Goal: Task Accomplishment & Management: Use online tool/utility

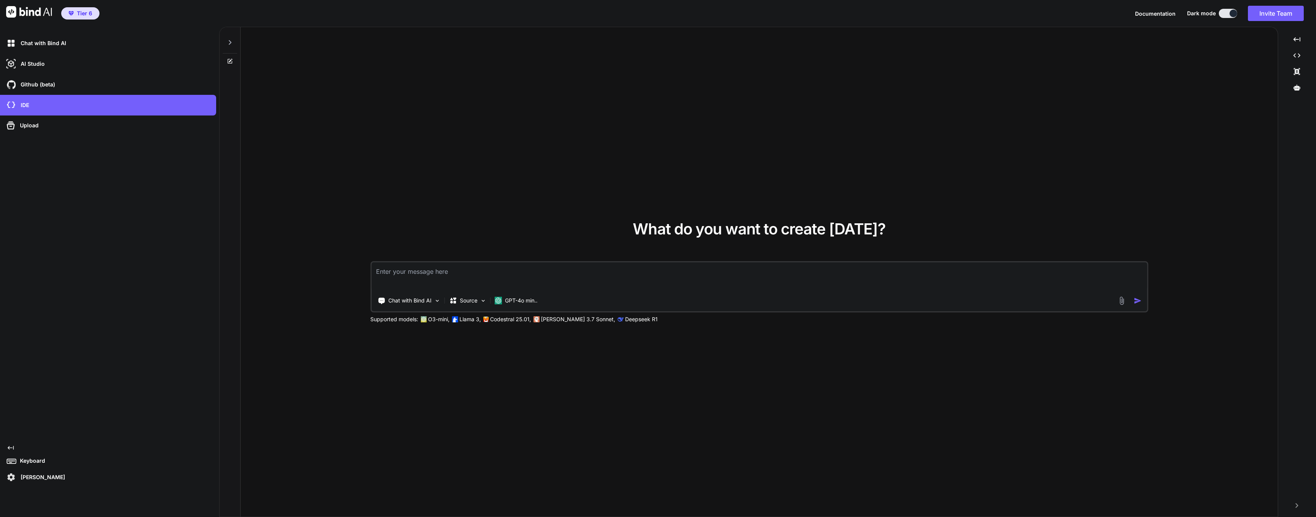
click at [424, 280] on textarea at bounding box center [758, 276] width 775 height 28
paste textarea "# Loremip – Dol-si-Ame CO Adipi Elitse (Doeiusm + TE + Incididun) Utl etd **Mag…"
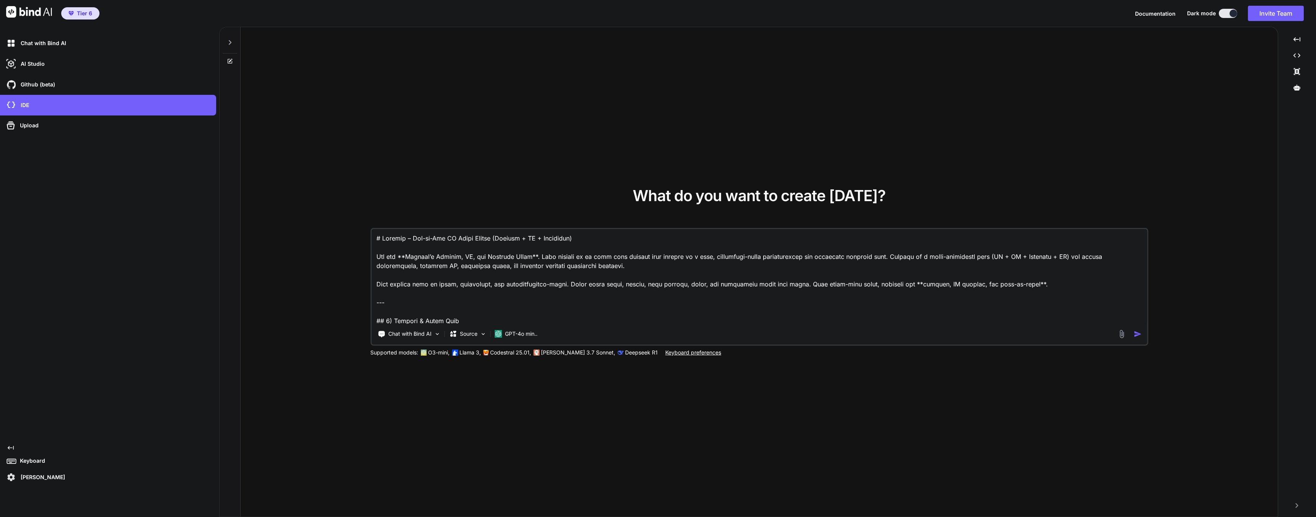
scroll to position [3233, 0]
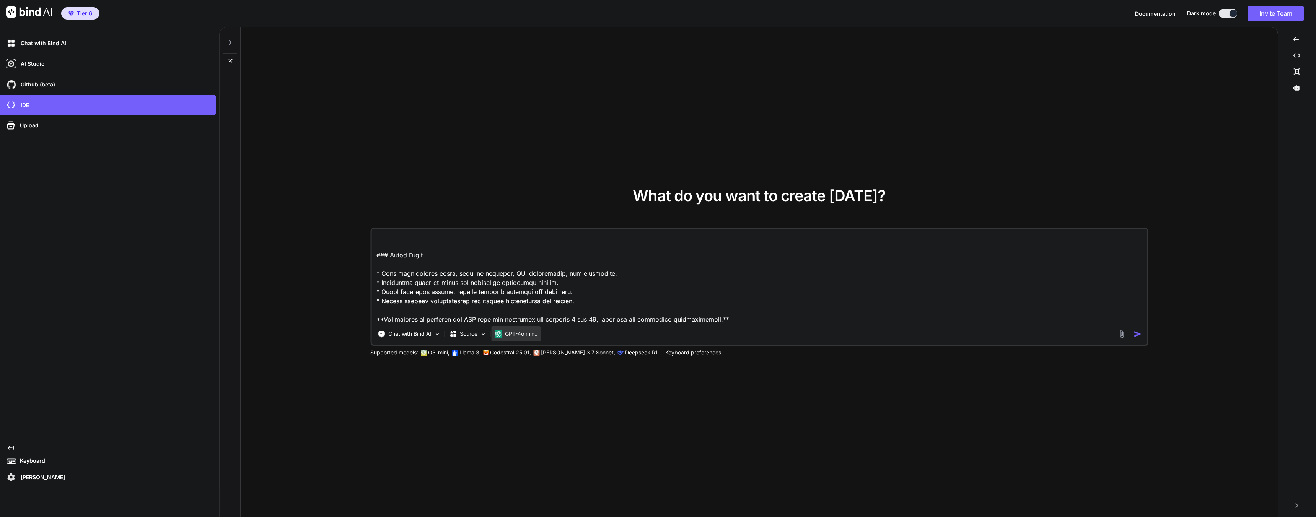
type textarea "# Loremip – Dol-si-Ame CO Adipi Elitse (Doeiusm + TE + Incididun) Utl etd **Mag…"
click at [505, 336] on p "GPT-4o min.." at bounding box center [521, 334] width 33 height 8
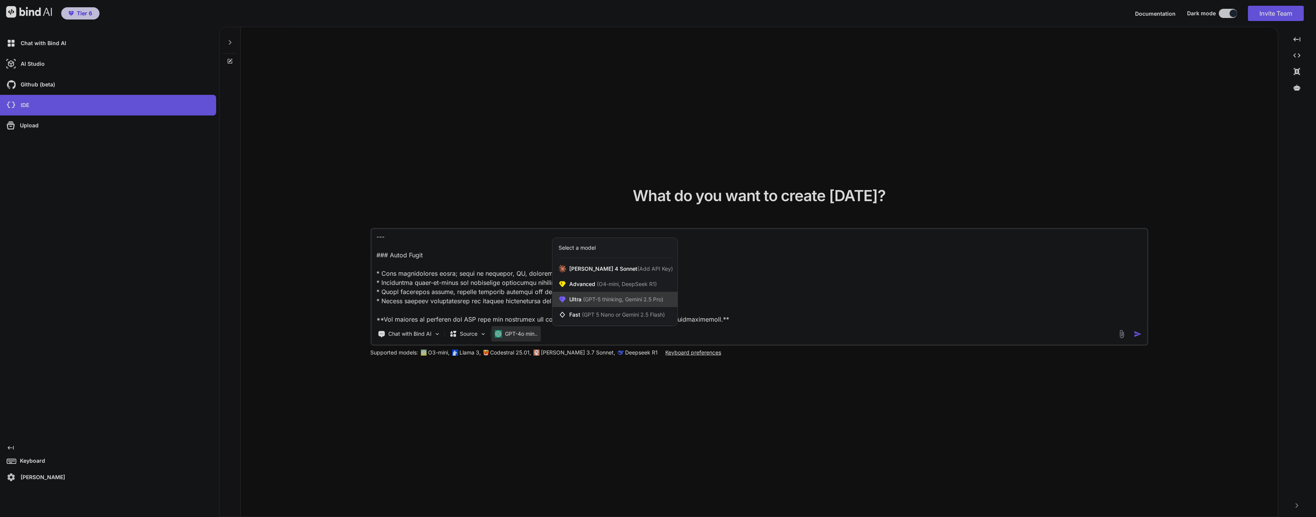
click at [595, 295] on div "Ultra (GPT-5 thinking, Gemini 2.5 Pro)" at bounding box center [614, 299] width 125 height 15
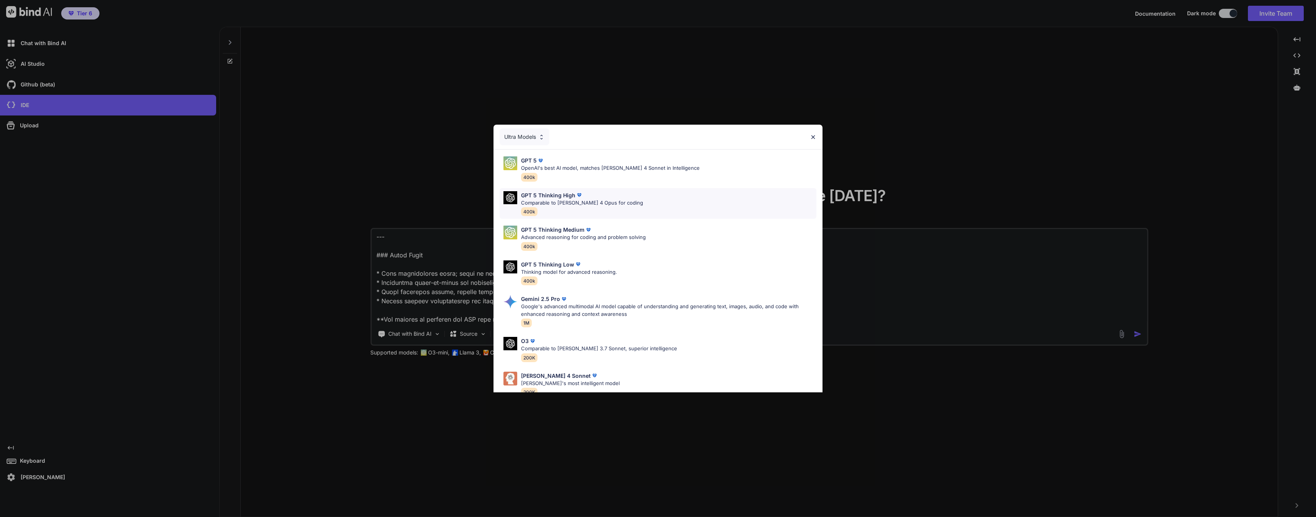
click at [573, 200] on p "Comparable to Claude 4 Opus for coding" at bounding box center [582, 203] width 122 height 8
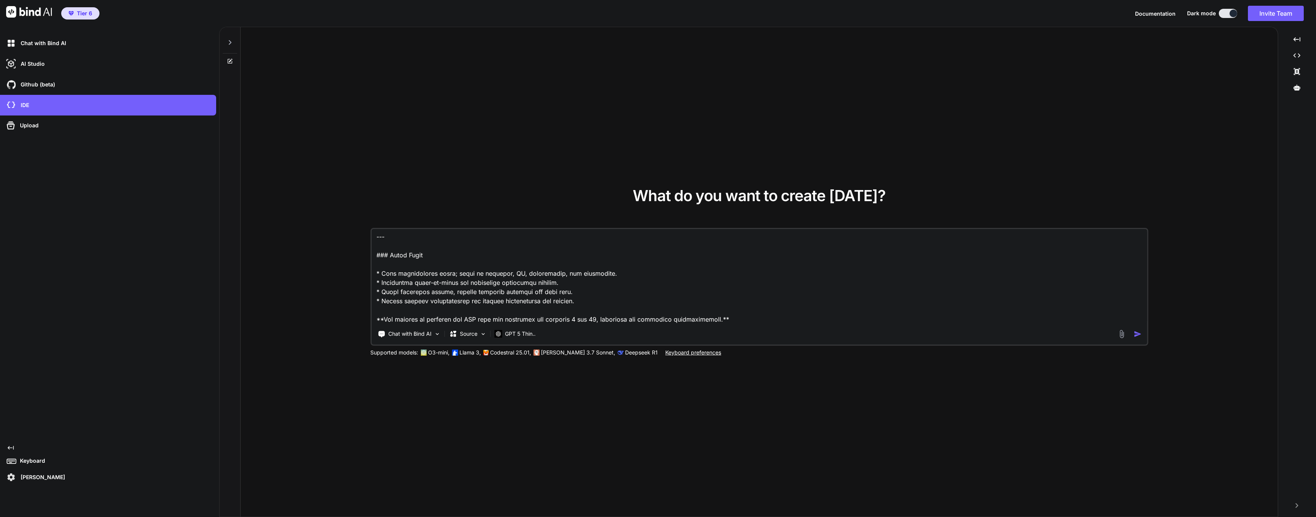
click at [1135, 334] on img "button" at bounding box center [1138, 334] width 8 height 8
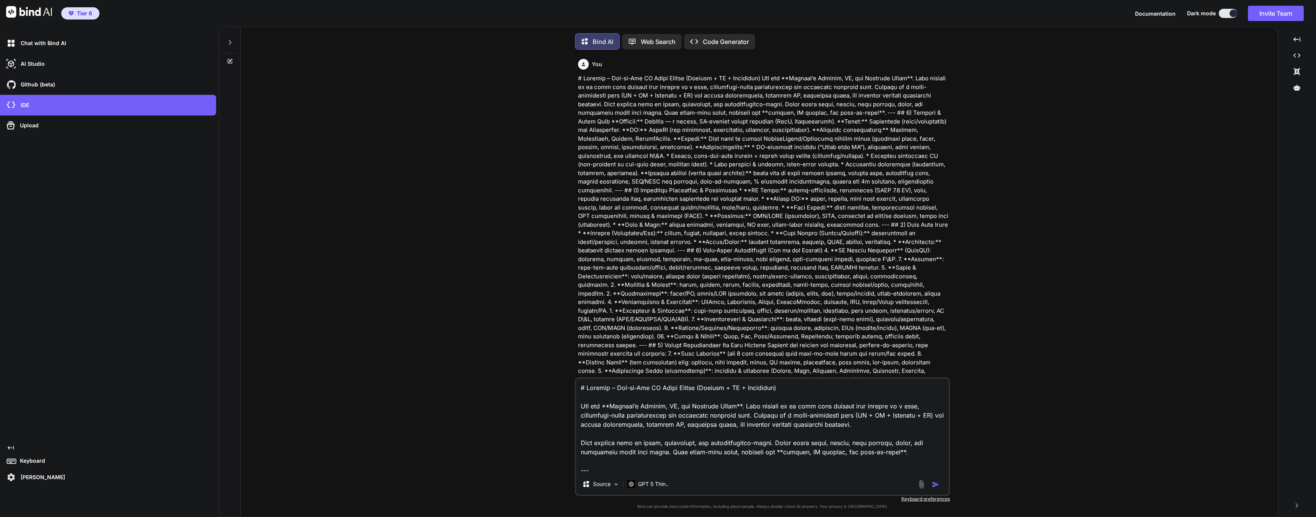
scroll to position [4, 0]
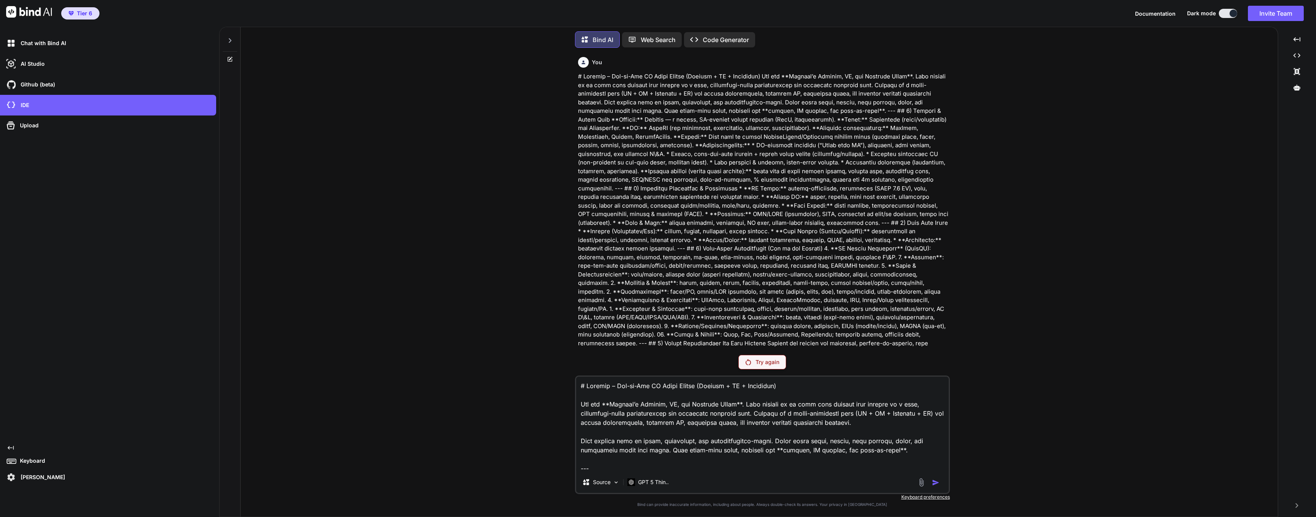
click at [721, 35] on p "Code Generator" at bounding box center [726, 39] width 46 height 9
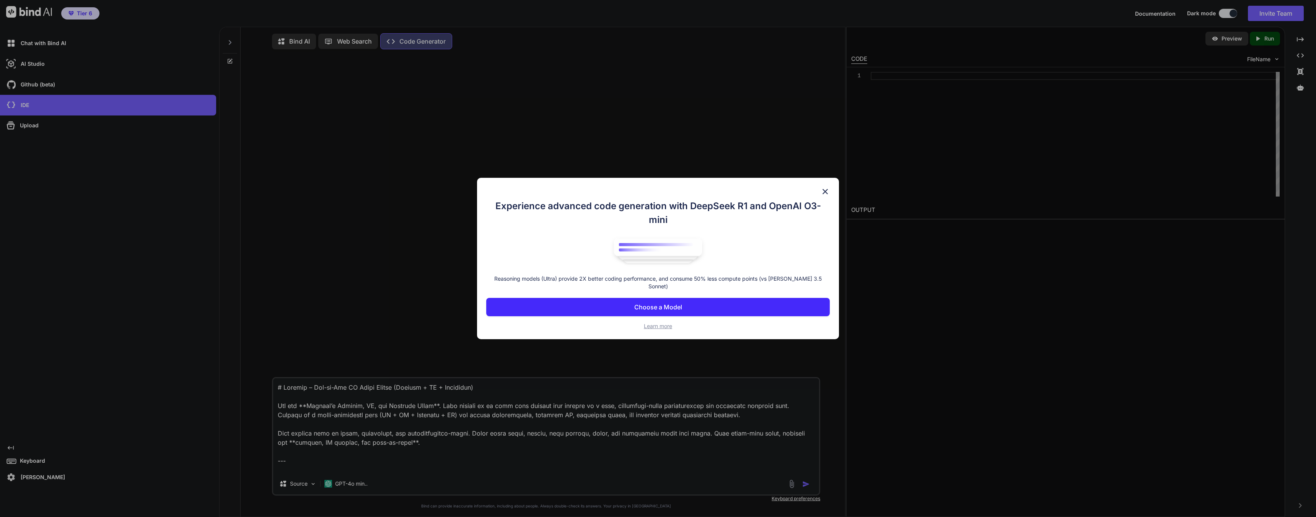
click at [668, 303] on p "Choose a Model" at bounding box center [658, 307] width 48 height 9
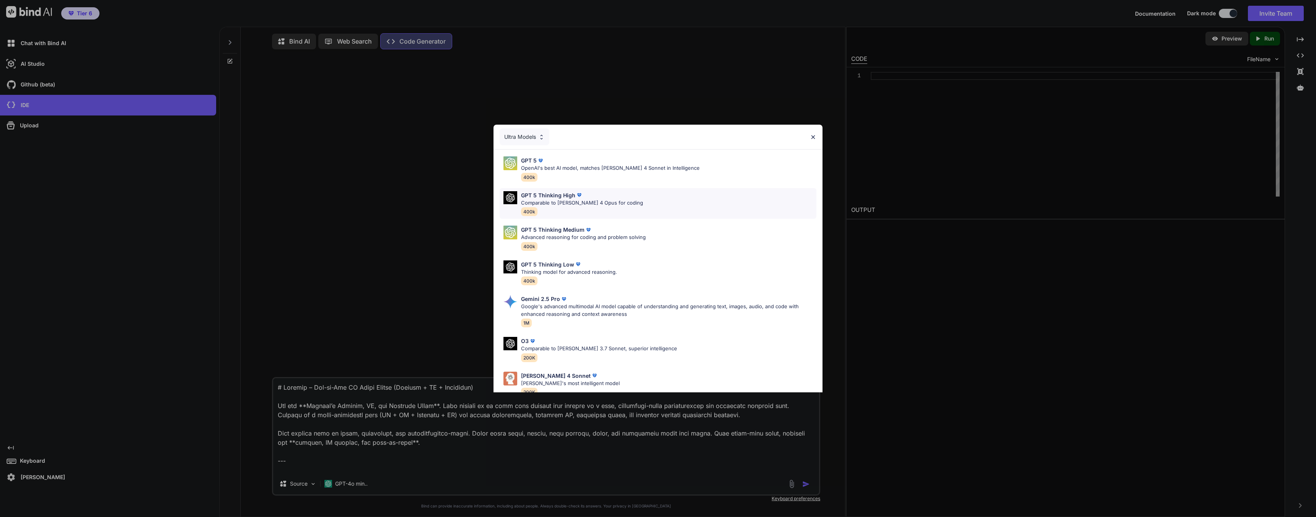
click at [560, 202] on p "Comparable to Claude 4 Opus for coding" at bounding box center [582, 203] width 122 height 8
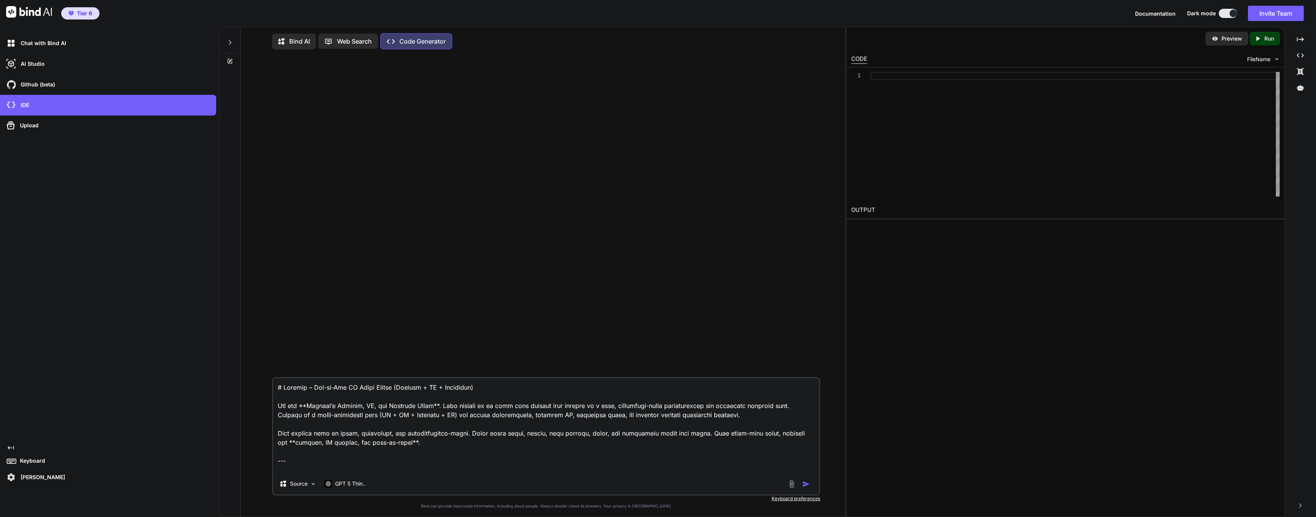
click at [409, 445] on textarea at bounding box center [546, 425] width 546 height 95
click at [707, 415] on textarea at bounding box center [546, 425] width 546 height 95
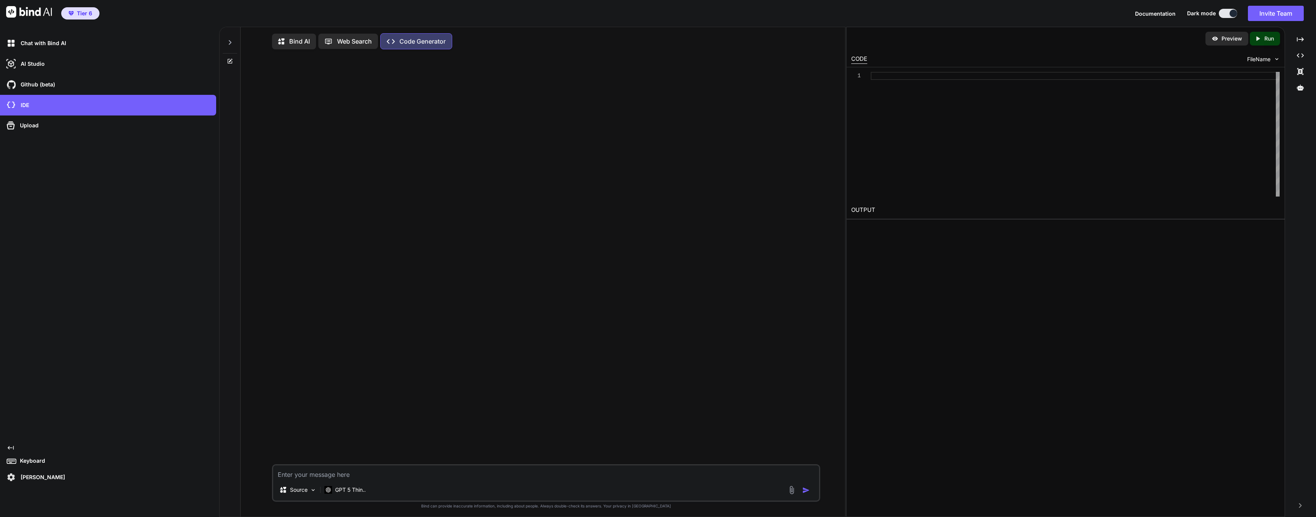
paste textarea "# Loremip – Dol-si-Ame CO Adipi Elitse (Doeiusm + TE + Incididun) Utl etd **Mag…"
type textarea "# Loremip – Dol-si-Ame CO Adipi Elitse (Doeiusm + TE + Incididun) Utl etd **Mag…"
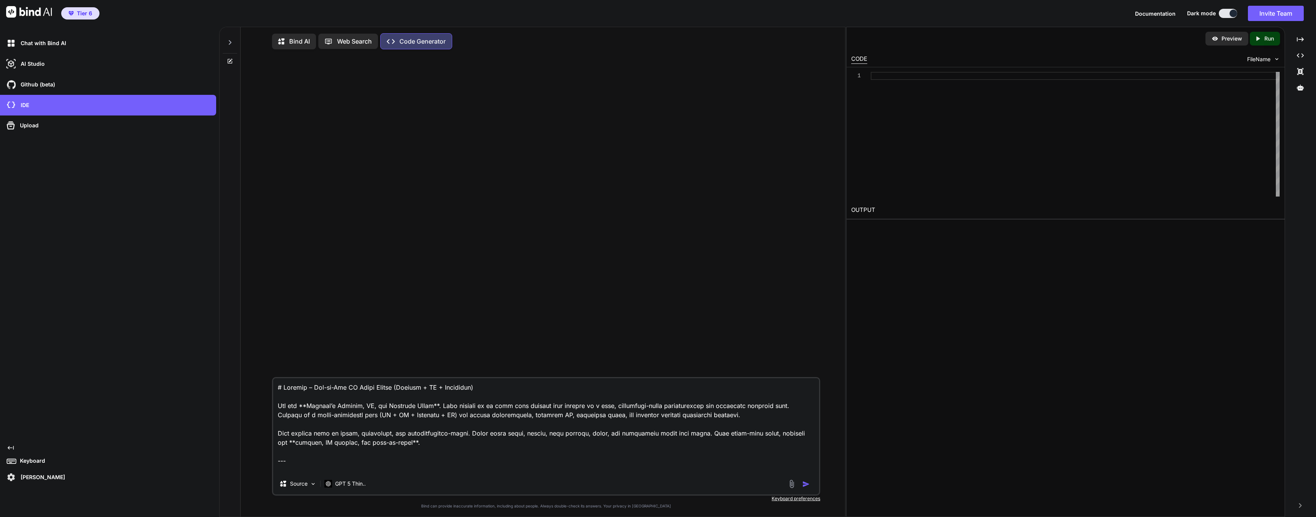
scroll to position [3306, 0]
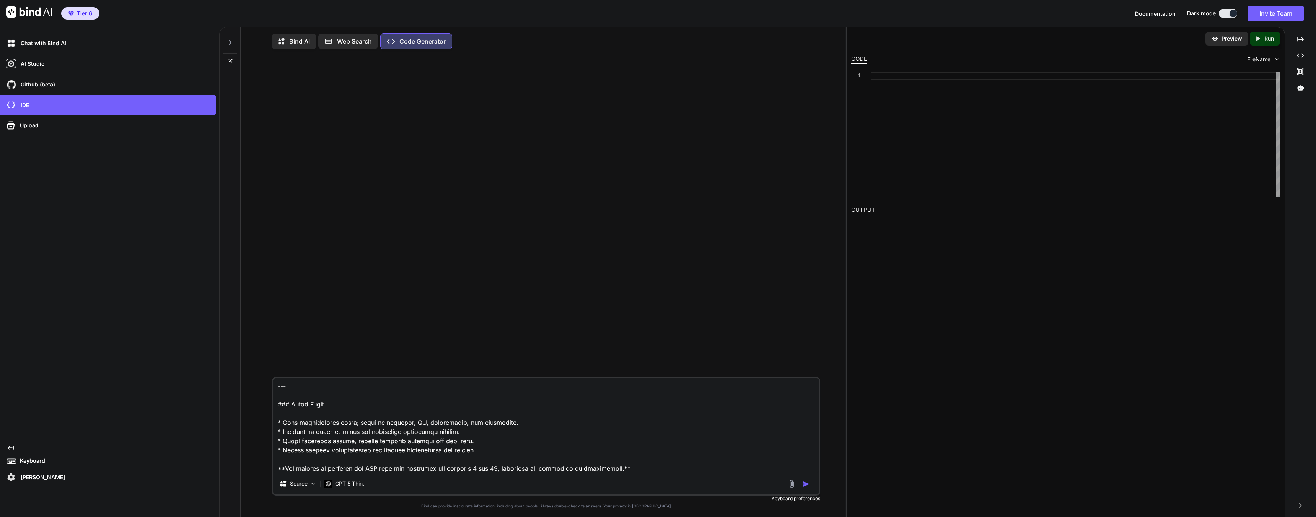
click at [804, 487] on img "button" at bounding box center [806, 484] width 8 height 8
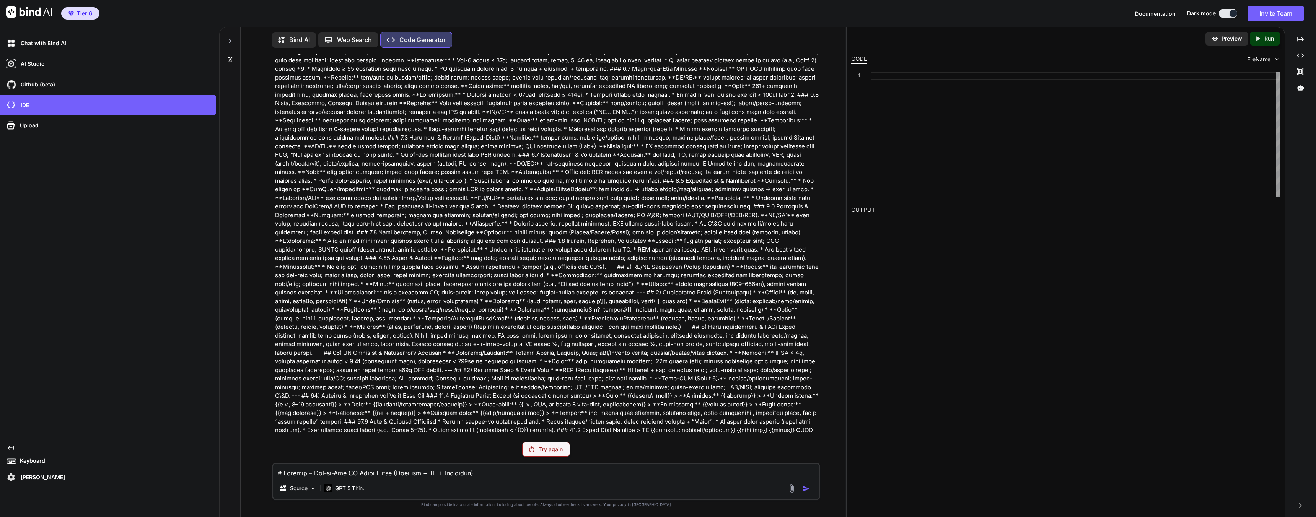
scroll to position [445, 0]
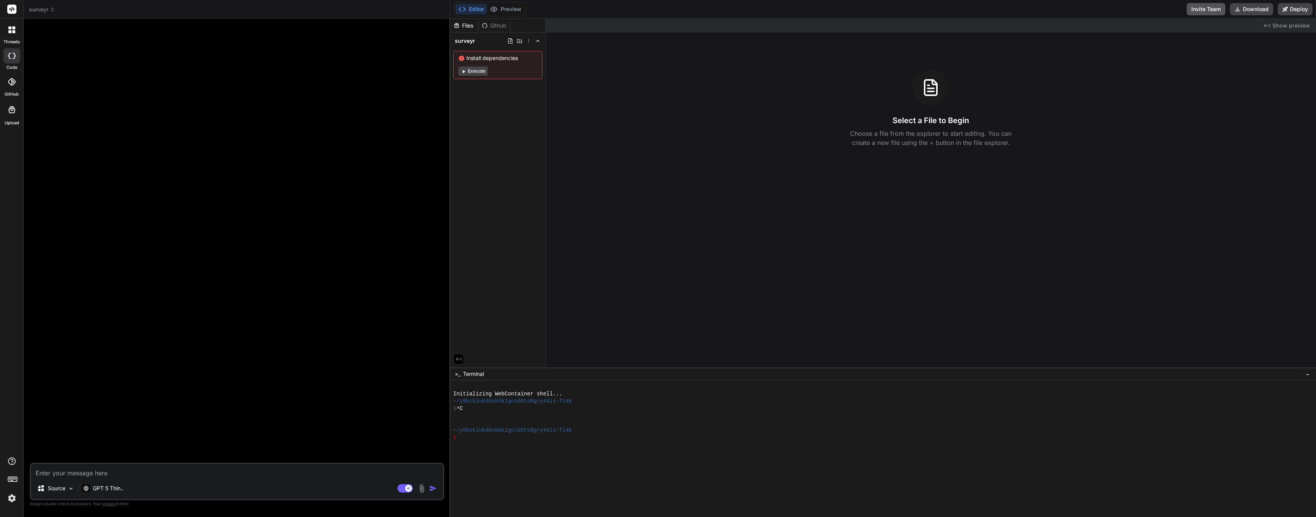
click at [1200, 13] on button "Invite Team" at bounding box center [1206, 9] width 39 height 12
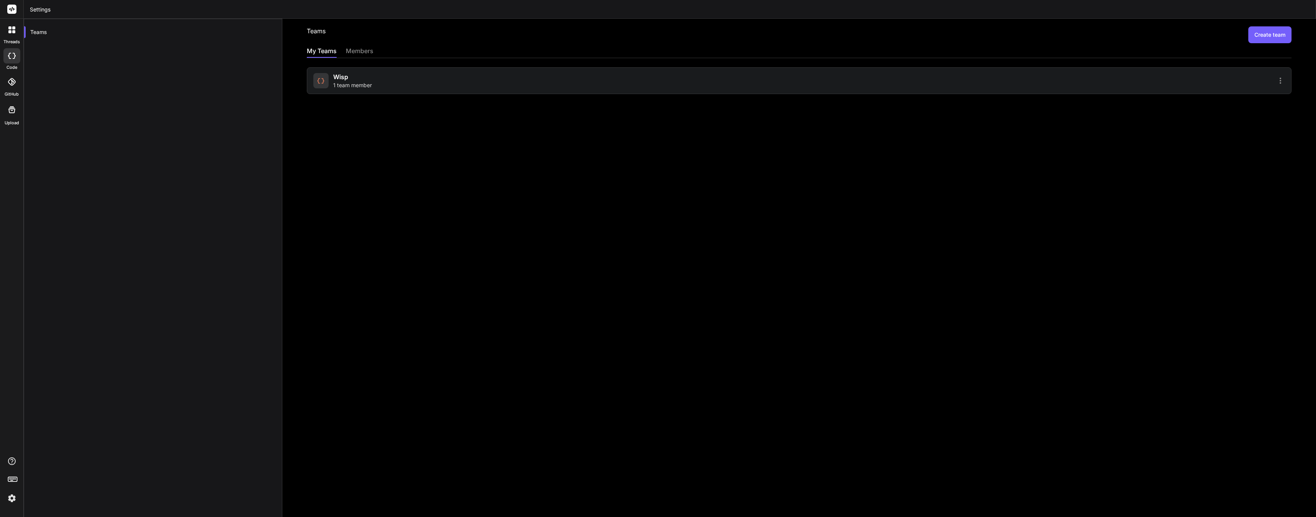
click at [467, 96] on div "Teams Create team My Teams members Wisp 1 team member" at bounding box center [799, 268] width 1034 height 498
click at [461, 88] on div "Wisp 1 team member" at bounding box center [555, 80] width 484 height 17
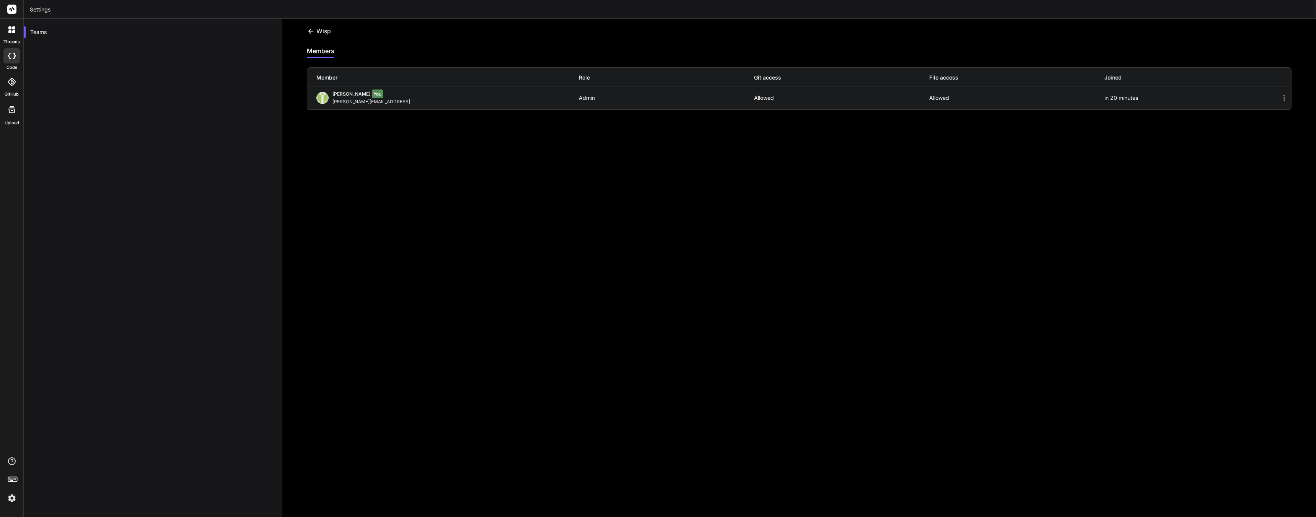
click at [310, 33] on icon at bounding box center [310, 30] width 5 height 5
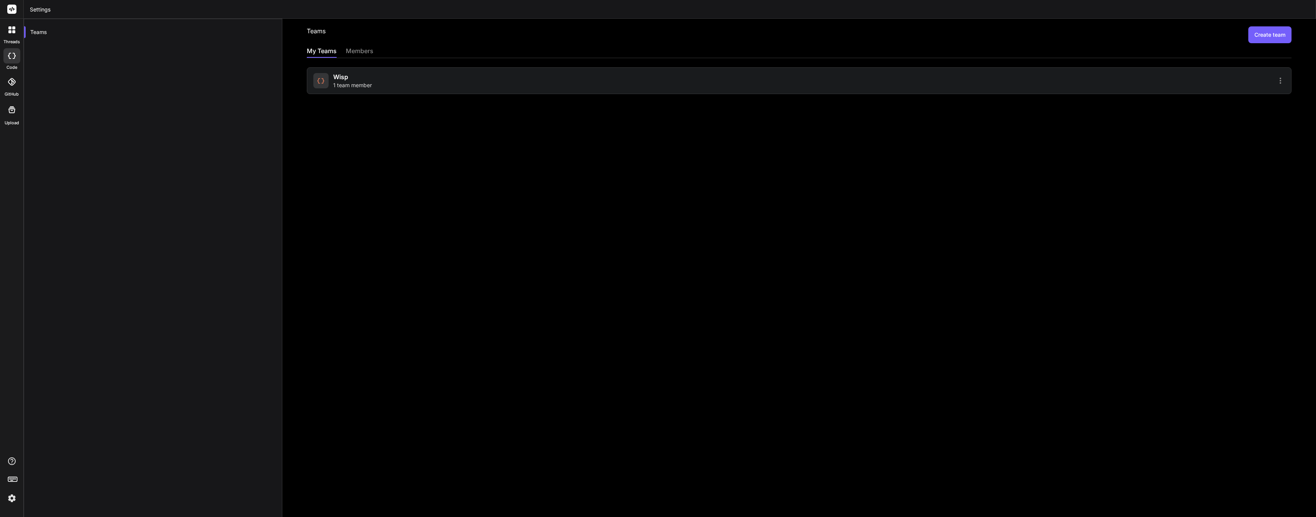
click at [158, 69] on div "Teams" at bounding box center [153, 277] width 259 height 517
click at [8, 55] on icon at bounding box center [9, 56] width 3 height 6
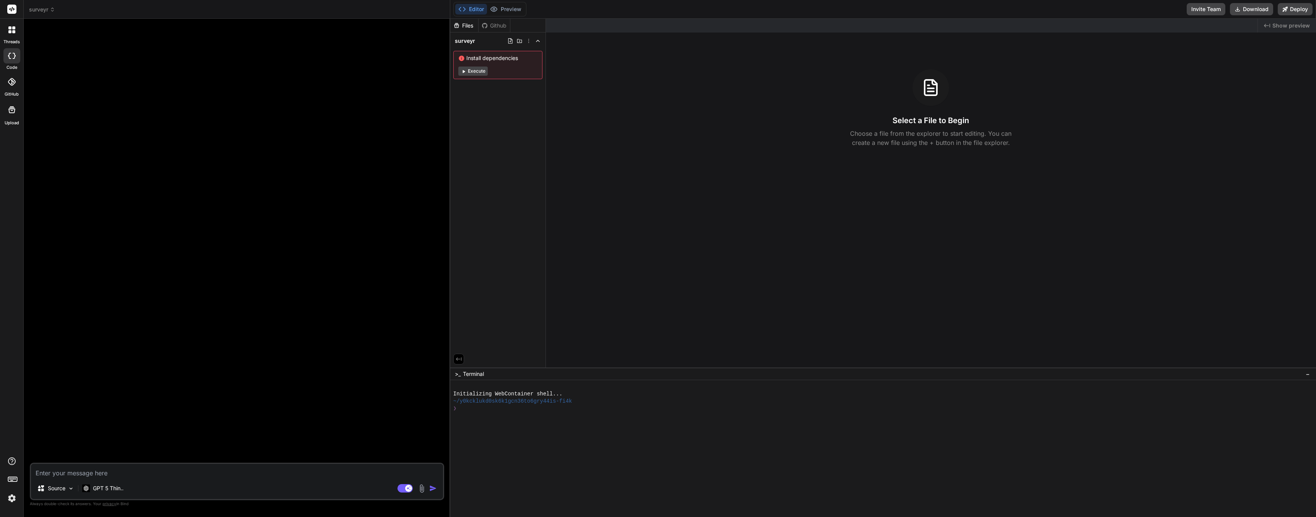
click at [77, 472] on textarea at bounding box center [237, 471] width 412 height 14
type textarea "x"
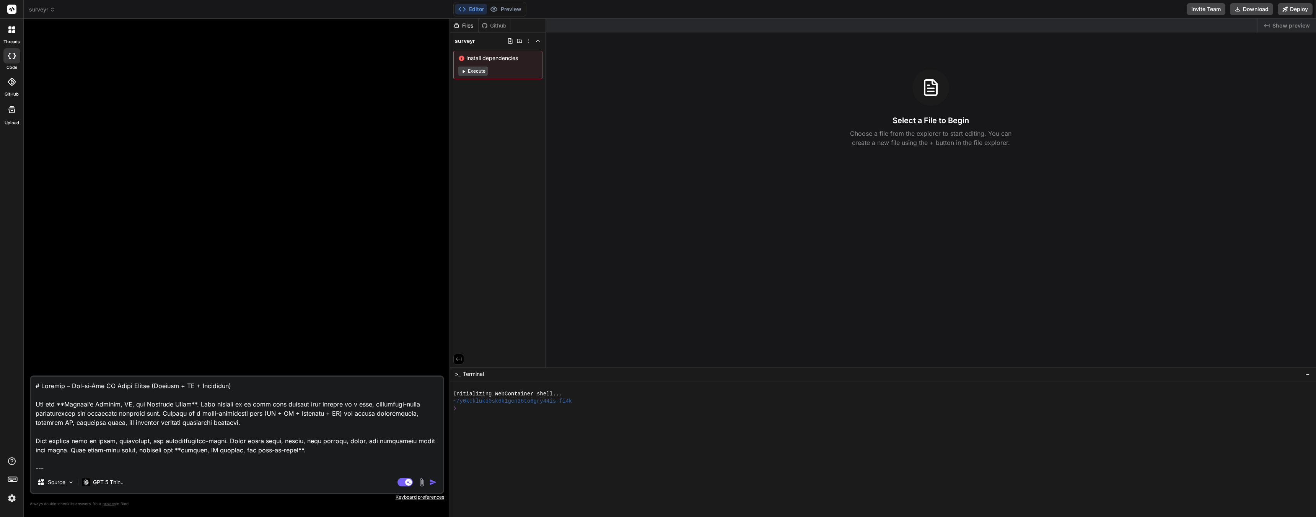
scroll to position [3425, 0]
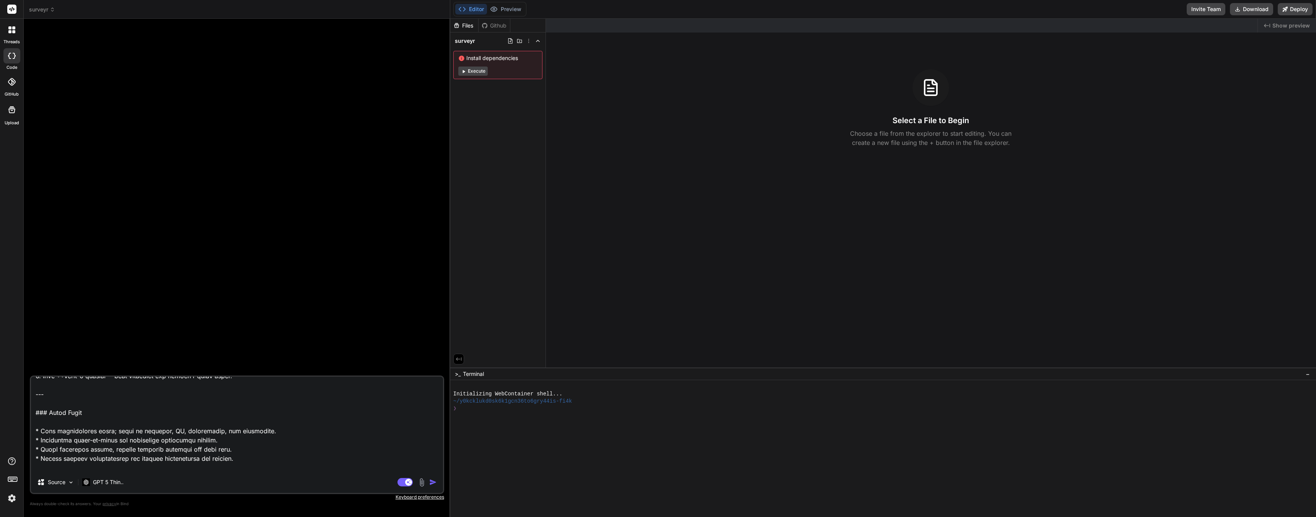
type textarea "# Loremip – Dol-si-Ame CO Adipi Elitse (Doeiusm + TE + Incididun) Utl etd **Mag…"
click at [434, 484] on img "button" at bounding box center [433, 483] width 8 height 8
type textarea "x"
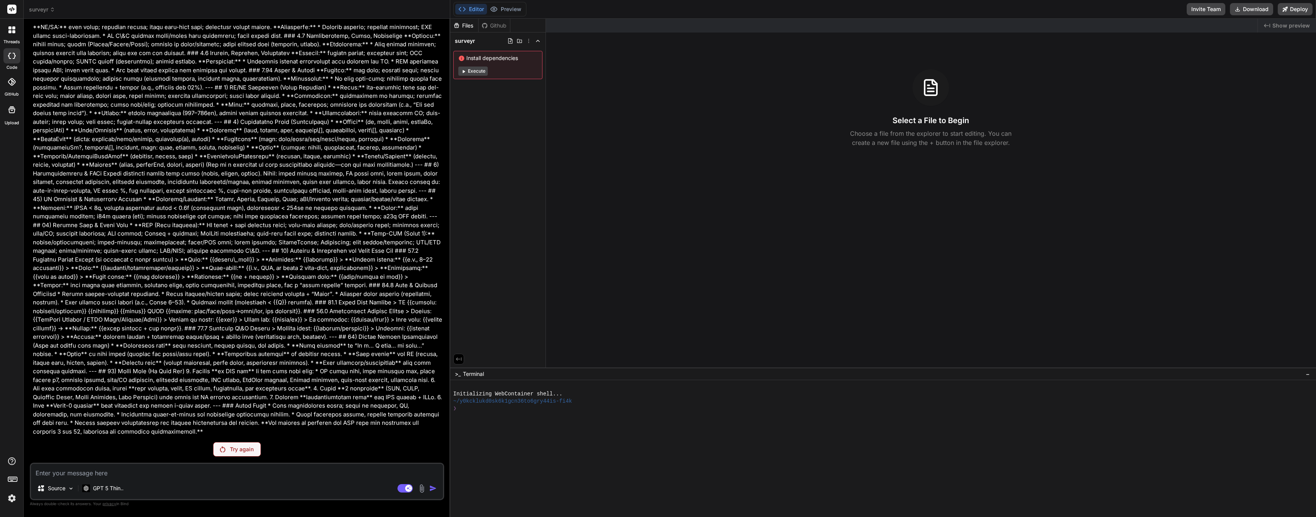
scroll to position [690, 0]
click at [246, 446] on p "Try again" at bounding box center [242, 450] width 24 height 8
click at [15, 56] on icon at bounding box center [14, 56] width 3 height 6
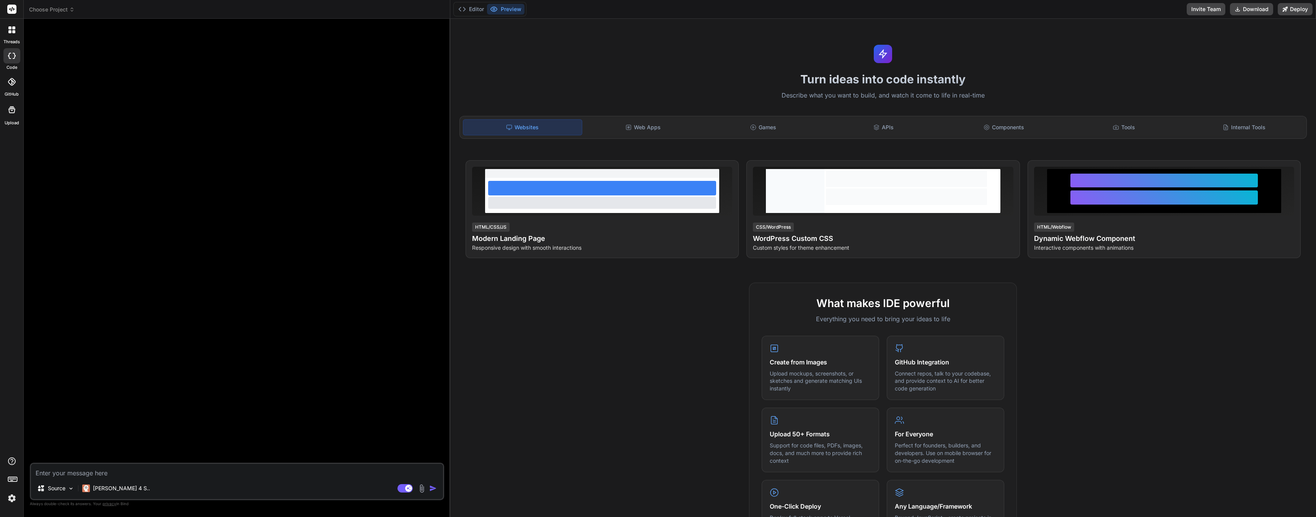
type textarea "x"
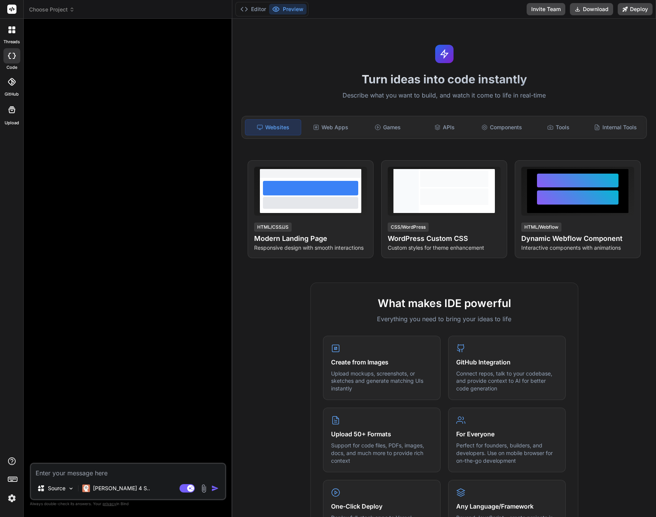
scroll to position [0, 0]
click at [7, 8] on rect at bounding box center [11, 9] width 9 height 9
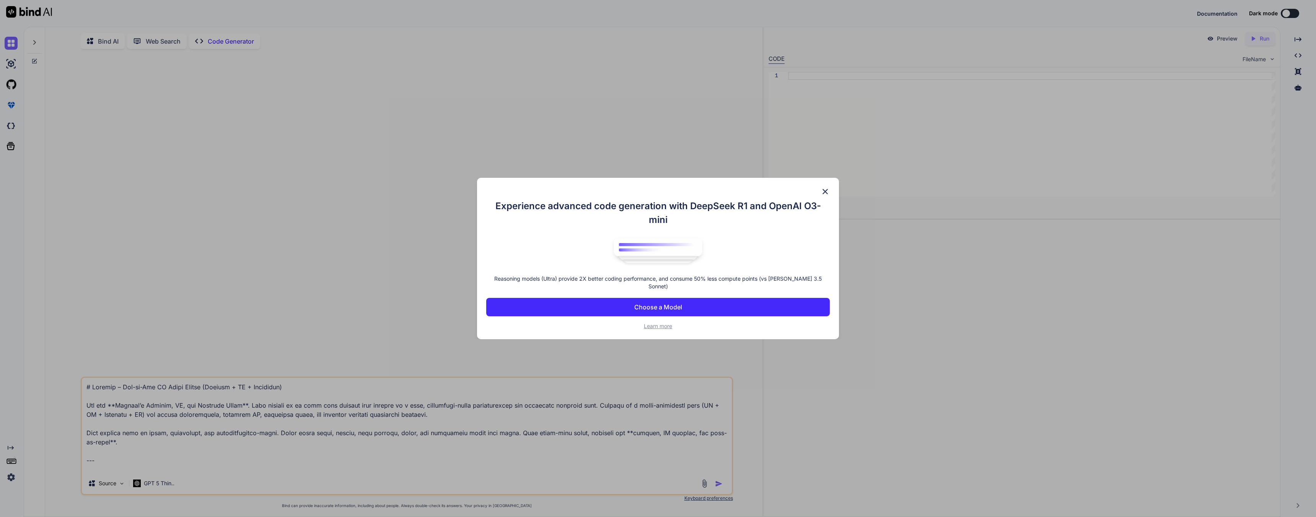
click at [647, 305] on p "Choose a Model" at bounding box center [658, 307] width 48 height 9
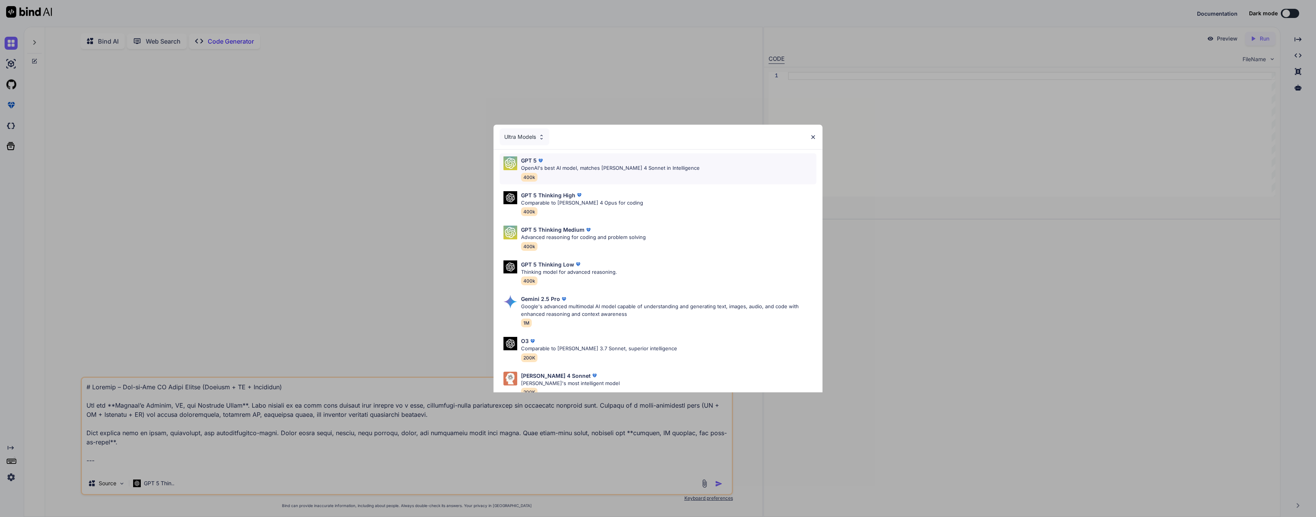
click at [575, 175] on div "GPT 5 OpenAI's best AI model, matches Claude 4 Sonnet in Intelligence 400k" at bounding box center [610, 168] width 179 height 25
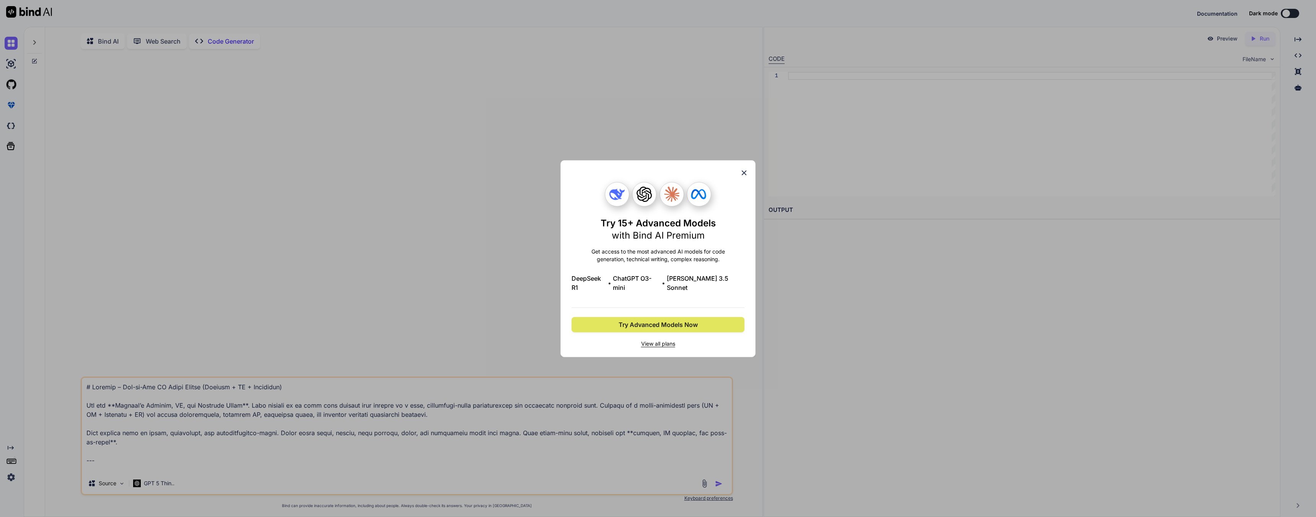
click at [635, 320] on span "Try Advanced Models Now" at bounding box center [658, 324] width 79 height 9
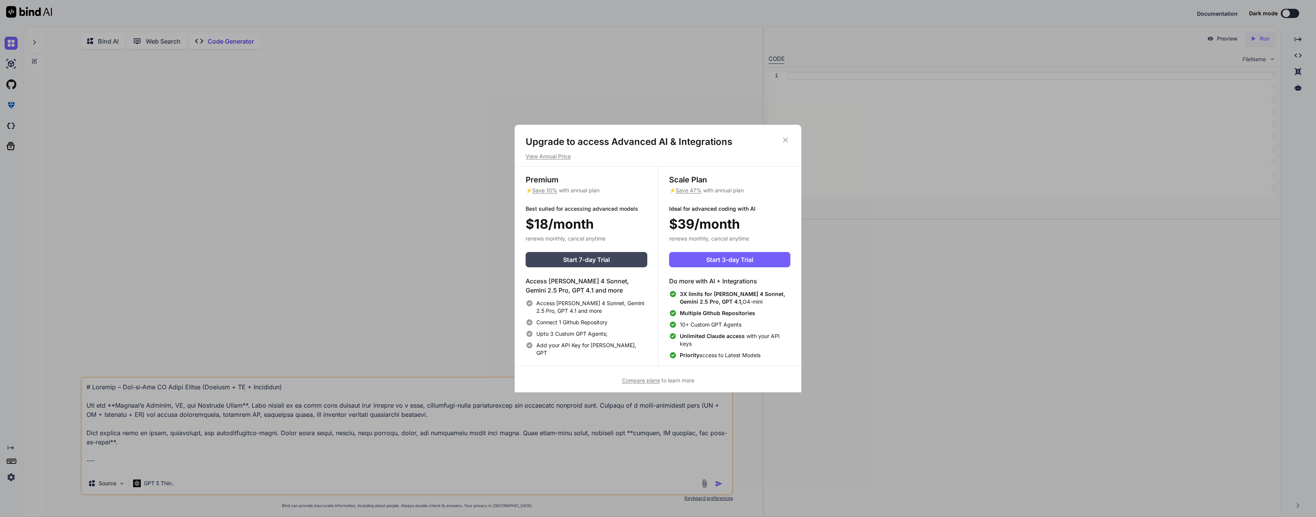
click at [786, 140] on icon at bounding box center [785, 140] width 8 height 8
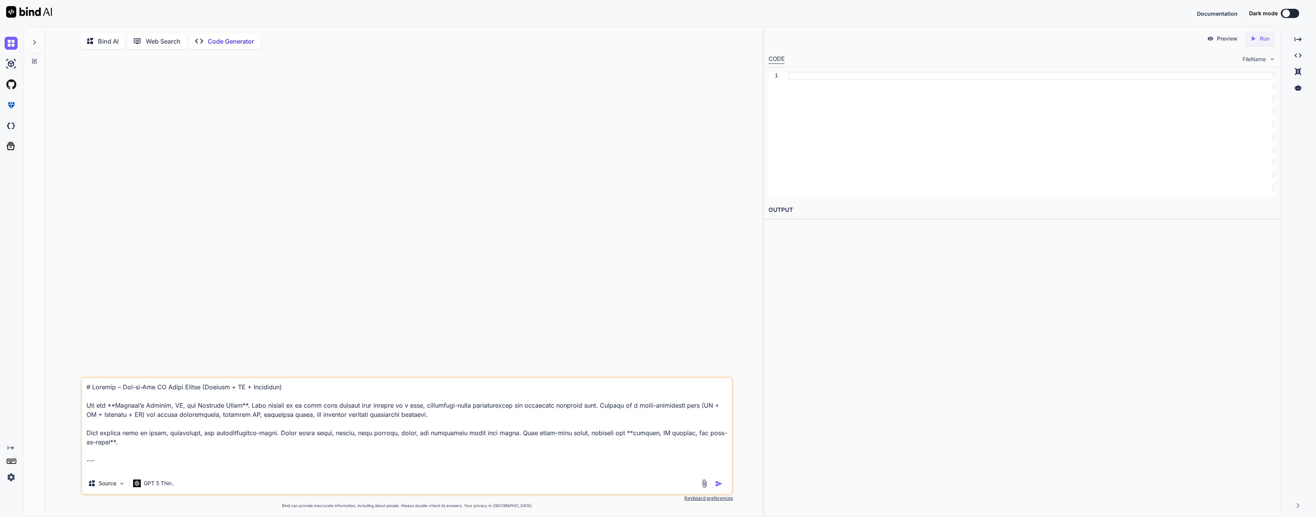
click at [9, 481] on img at bounding box center [11, 477] width 13 height 13
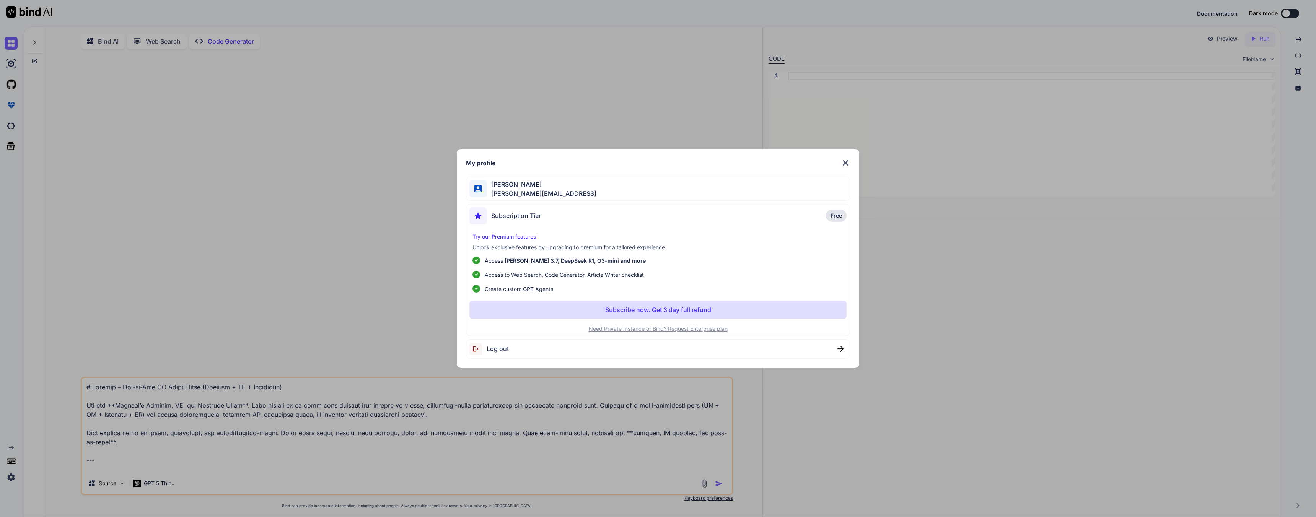
click at [500, 349] on span "Log out" at bounding box center [498, 348] width 22 height 9
type textarea "x"
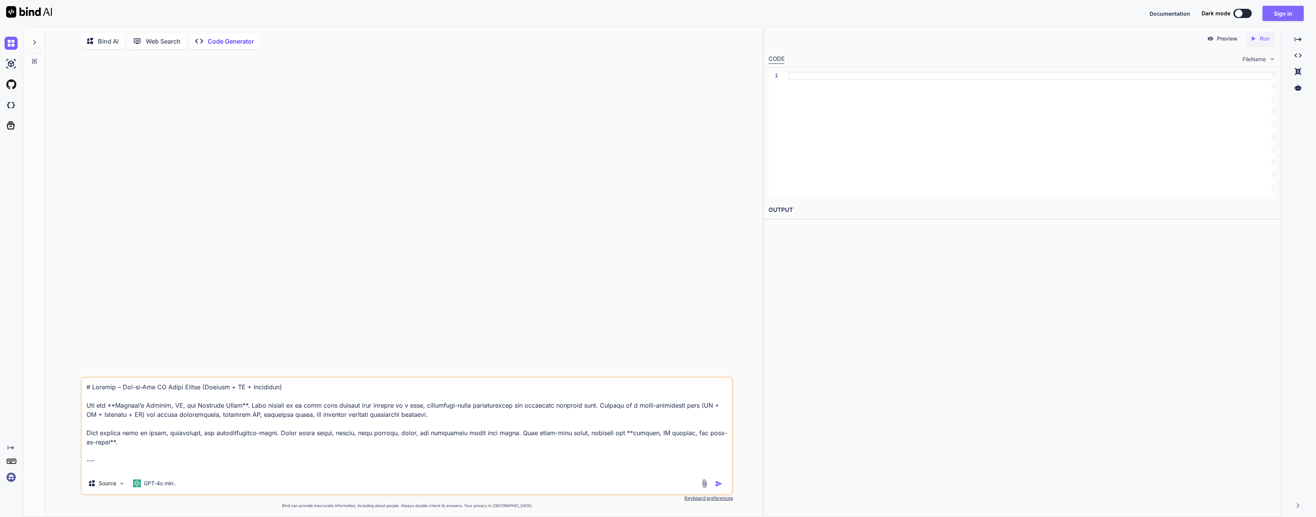
click at [1285, 16] on button "Sign in" at bounding box center [1282, 13] width 41 height 15
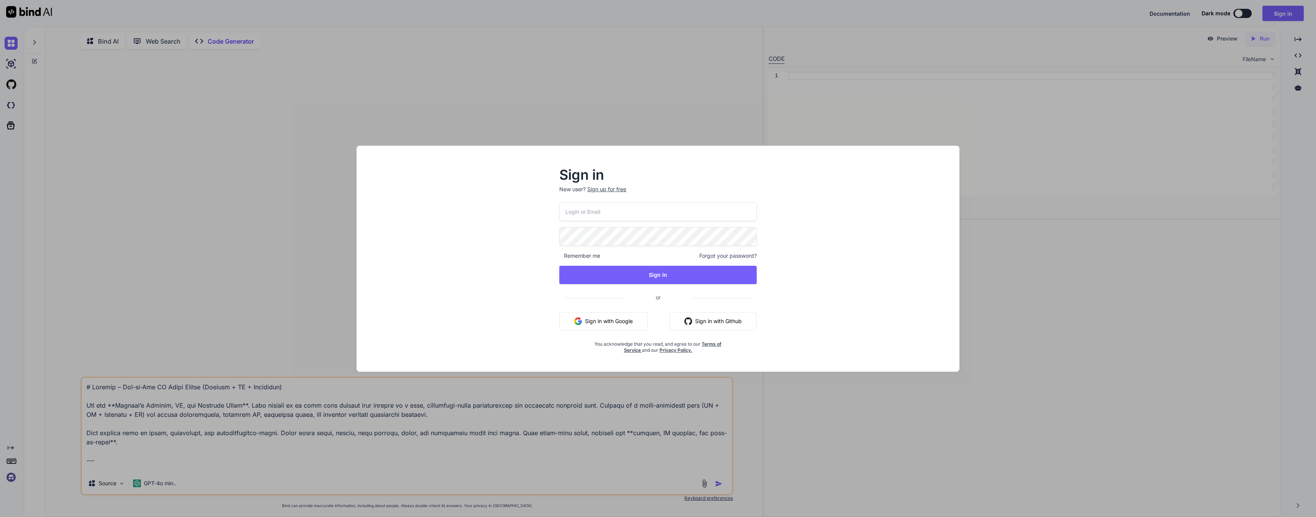
click at [614, 215] on input "email" at bounding box center [657, 211] width 197 height 19
type input "[PERSON_NAME][EMAIL_ADDRESS]"
click at [682, 274] on button "Sign In" at bounding box center [657, 275] width 197 height 18
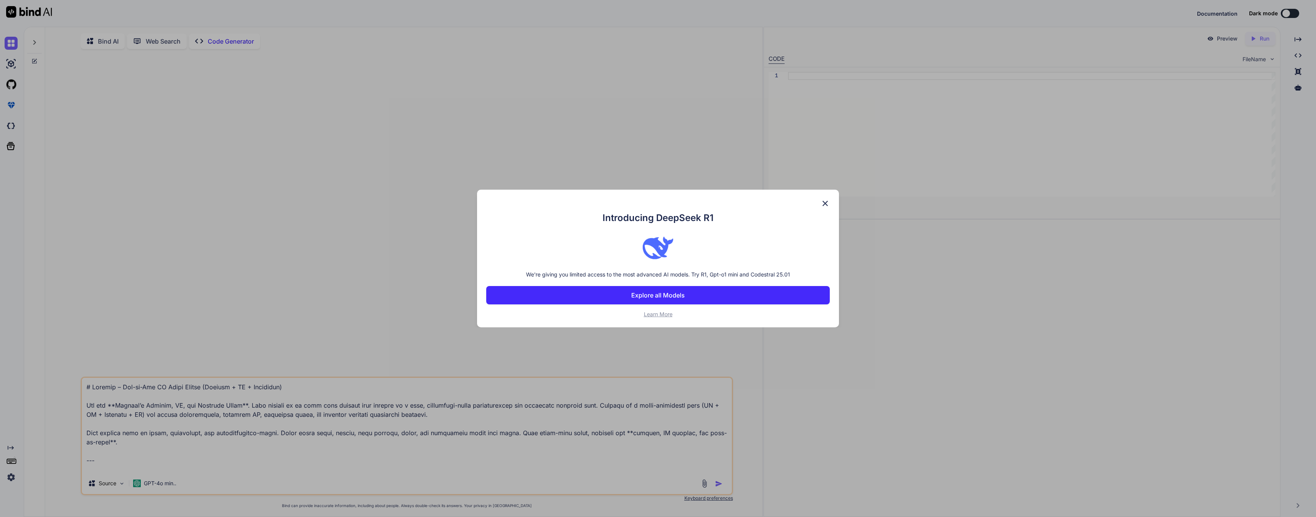
click at [822, 205] on img at bounding box center [825, 203] width 9 height 9
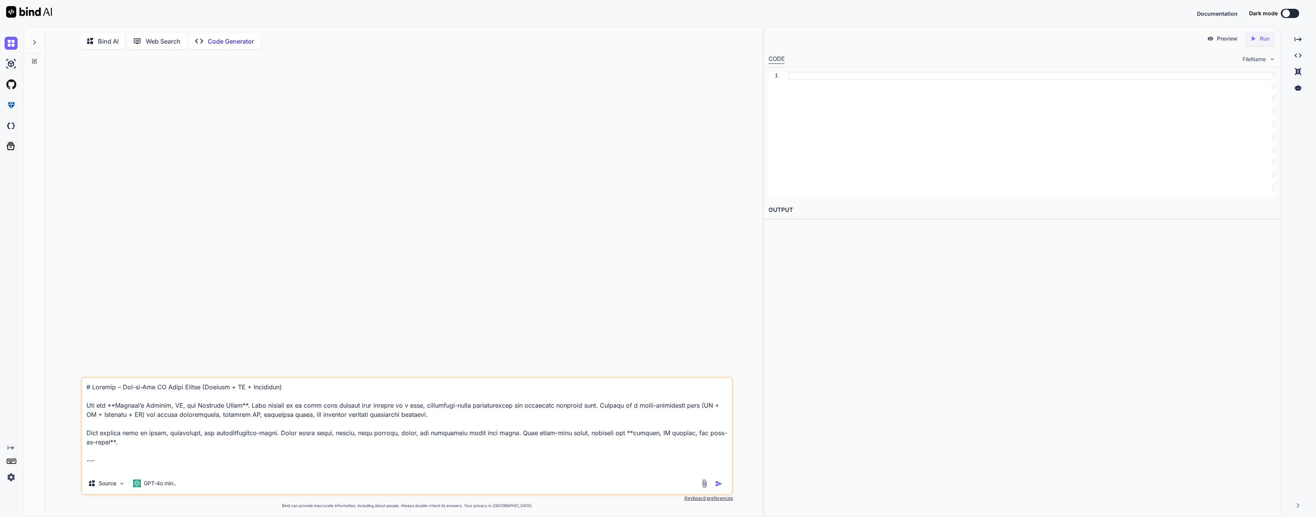
click at [14, 476] on img at bounding box center [11, 477] width 13 height 13
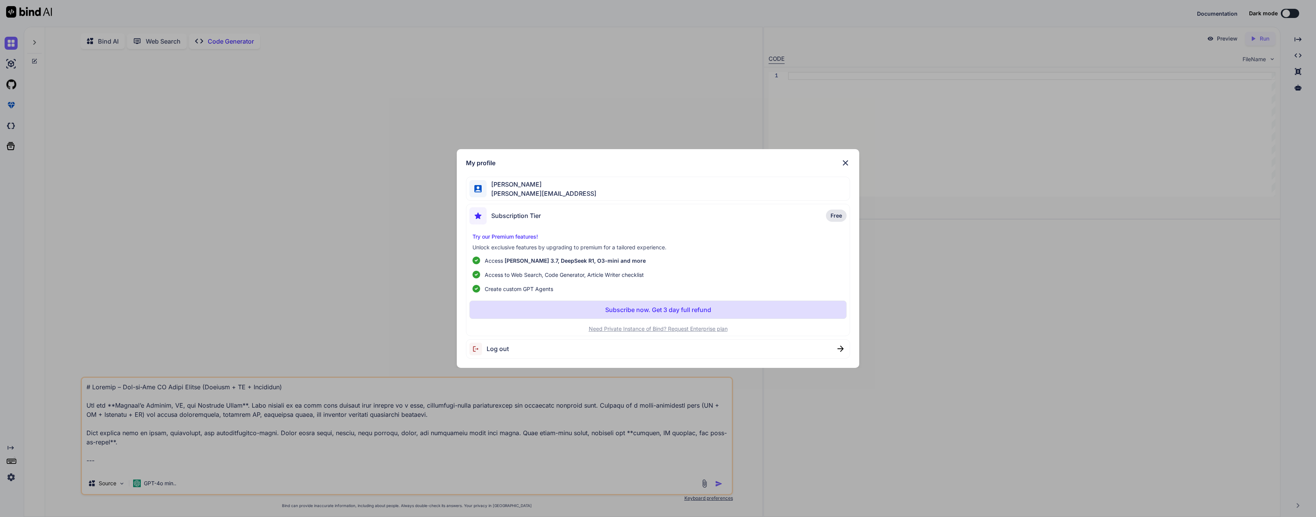
click at [495, 349] on span "Log out" at bounding box center [498, 348] width 22 height 9
type textarea "x"
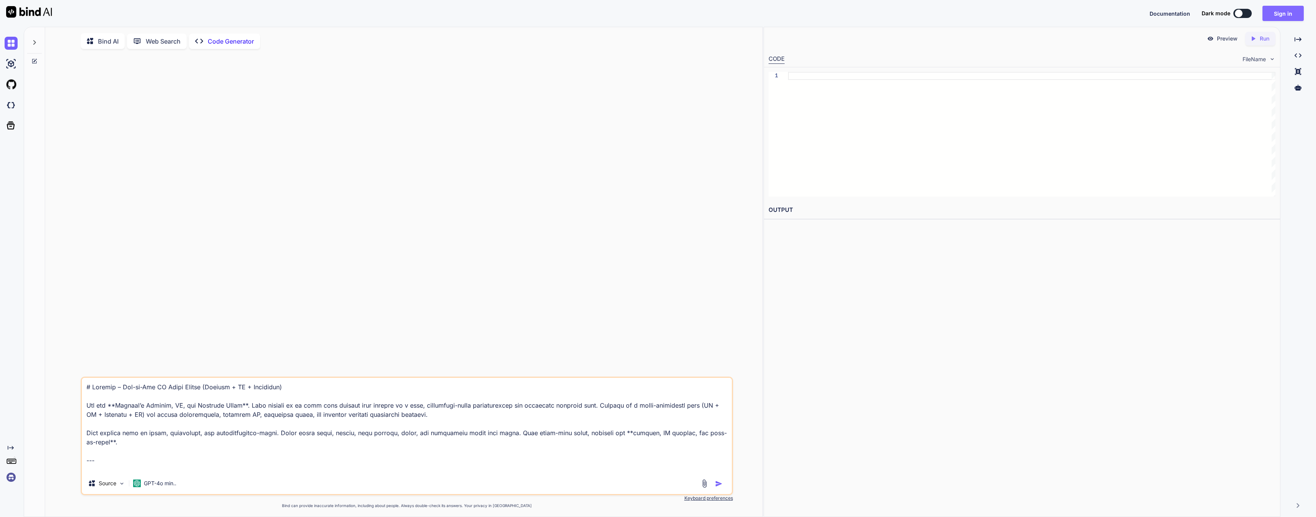
click at [1284, 12] on button "Sign in" at bounding box center [1282, 13] width 41 height 15
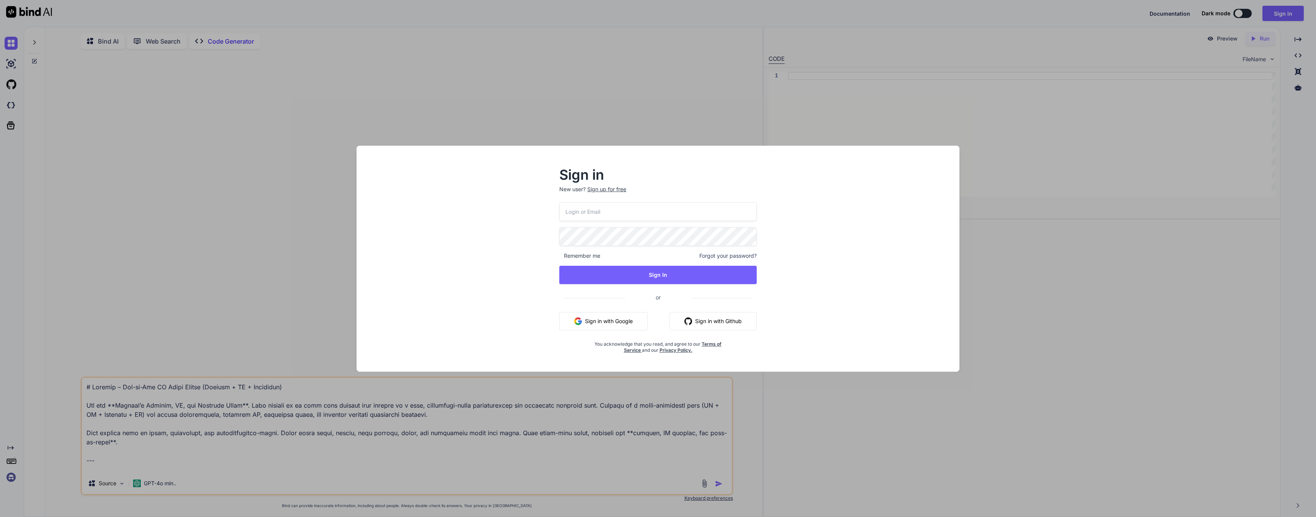
click at [612, 322] on button "Sign in with Google" at bounding box center [603, 321] width 88 height 18
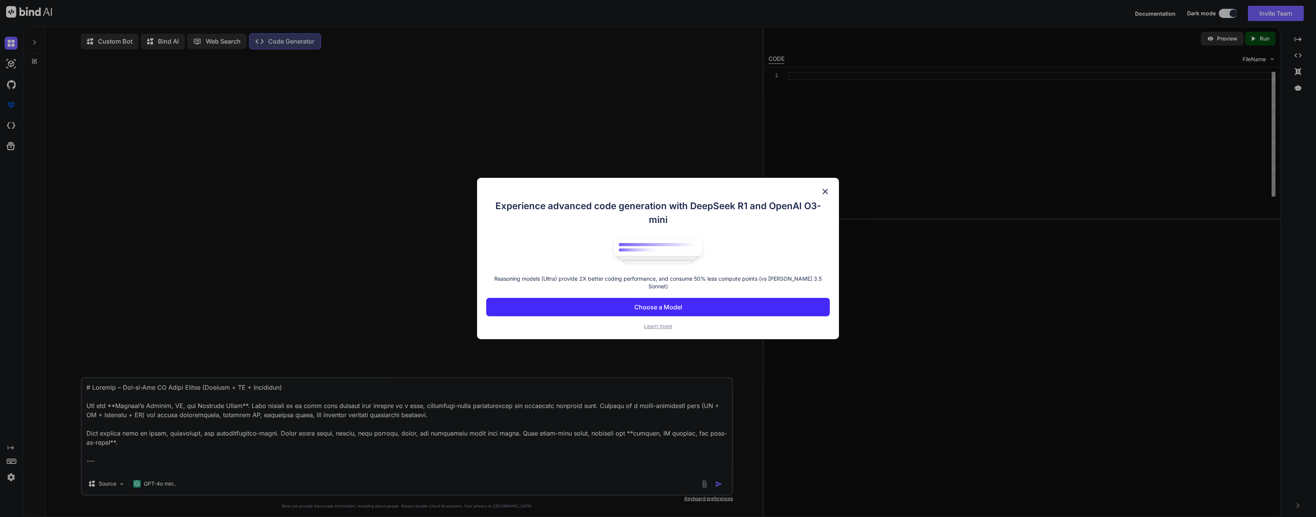
click at [11, 476] on div "Experience advanced code generation with DeepSeek R1 and OpenAI O3-mini Reasoni…" at bounding box center [658, 258] width 1316 height 517
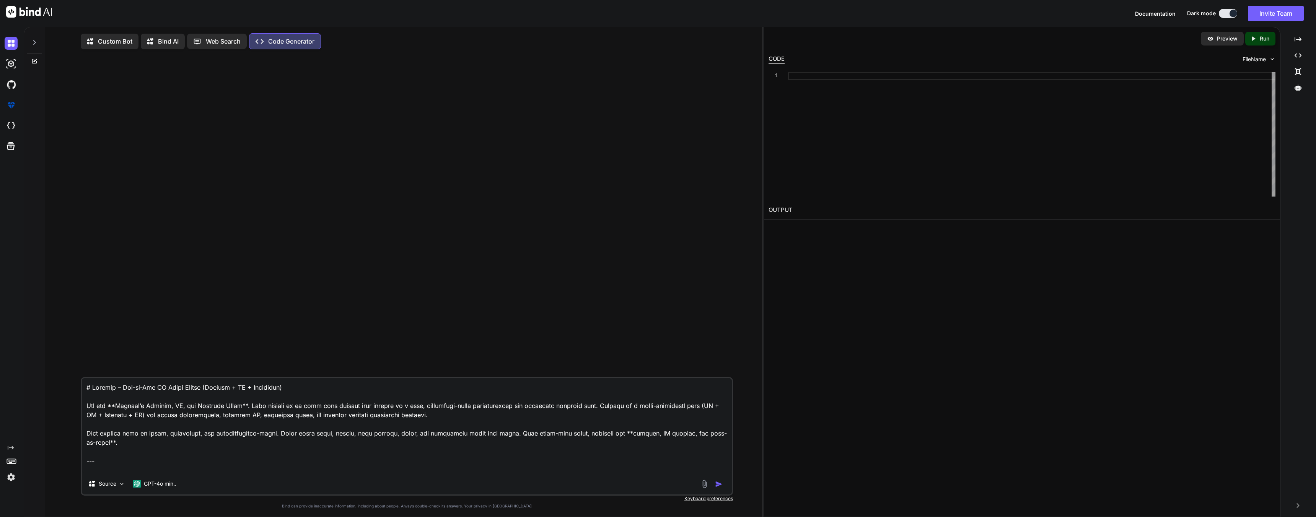
click at [11, 477] on img at bounding box center [11, 477] width 13 height 13
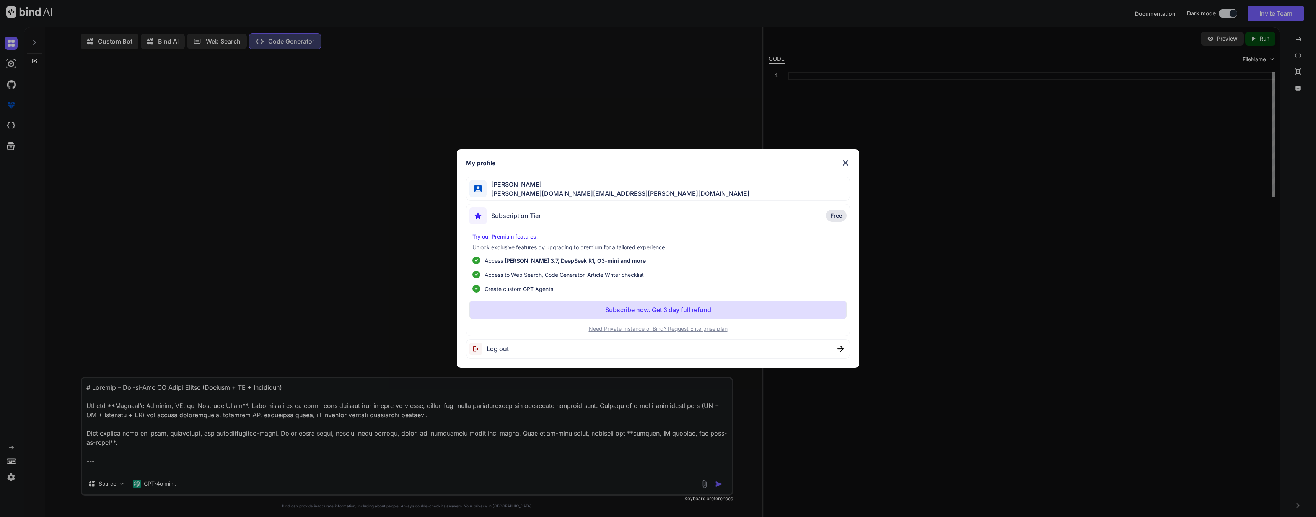
click at [496, 352] on span "Log out" at bounding box center [498, 348] width 22 height 9
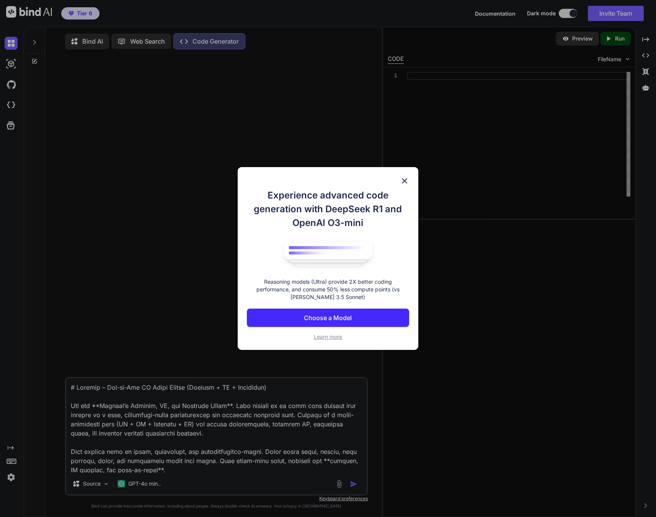
click at [405, 182] on img at bounding box center [404, 180] width 9 height 9
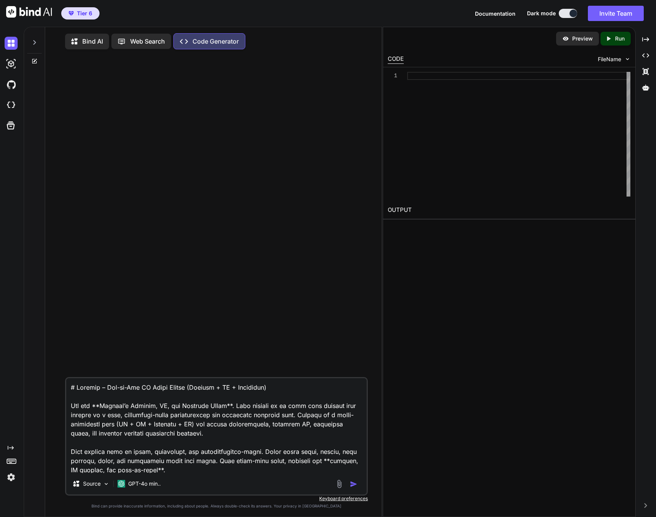
click at [184, 415] on textarea at bounding box center [216, 425] width 300 height 95
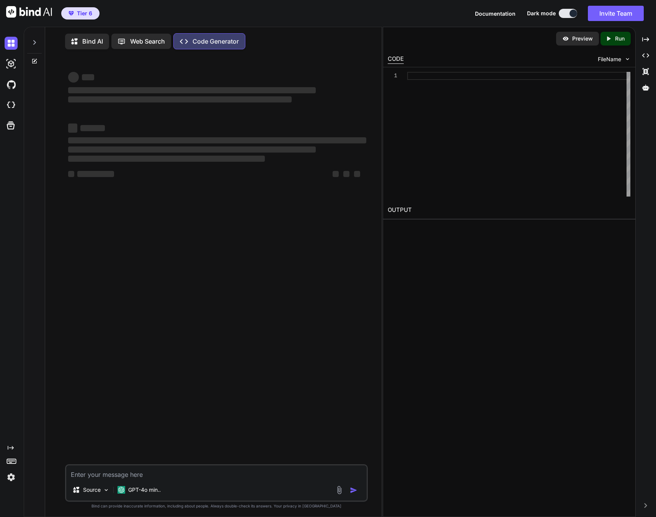
paste textarea "# Surveyr – End-to-End AI Agent Prompt (Feature/UX/Workflows) You are **Surveyr…"
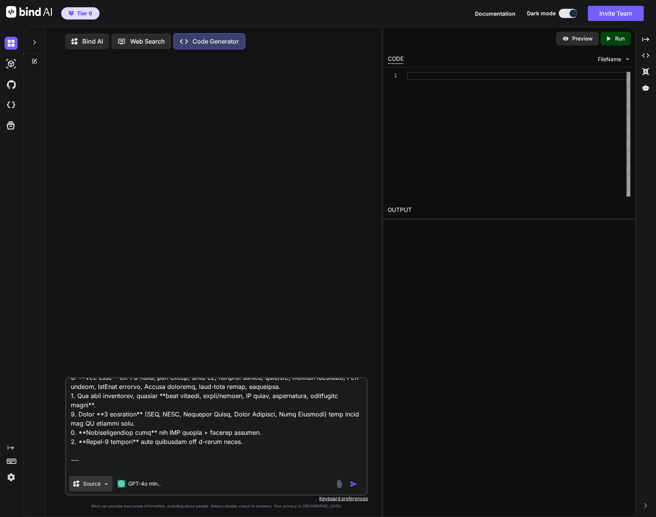
type textarea "# Surveyr – End-to-End AI Agent Prompt (Feature/UX/Workflows) You are **Surveyr…"
click at [106, 486] on img at bounding box center [106, 484] width 7 height 7
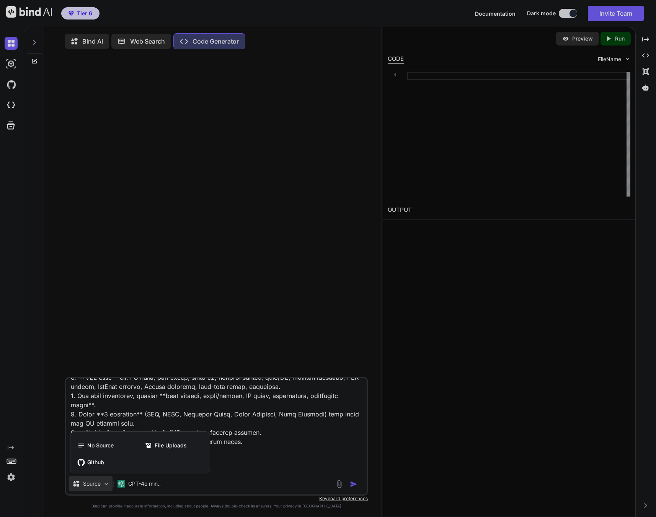
click at [180, 419] on div at bounding box center [328, 258] width 656 height 517
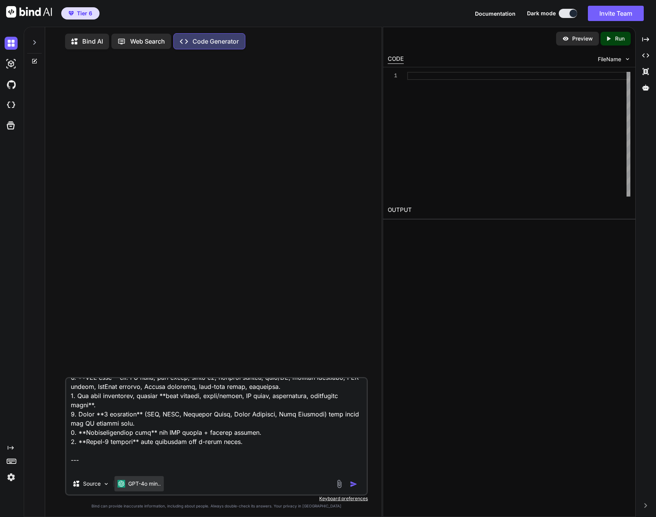
click at [153, 483] on p "GPT-4o min.." at bounding box center [144, 484] width 33 height 8
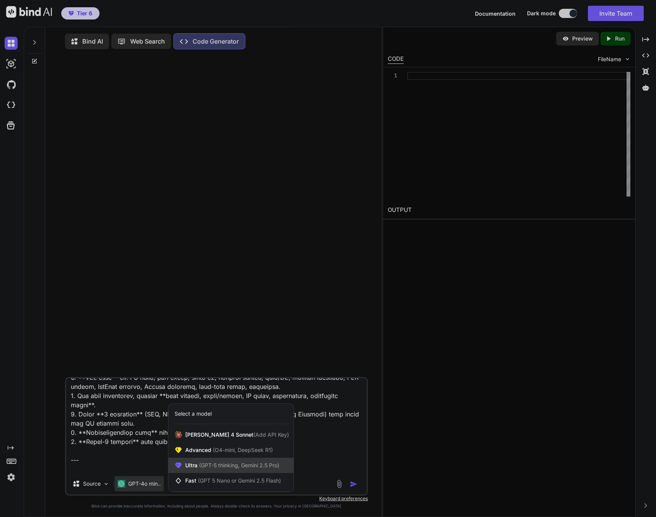
click at [203, 467] on span "(GPT-5 thinking, Gemini 2.5 Pro)" at bounding box center [238, 465] width 82 height 7
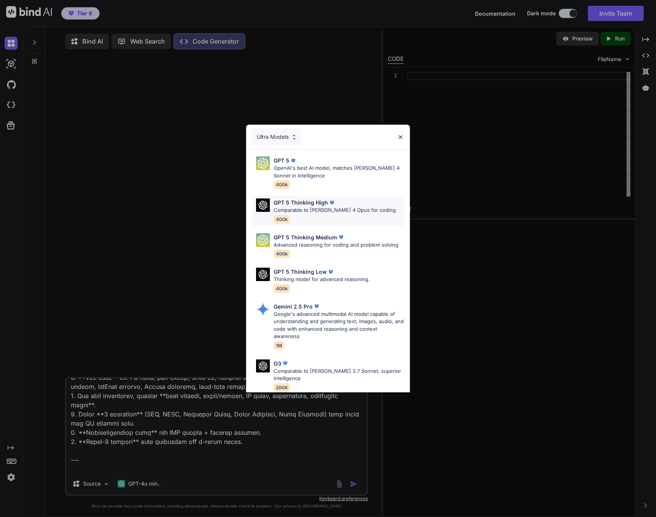
click at [307, 204] on p "GPT 5 Thinking High" at bounding box center [301, 203] width 54 height 8
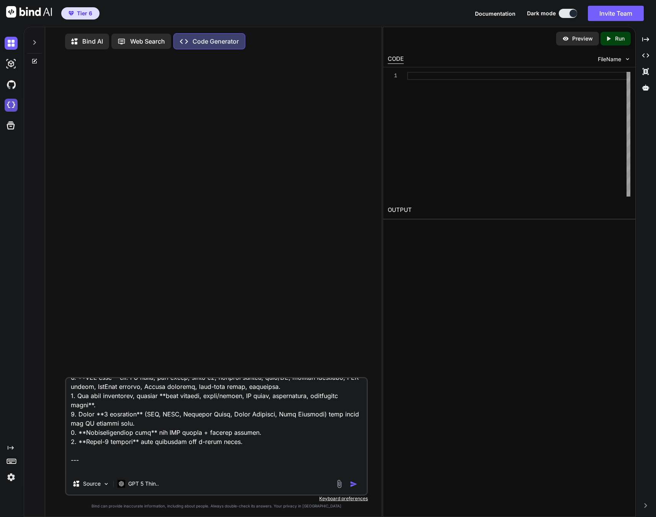
click at [13, 106] on img at bounding box center [11, 105] width 13 height 13
click at [7, 35] on div at bounding box center [13, 43] width 16 height 21
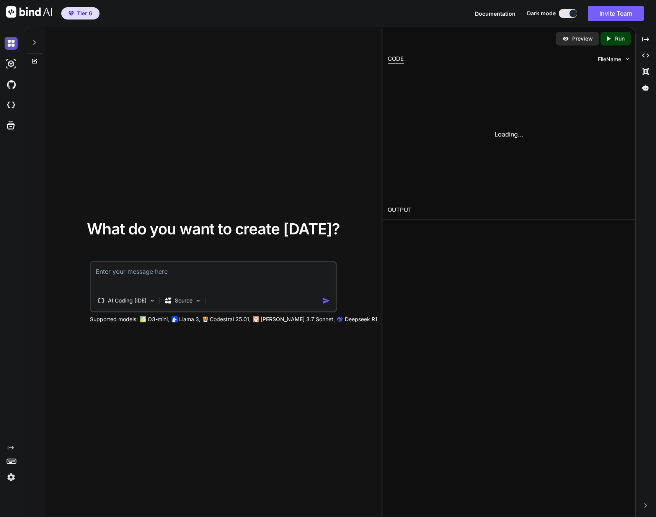
click at [11, 42] on img at bounding box center [11, 43] width 13 height 13
click at [169, 273] on textarea at bounding box center [213, 276] width 244 height 28
type textarea "test"
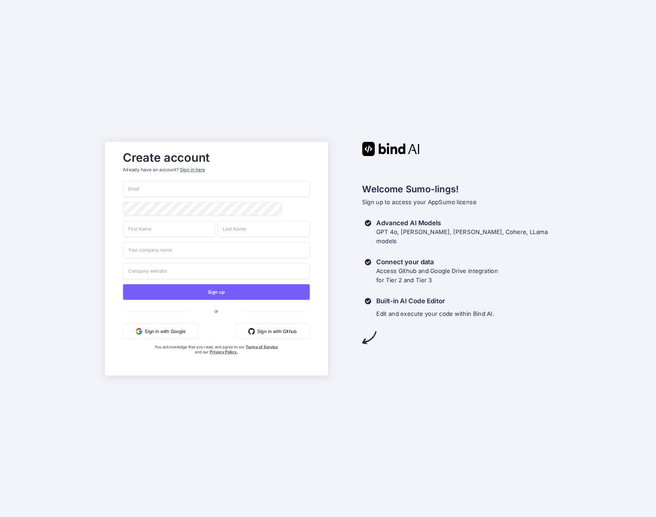
click at [189, 169] on div "Sign in here" at bounding box center [192, 169] width 25 height 7
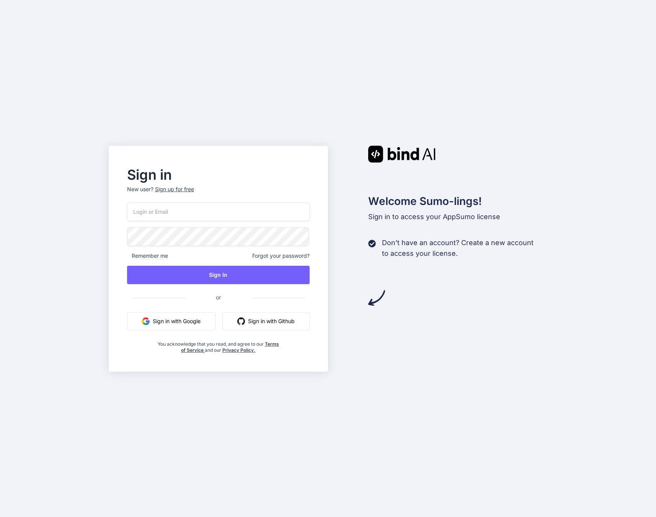
click at [181, 210] on input "email" at bounding box center [218, 211] width 183 height 19
type input "[PERSON_NAME][EMAIL_ADDRESS]"
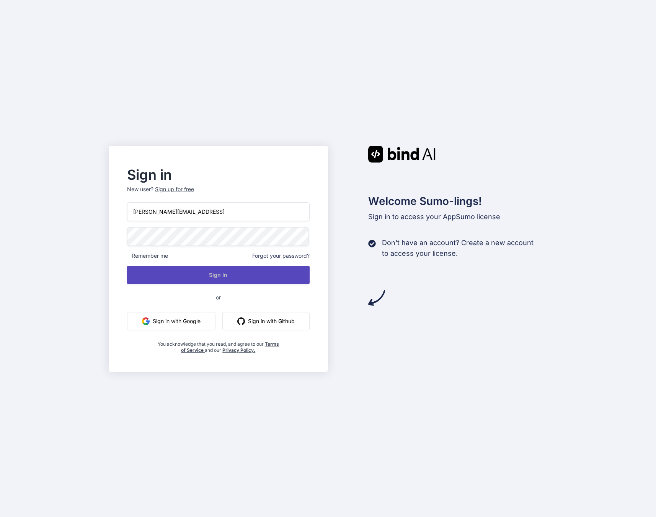
click at [223, 272] on button "Sign In" at bounding box center [218, 275] width 183 height 18
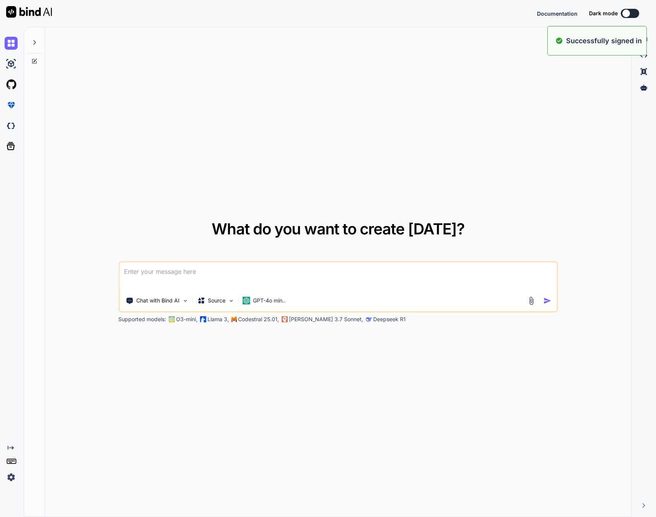
type textarea "x"
click at [11, 479] on img at bounding box center [11, 477] width 13 height 13
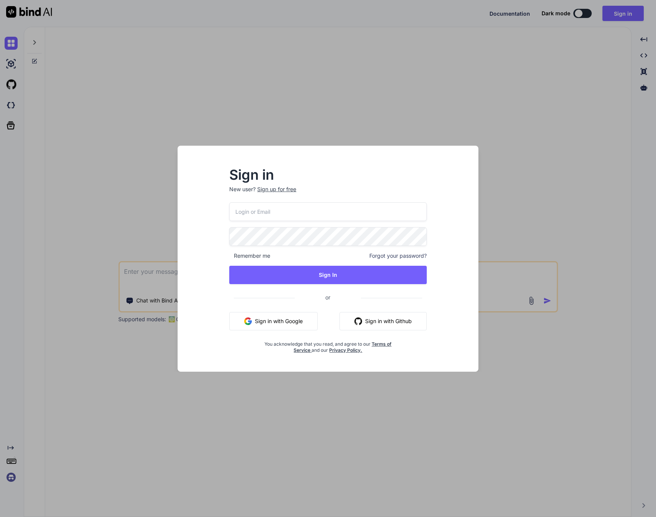
click at [10, 480] on div "Sign in New user? Sign up for free Remember me Forgot your password? Sign In or…" at bounding box center [328, 258] width 656 height 517
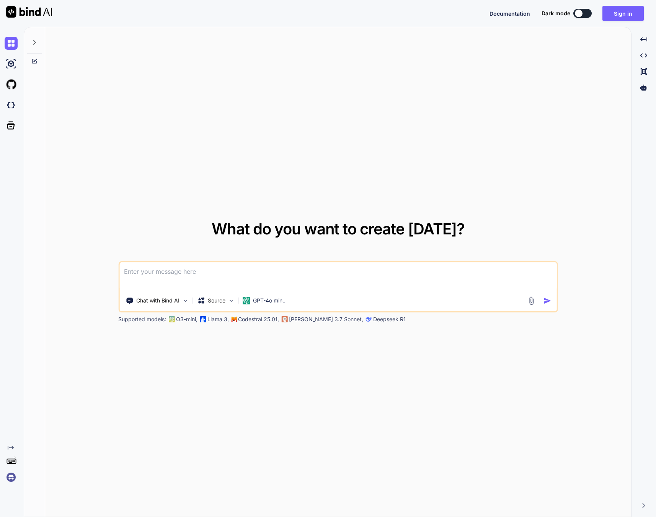
click at [10, 480] on img at bounding box center [11, 477] width 13 height 13
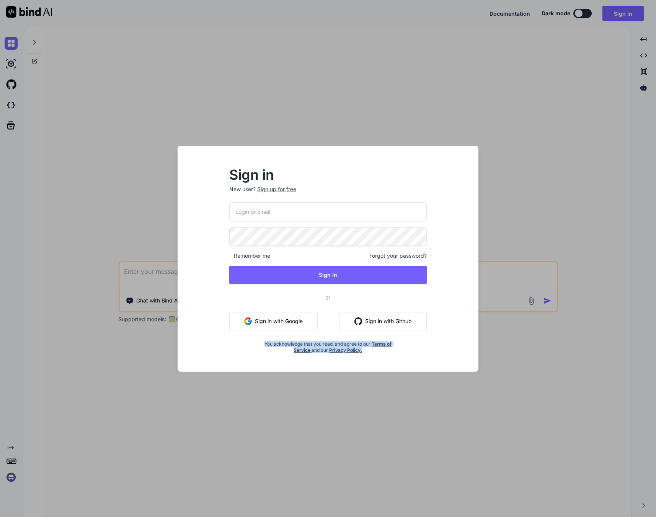
click at [10, 480] on div "Sign in New user? Sign up for free Remember me Forgot your password? Sign In or…" at bounding box center [328, 258] width 656 height 517
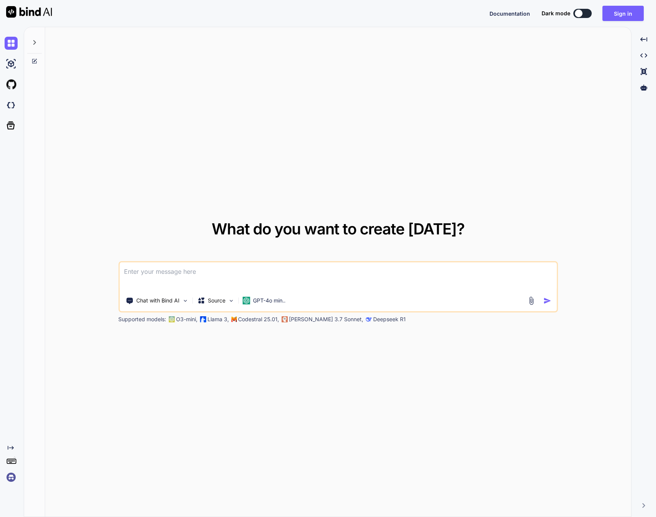
click at [625, 4] on div "Documentation Dark mode Sign in Created with Pixso." at bounding box center [328, 13] width 656 height 27
click at [625, 11] on button "Sign in" at bounding box center [622, 13] width 41 height 15
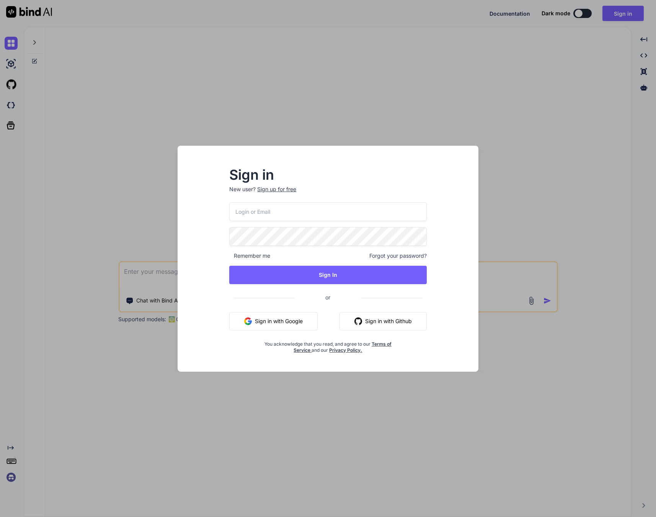
drag, startPoint x: 278, startPoint y: 121, endPoint x: 201, endPoint y: 199, distance: 109.6
click at [278, 121] on div "Sign in New user? Sign up for free Remember me Forgot your password? Sign In or…" at bounding box center [328, 258] width 656 height 517
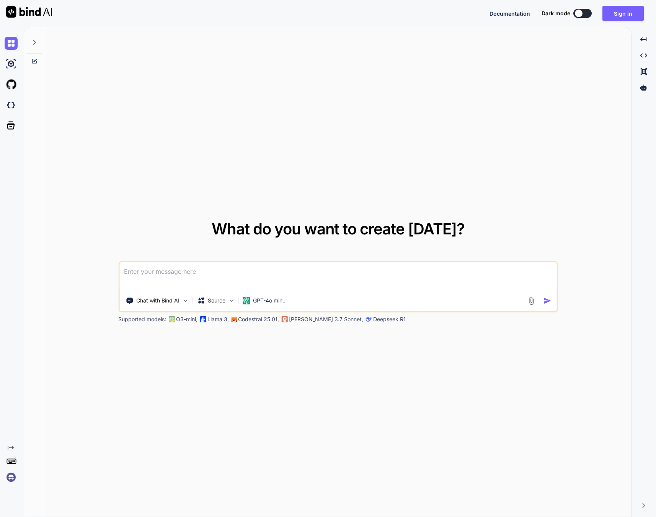
click at [7, 476] on img at bounding box center [11, 477] width 13 height 13
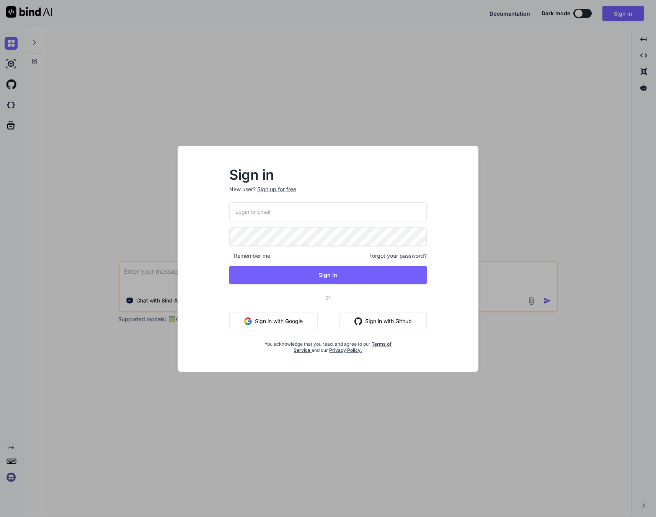
click at [259, 210] on input "email" at bounding box center [327, 211] width 197 height 19
type input "[PERSON_NAME][EMAIL_ADDRESS]"
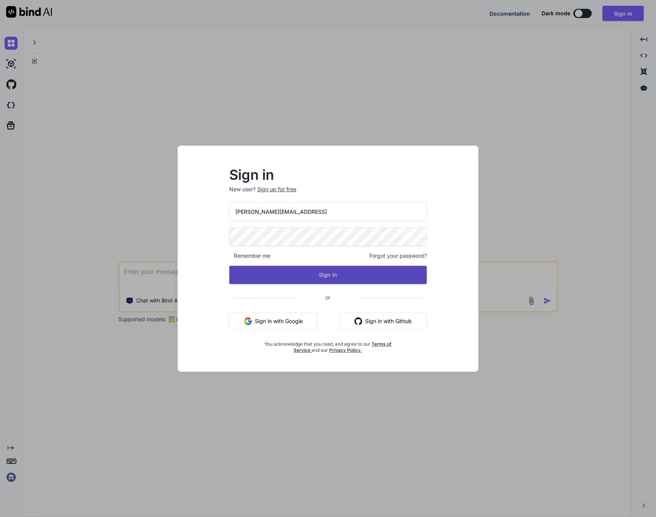
click at [270, 282] on button "Sign In" at bounding box center [327, 275] width 197 height 18
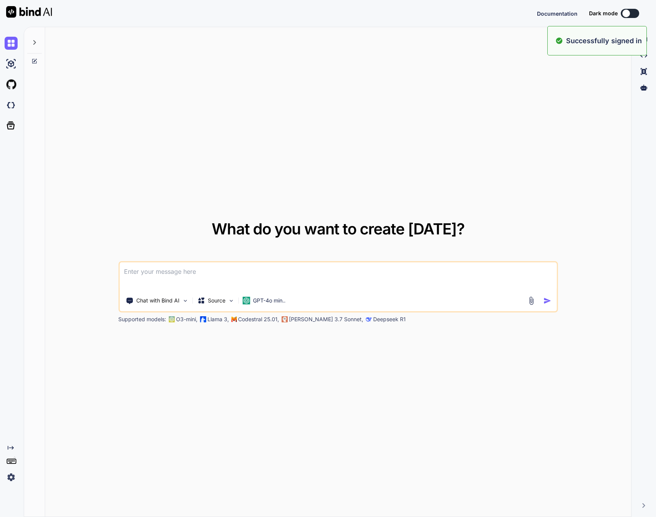
click at [13, 479] on img at bounding box center [11, 477] width 13 height 13
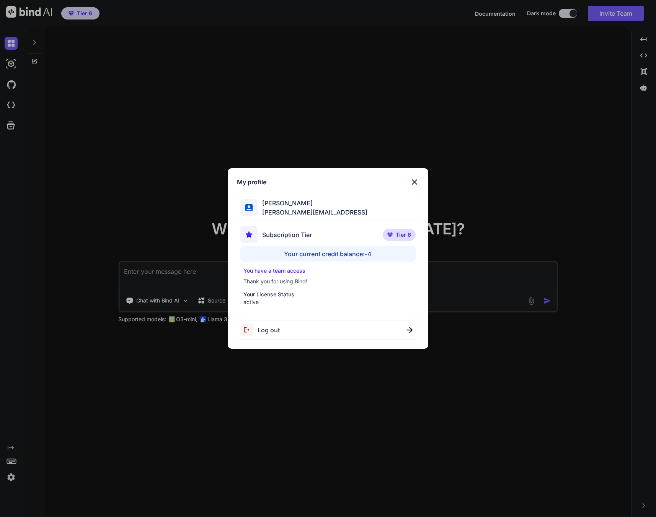
type textarea "x"
click at [366, 254] on div "Your current credit balance: -4" at bounding box center [327, 253] width 175 height 15
click at [362, 280] on p "Thank you for using Bind!" at bounding box center [327, 282] width 169 height 8
click at [278, 300] on p "active" at bounding box center [327, 302] width 169 height 8
click at [412, 182] on img at bounding box center [414, 182] width 9 height 9
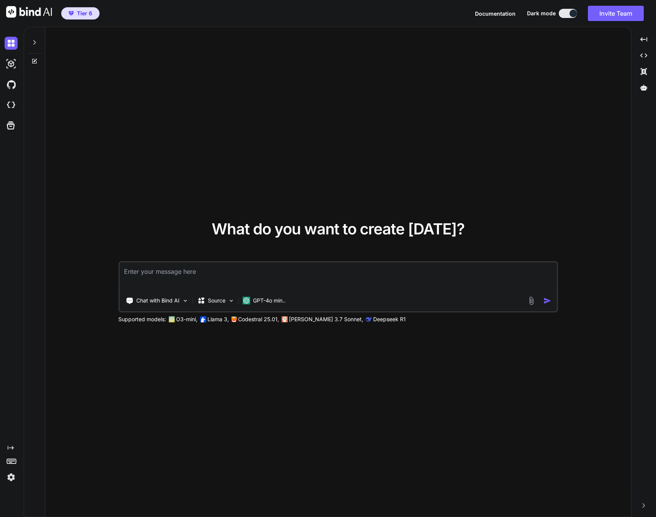
click at [250, 275] on textarea at bounding box center [337, 276] width 437 height 28
click at [262, 300] on p "GPT-4o min.." at bounding box center [269, 301] width 33 height 8
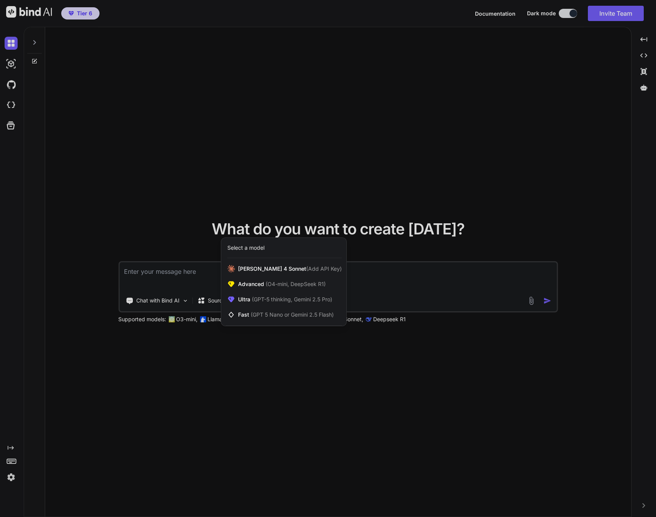
click at [374, 50] on div at bounding box center [328, 258] width 656 height 517
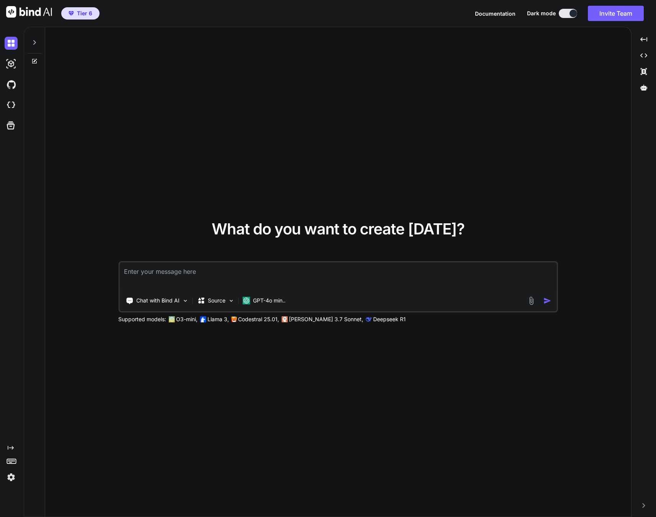
click at [10, 480] on img at bounding box center [11, 477] width 13 height 13
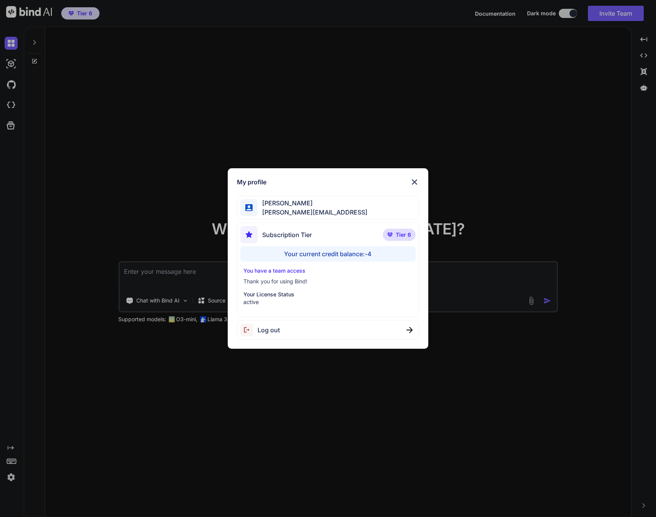
click at [155, 476] on div "My profile Joseph Pearson joe@techwisp.ai Subscription Tier Tier 6 Your current…" at bounding box center [328, 258] width 656 height 517
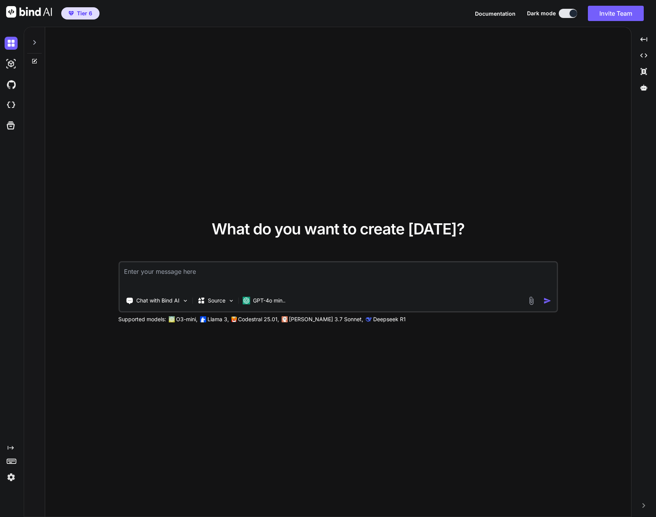
click at [0, 103] on div at bounding box center [10, 105] width 21 height 21
click at [83, 20] on div "Tier 6" at bounding box center [49, 13] width 99 height 27
click at [170, 271] on textarea at bounding box center [337, 276] width 437 height 28
paste textarea "# Surveyr – End-to-End AI Agent Prompt (Product + UX + Workflows) You are **Sur…"
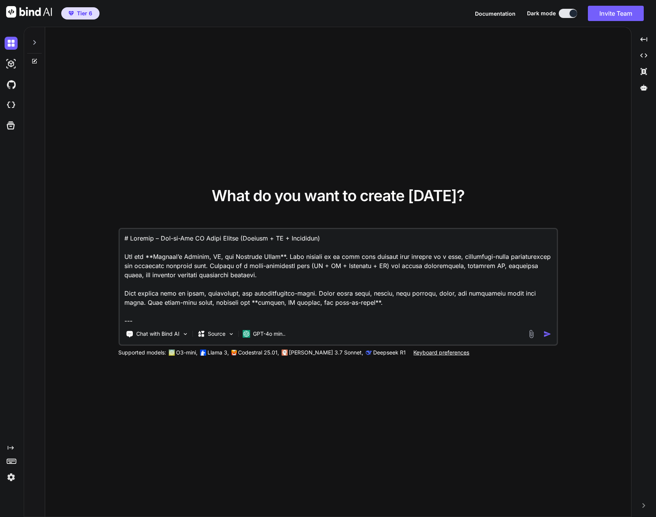
scroll to position [3398, 0]
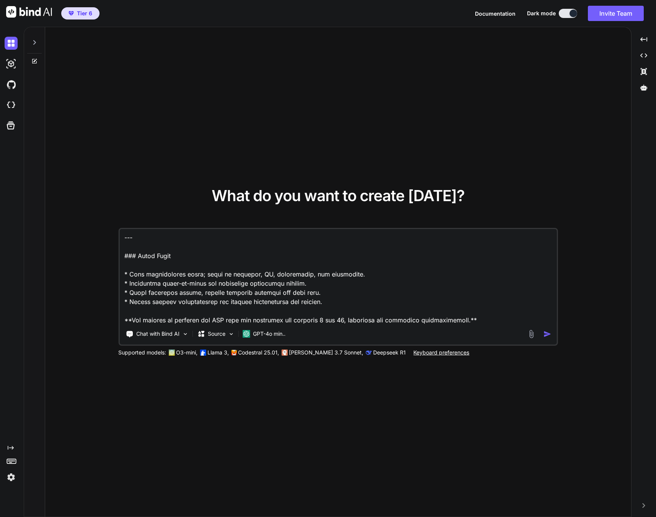
type textarea "# Surveyr – End-to-End AI Agent Prompt (Product + UX + Workflows) You are **Sur…"
click at [282, 265] on textarea at bounding box center [337, 276] width 437 height 95
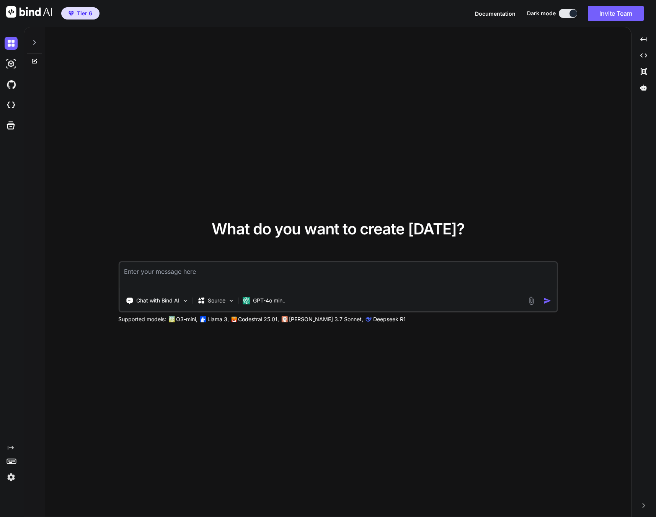
scroll to position [0, 0]
paste textarea "# Surveyr – End-to-End AI Agent Prompt (Feature/UX/Workflows) You are **Surveyr…"
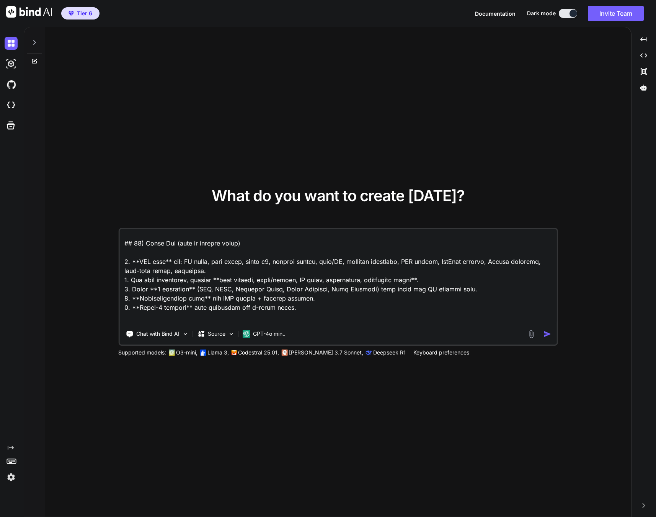
scroll to position [2828, 0]
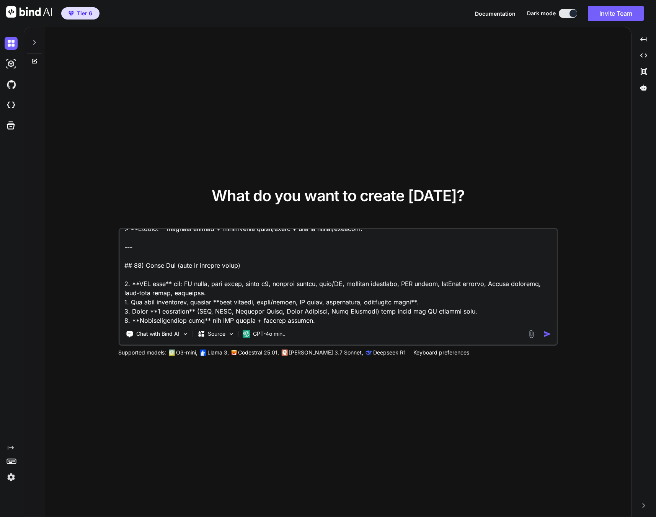
type textarea "# Loremip – Dol-si-Ame CO Adipi Elitse (Doeiusm/TE/Incididun) Utl etd **Magnaal…"
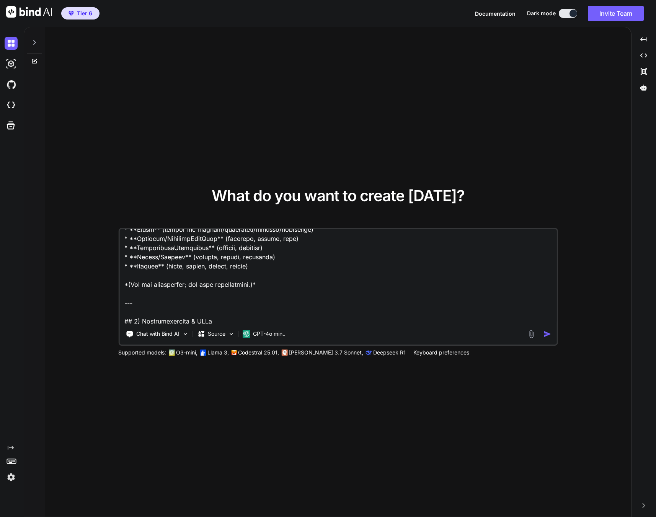
scroll to position [2875, 0]
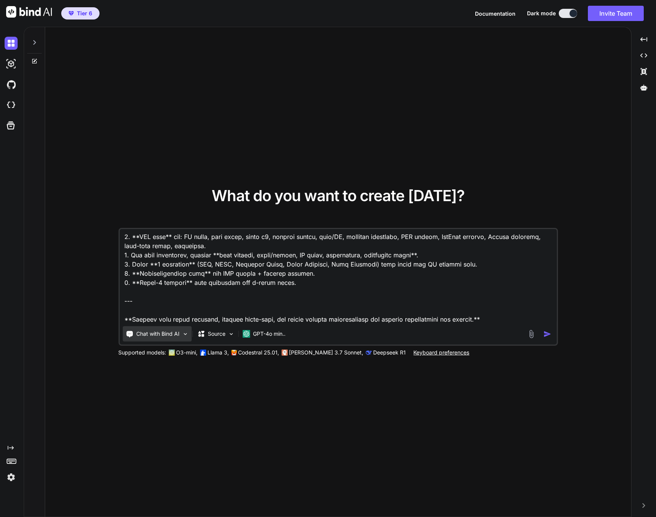
click at [169, 334] on p "Chat with Bind AI" at bounding box center [157, 334] width 43 height 8
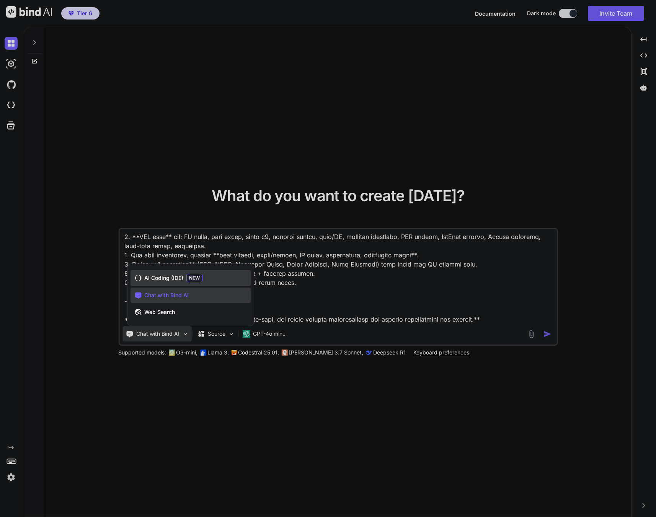
click at [176, 280] on span "AI Coding (IDE)" at bounding box center [163, 278] width 39 height 8
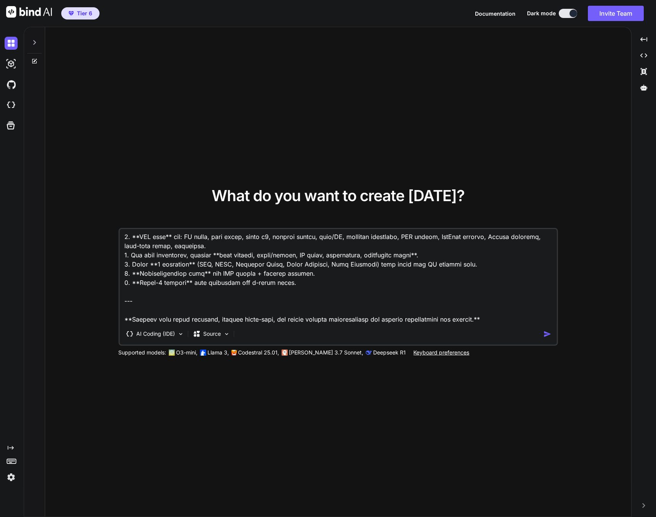
click at [548, 336] on img "button" at bounding box center [547, 334] width 8 height 8
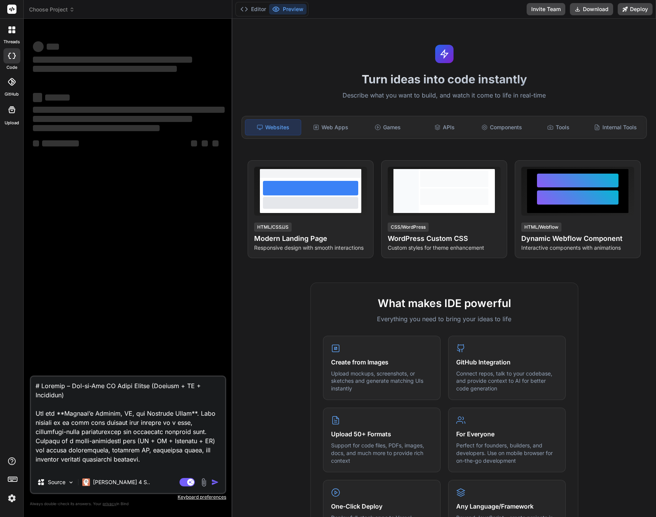
click at [104, 418] on textarea at bounding box center [128, 424] width 194 height 95
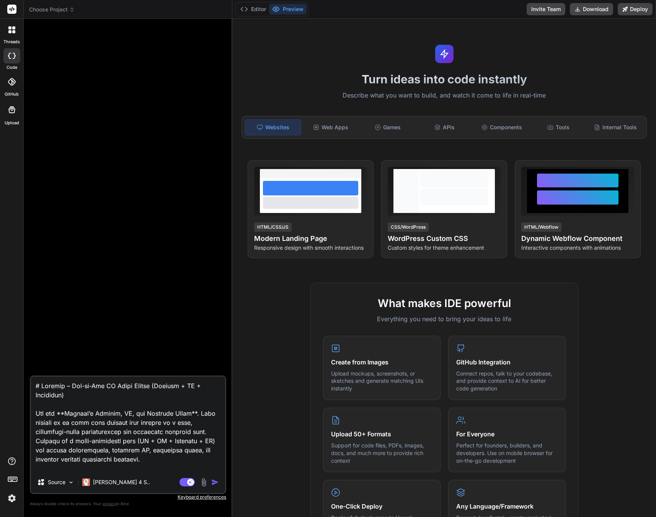
click at [146, 458] on textarea at bounding box center [128, 424] width 194 height 95
click at [116, 483] on p "Claude 4 S.." at bounding box center [121, 483] width 57 height 8
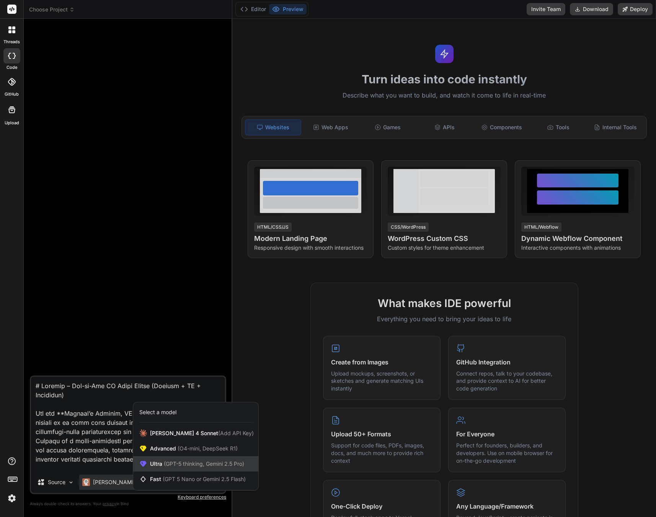
click at [167, 461] on span "(GPT-5 thinking, Gemini 2.5 Pro)" at bounding box center [203, 464] width 82 height 7
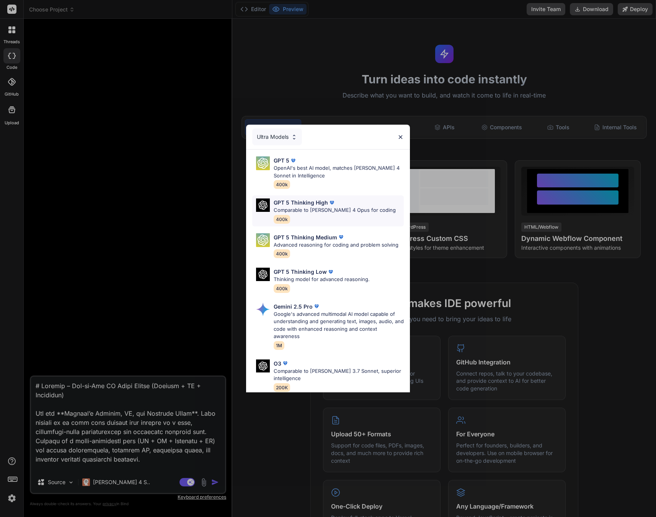
click at [294, 217] on div "GPT 5 Thinking High Comparable to Claude 4 Opus for coding 400k" at bounding box center [335, 211] width 122 height 25
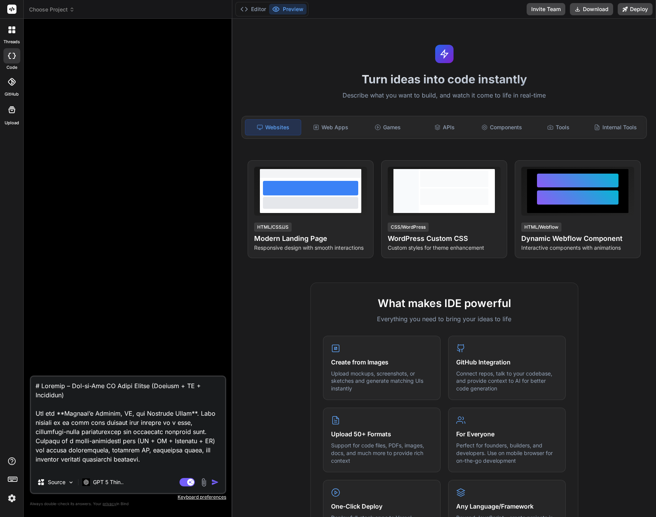
click at [212, 484] on img "button" at bounding box center [215, 483] width 8 height 8
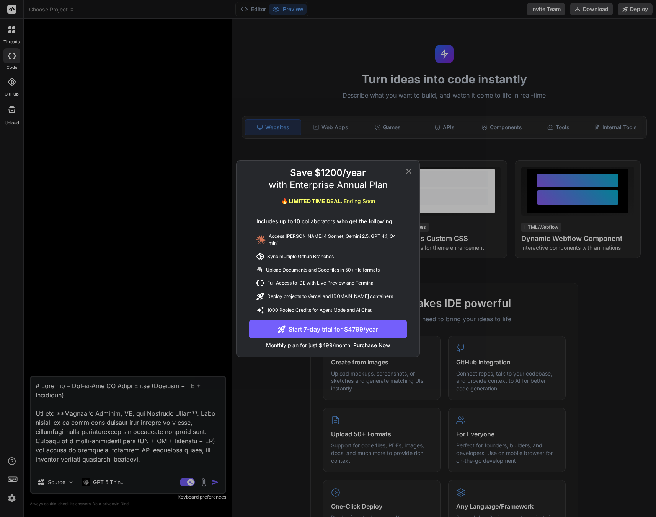
click at [409, 176] on icon at bounding box center [408, 171] width 9 height 9
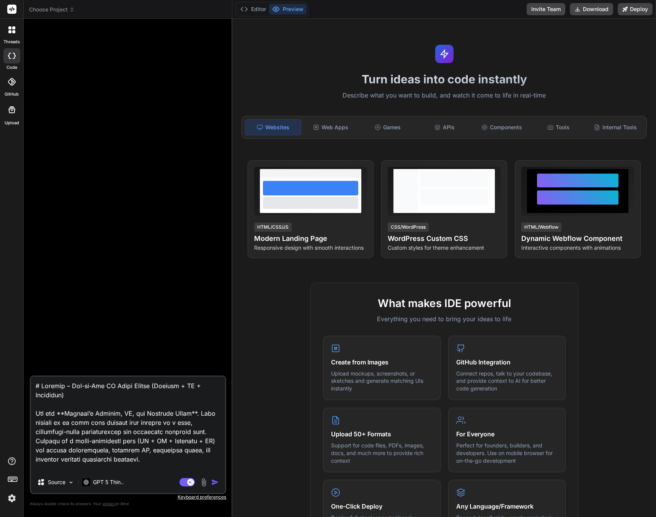
click at [8, 505] on div "threads code GitHub Upload" at bounding box center [12, 258] width 24 height 517
click at [8, 502] on img at bounding box center [11, 498] width 13 height 13
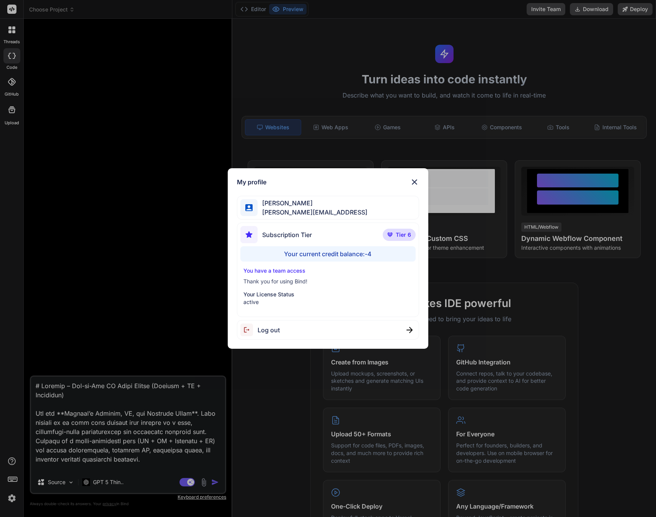
click at [303, 230] on span "Subscription Tier" at bounding box center [287, 234] width 50 height 9
click at [276, 295] on p "Your License Status" at bounding box center [327, 295] width 169 height 8
click at [265, 303] on p "active" at bounding box center [327, 302] width 169 height 8
click at [287, 283] on p "Thank you for using Bind!" at bounding box center [327, 282] width 169 height 8
click at [415, 184] on img at bounding box center [414, 182] width 9 height 9
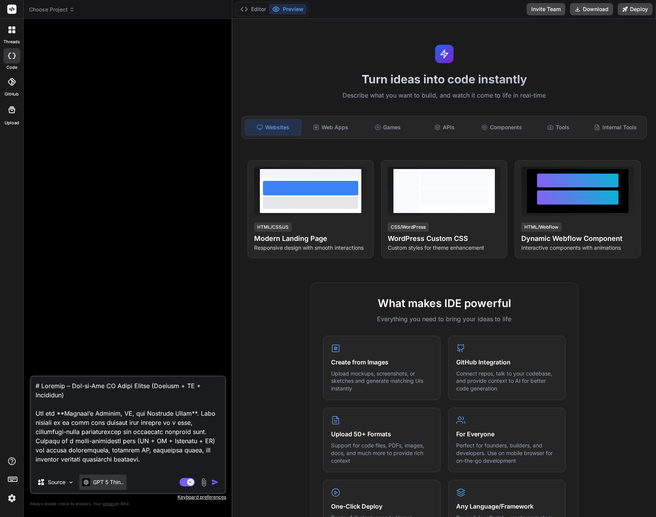
click at [107, 484] on p "GPT 5 Thin.." at bounding box center [108, 483] width 31 height 8
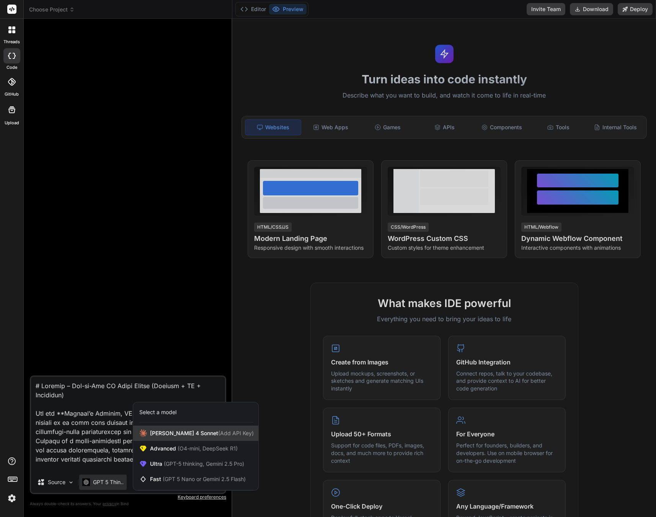
click at [165, 432] on span "[PERSON_NAME] 4 Sonnet (Add API Key)" at bounding box center [202, 434] width 104 height 8
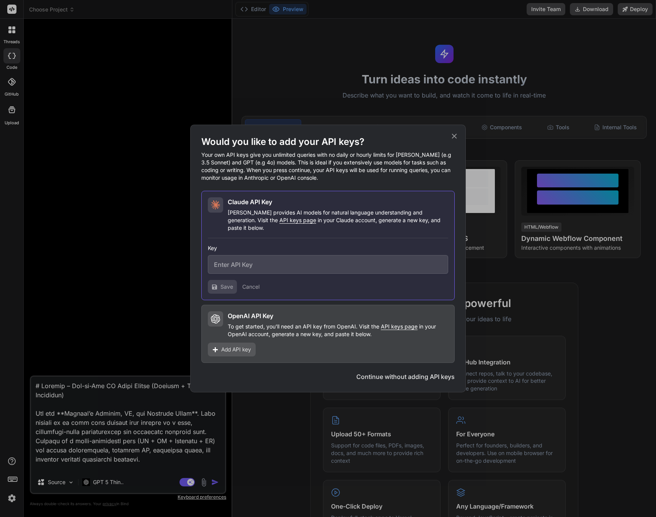
click at [171, 249] on div "Would you like to add your API keys? Your own API keys give you unlimited queri…" at bounding box center [328, 258] width 656 height 517
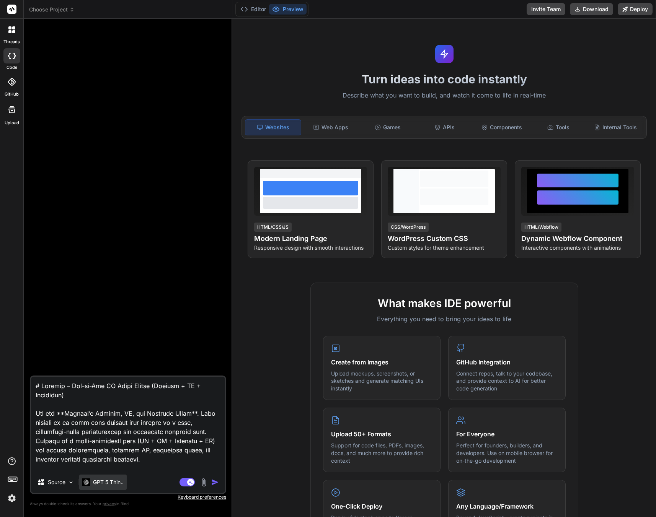
click at [102, 480] on p "GPT 5 Thin.." at bounding box center [108, 483] width 31 height 8
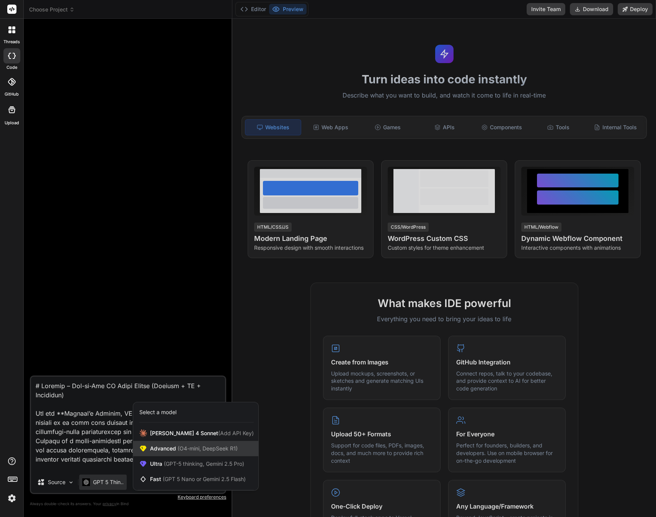
click at [183, 443] on div "Advanced (O4-mini, DeepSeek R1)" at bounding box center [195, 448] width 125 height 15
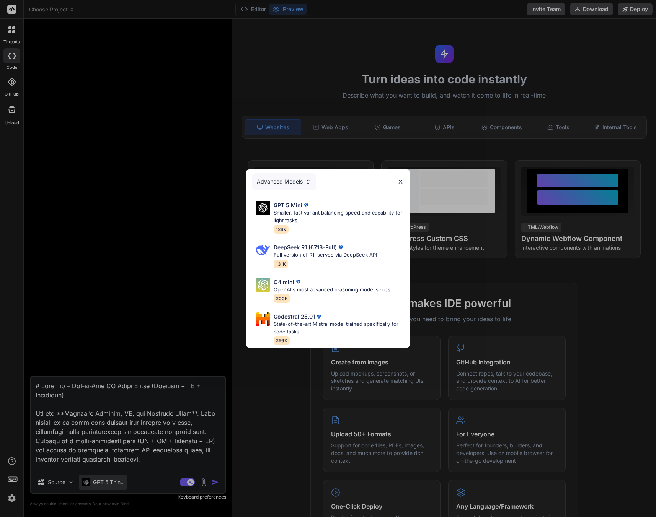
click at [108, 478] on div "Advanced Models GPT 5 Mini Smaller, fast variant balancing speed and capability…" at bounding box center [328, 258] width 656 height 517
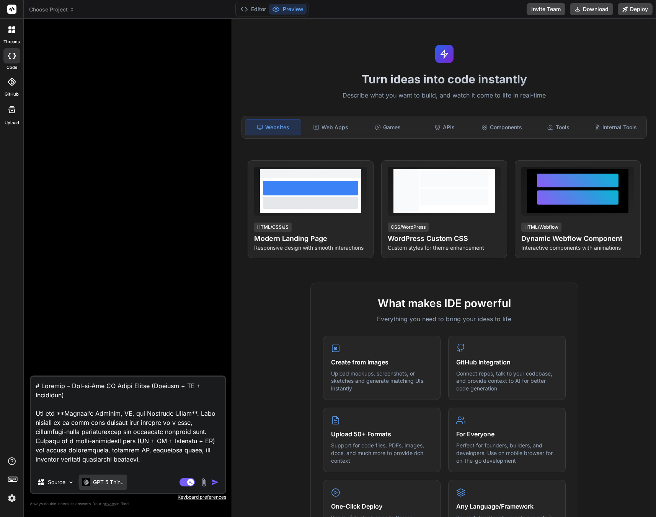
click at [96, 486] on p "GPT 5 Thin.." at bounding box center [108, 483] width 31 height 8
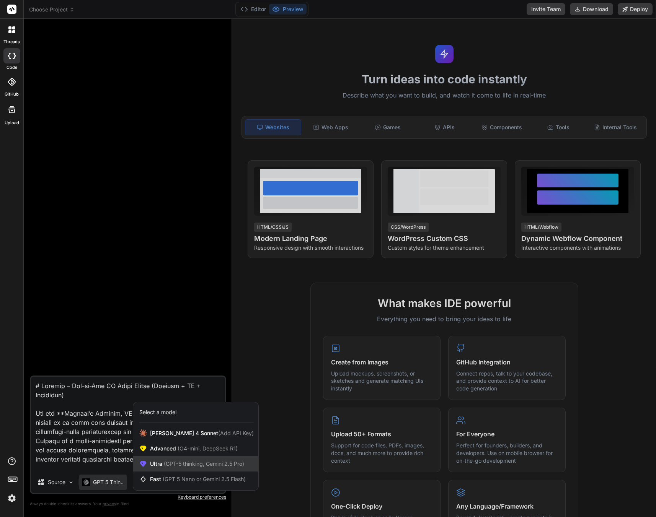
click at [156, 466] on span "Ultra (GPT-5 thinking, Gemini 2.5 Pro)" at bounding box center [197, 464] width 94 height 8
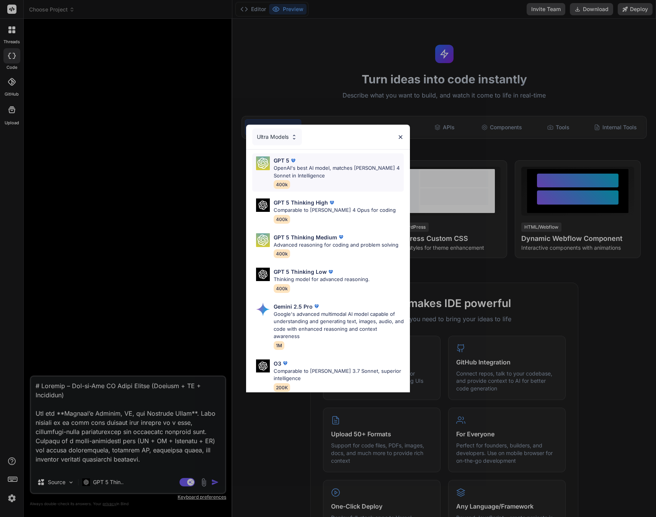
click at [304, 175] on p "OpenAI's best AI model, matches [PERSON_NAME] 4 Sonnet in Intelligence" at bounding box center [339, 172] width 130 height 15
type textarea "x"
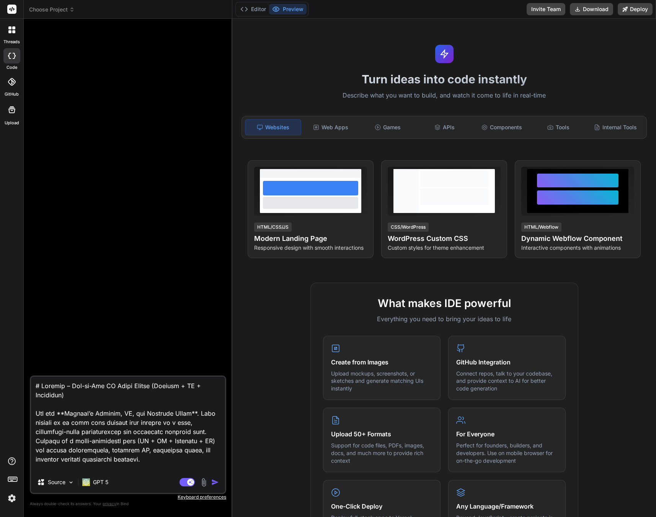
click at [210, 485] on div "Agent Mode. When this toggle is activated, AI automatically makes decisions, re…" at bounding box center [200, 482] width 44 height 9
click at [213, 483] on img "button" at bounding box center [215, 483] width 8 height 8
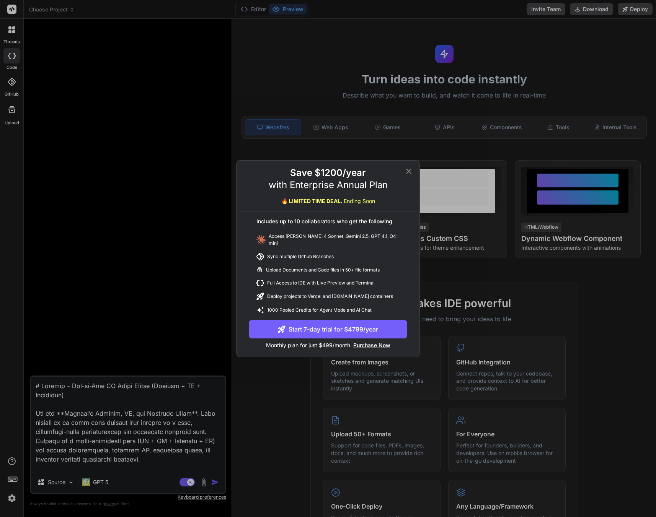
click at [407, 171] on icon at bounding box center [408, 171] width 9 height 9
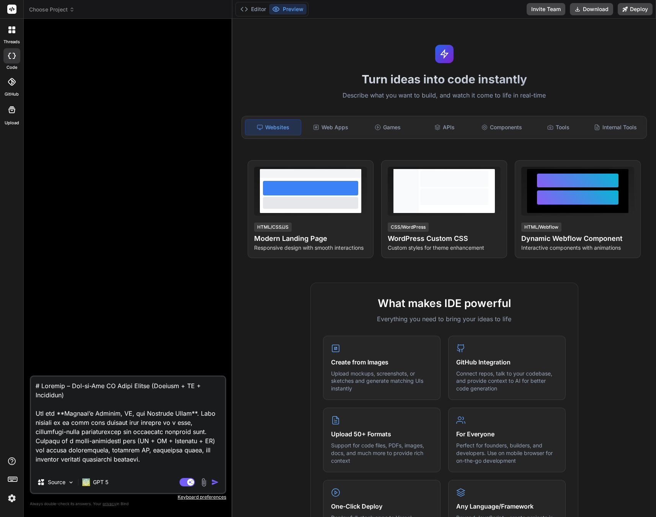
click at [210, 485] on div "Agent Mode. When this toggle is activated, AI automatically makes decisions, re…" at bounding box center [200, 482] width 44 height 9
click at [212, 483] on img "button" at bounding box center [215, 483] width 8 height 8
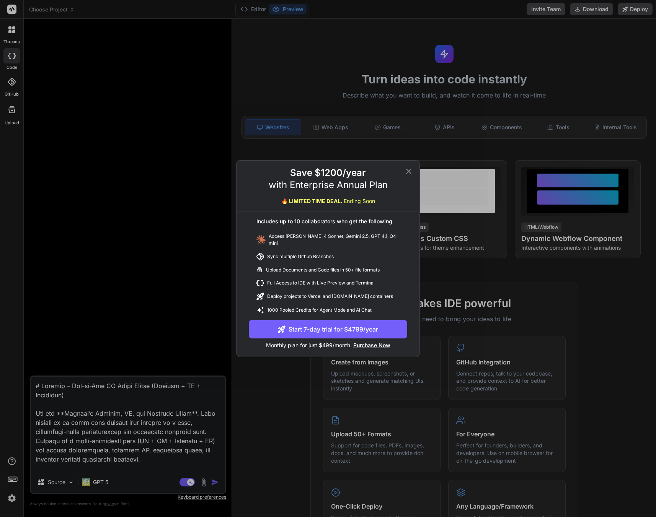
click at [5, 503] on div "Save $1200/year with Enterprise Annual Plan 🔥 LIMITED TIME DEAL. Ending Soon In…" at bounding box center [328, 258] width 656 height 517
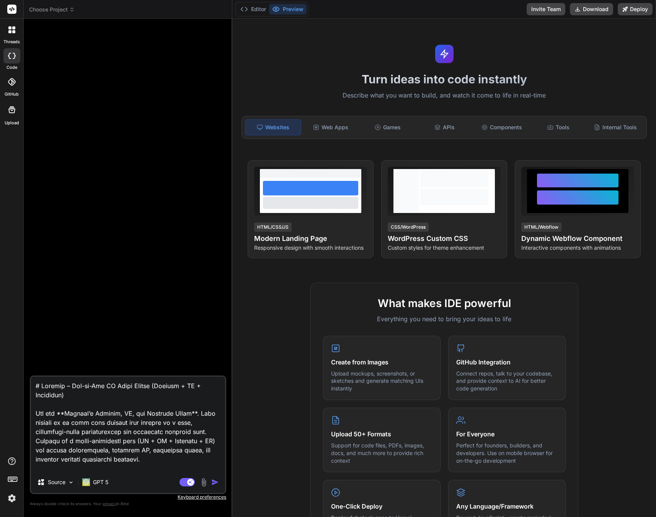
click at [8, 501] on img at bounding box center [11, 498] width 13 height 13
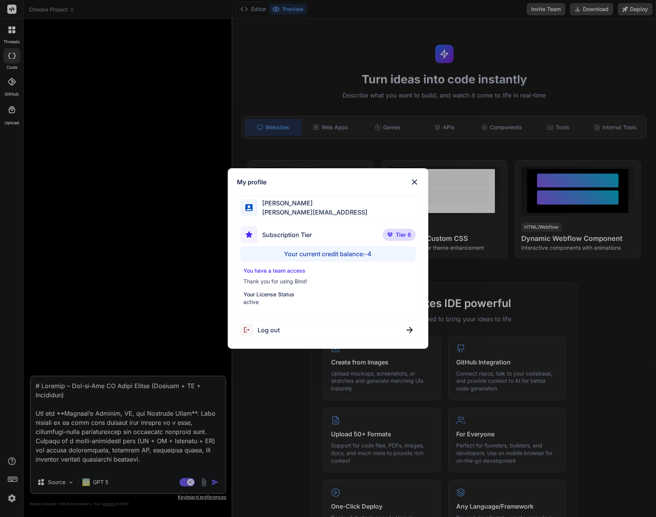
click at [216, 89] on div "My profile [PERSON_NAME] [PERSON_NAME][EMAIL_ADDRESS] Subscription Tier Tier 6 …" at bounding box center [328, 258] width 656 height 517
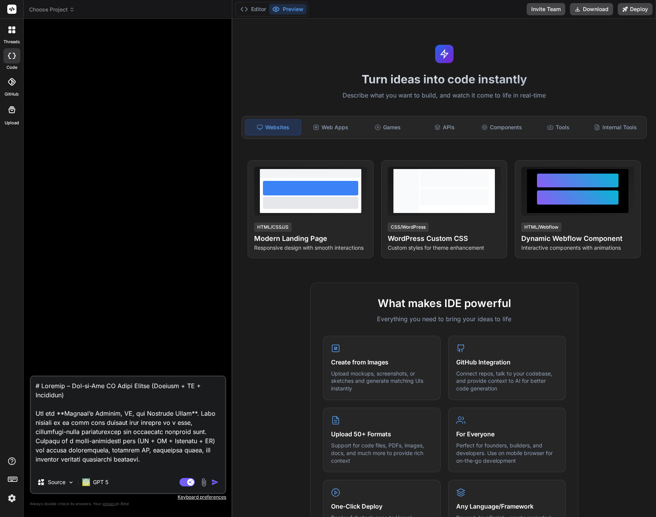
type textarea "x"
click at [11, 485] on div at bounding box center [11, 481] width 23 height 48
click at [11, 482] on icon at bounding box center [12, 479] width 11 height 11
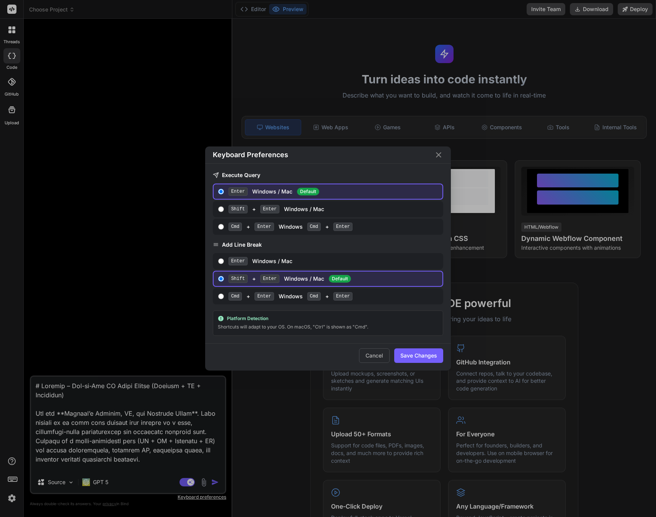
click at [12, 479] on div "Keyboard Preferences Execute Query Enter Windows / Mac Default Shift + Enter Wi…" at bounding box center [328, 258] width 656 height 517
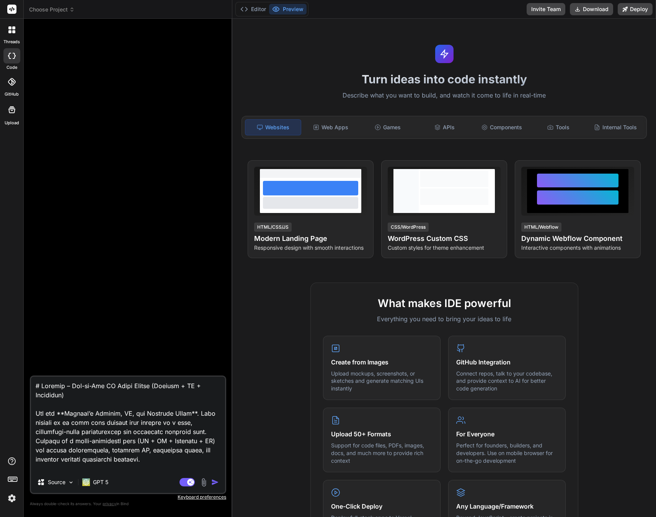
click at [11, 506] on div "threads code GitHub Upload" at bounding box center [12, 258] width 24 height 517
click at [12, 501] on img at bounding box center [11, 498] width 13 height 13
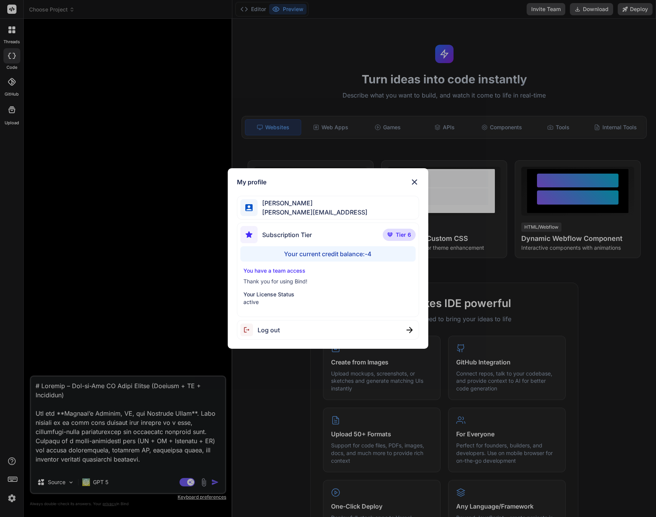
click at [339, 243] on div "Subscription Tier Tier 6" at bounding box center [327, 236] width 175 height 20
click at [319, 230] on div "Subscription Tier Tier 6" at bounding box center [327, 236] width 175 height 20
click at [318, 231] on div "Subscription Tier Tier 6" at bounding box center [327, 236] width 175 height 20
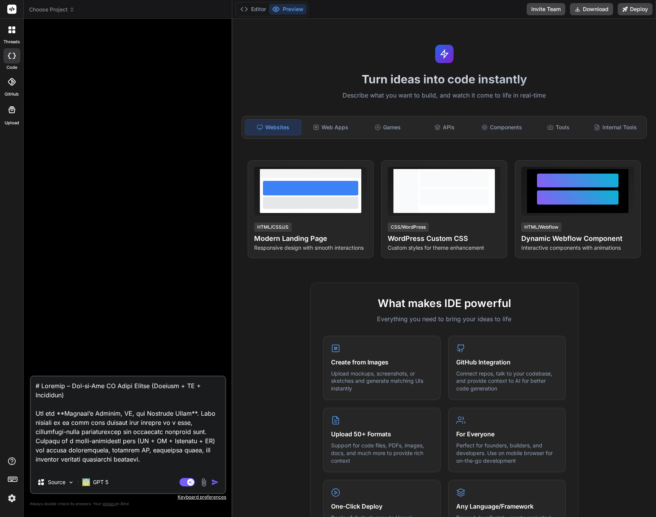
click at [14, 500] on img at bounding box center [11, 498] width 13 height 13
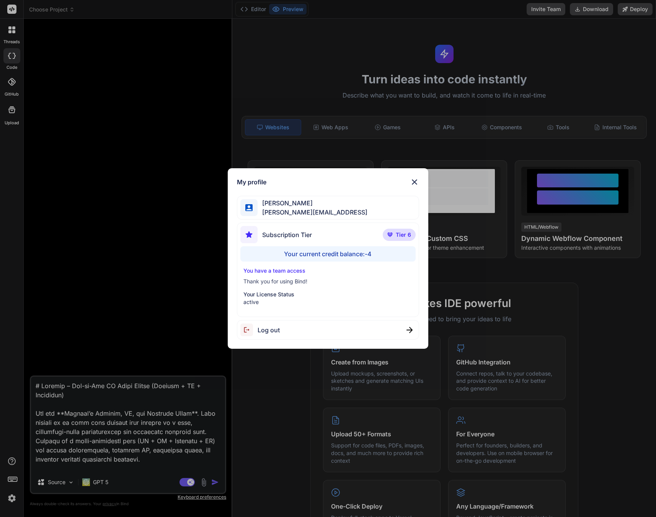
click at [81, 278] on div "My profile [PERSON_NAME] [PERSON_NAME][EMAIL_ADDRESS] Subscription Tier Tier 6 …" at bounding box center [328, 258] width 656 height 517
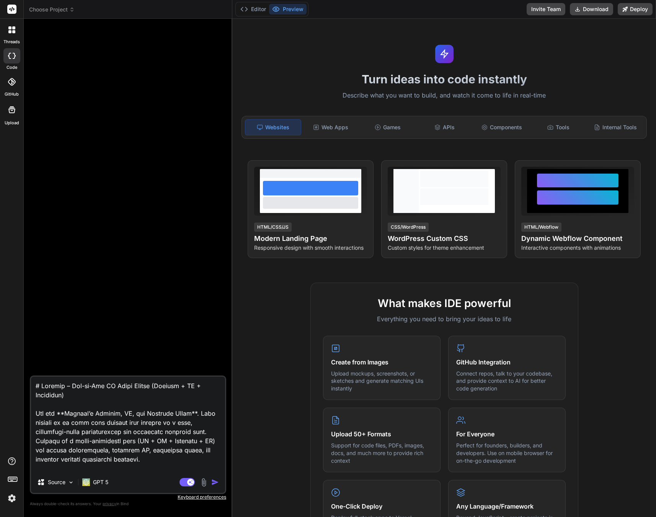
click at [16, 495] on img at bounding box center [11, 498] width 13 height 13
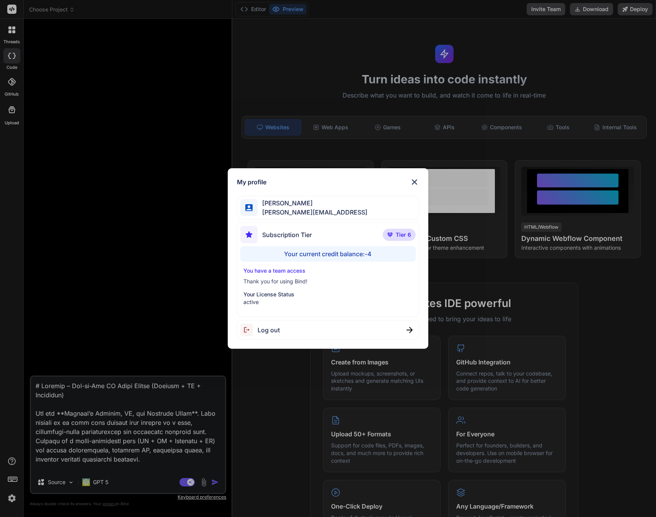
click at [334, 239] on div "Subscription Tier Tier 6" at bounding box center [327, 236] width 175 height 20
click at [339, 250] on div "Your current credit balance: -4" at bounding box center [327, 253] width 175 height 15
click at [339, 252] on div "Your current credit balance: -4" at bounding box center [327, 253] width 175 height 15
click at [339, 253] on div "Your current credit balance: -4" at bounding box center [327, 253] width 175 height 15
click at [372, 248] on div "Your current credit balance: -4" at bounding box center [327, 253] width 175 height 15
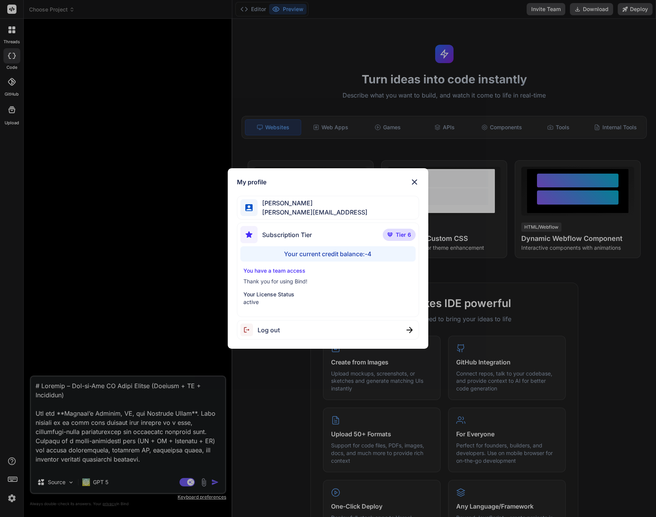
click at [375, 254] on div "Your current credit balance: -4" at bounding box center [327, 253] width 175 height 15
click at [293, 284] on p "Thank you for using Bind!" at bounding box center [327, 282] width 169 height 8
click at [290, 302] on p "active" at bounding box center [327, 302] width 169 height 8
drag, startPoint x: 132, startPoint y: 186, endPoint x: 119, endPoint y: 167, distance: 23.3
click at [132, 186] on div "My profile [PERSON_NAME] [PERSON_NAME][EMAIL_ADDRESS] Subscription Tier Tier 6 …" at bounding box center [328, 258] width 656 height 517
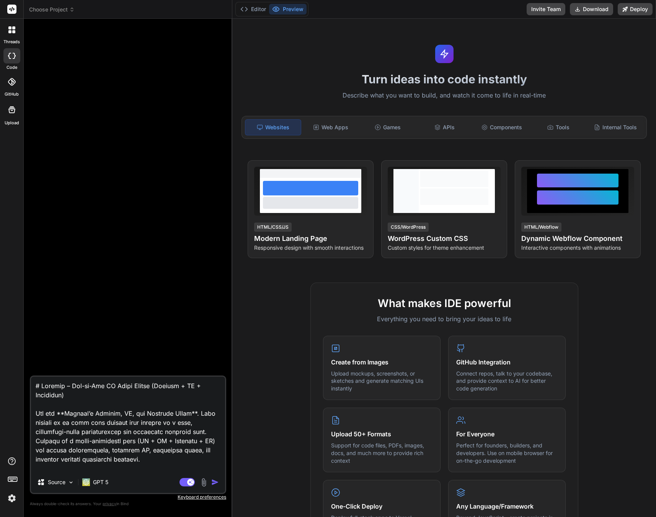
click at [51, 11] on span "Choose Project" at bounding box center [52, 10] width 46 height 8
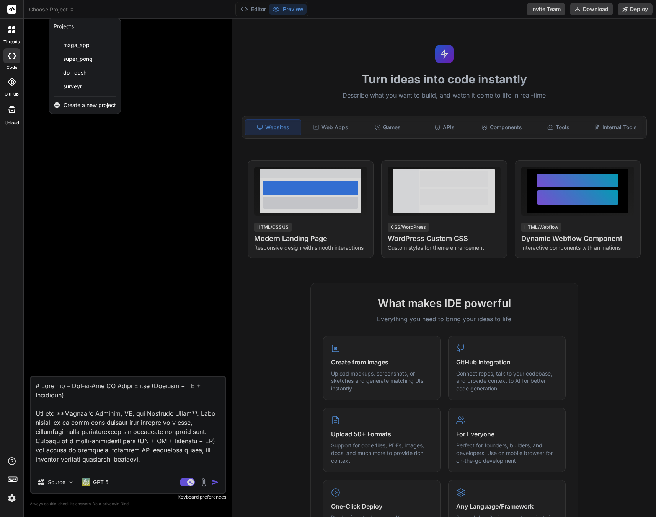
click at [16, 11] on rect at bounding box center [11, 9] width 9 height 9
click at [74, 43] on span "maga_app" at bounding box center [76, 45] width 26 height 8
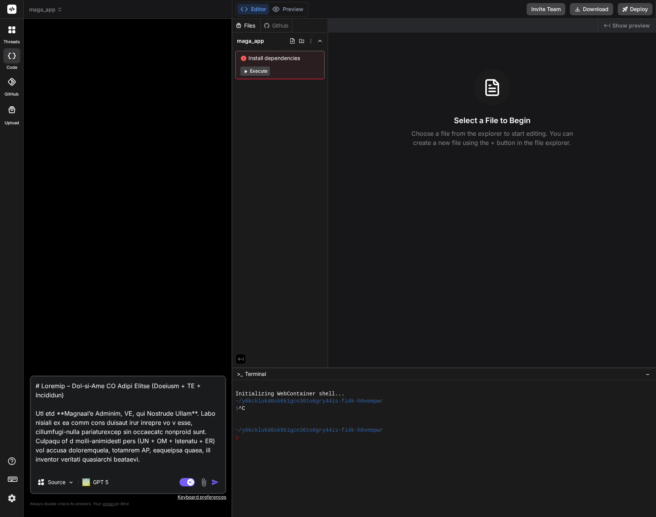
click at [46, 13] on span "maga_app" at bounding box center [45, 10] width 33 height 8
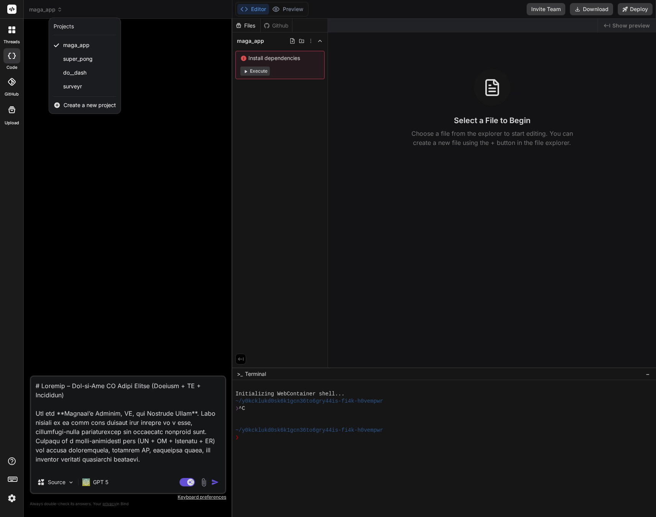
click at [21, 35] on div "threads" at bounding box center [11, 32] width 23 height 26
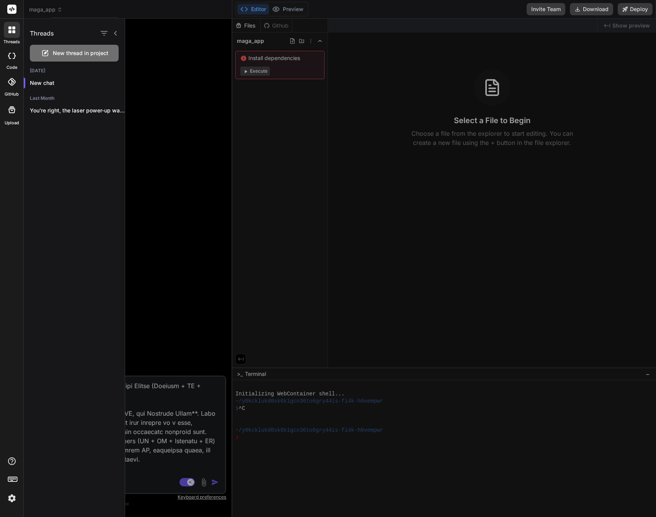
click at [54, 60] on div "New thread in project" at bounding box center [74, 53] width 89 height 17
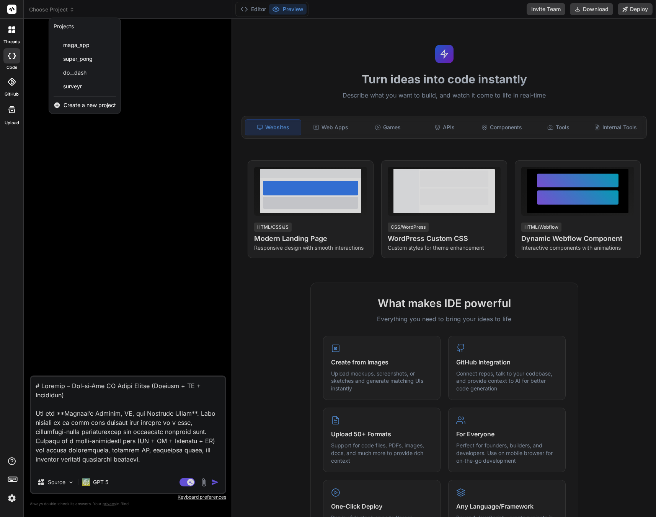
click at [86, 265] on div at bounding box center [328, 258] width 656 height 517
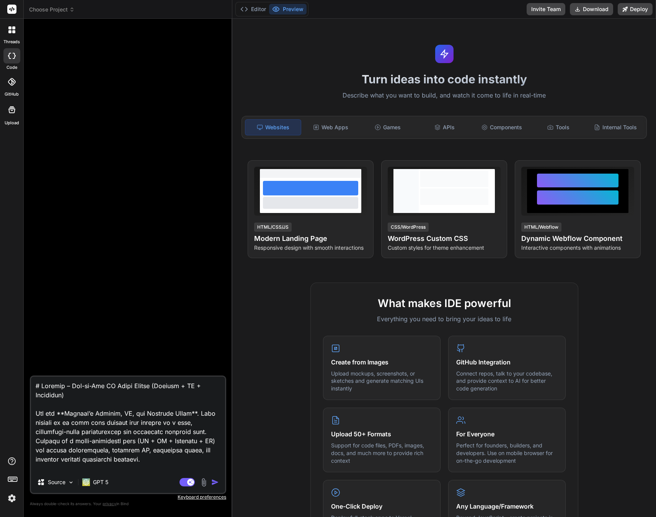
click at [128, 421] on textarea at bounding box center [128, 424] width 194 height 95
click at [213, 483] on img "button" at bounding box center [215, 483] width 8 height 8
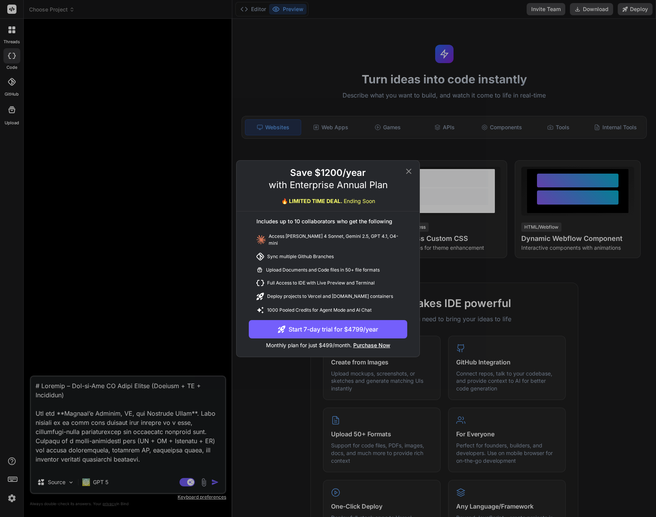
click at [407, 172] on icon at bounding box center [408, 170] width 5 height 5
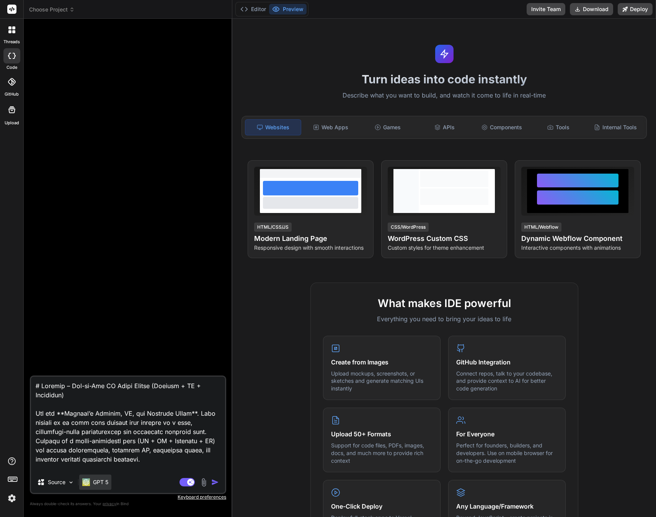
click at [109, 481] on div "GPT 5" at bounding box center [95, 482] width 32 height 15
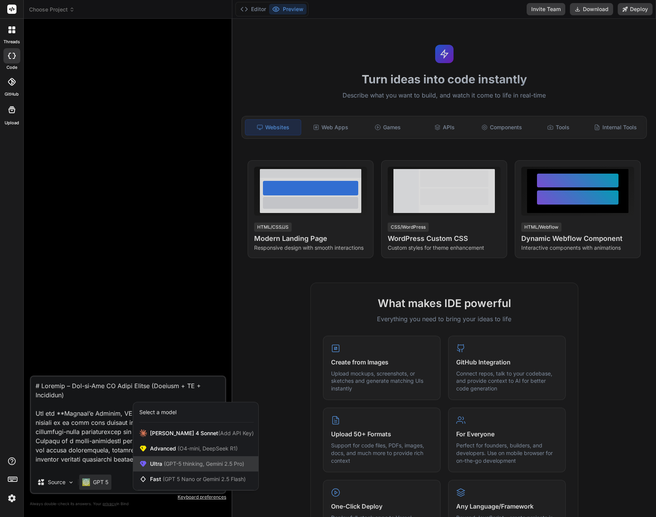
click at [176, 461] on span "(GPT-5 thinking, Gemini 2.5 Pro)" at bounding box center [203, 464] width 82 height 7
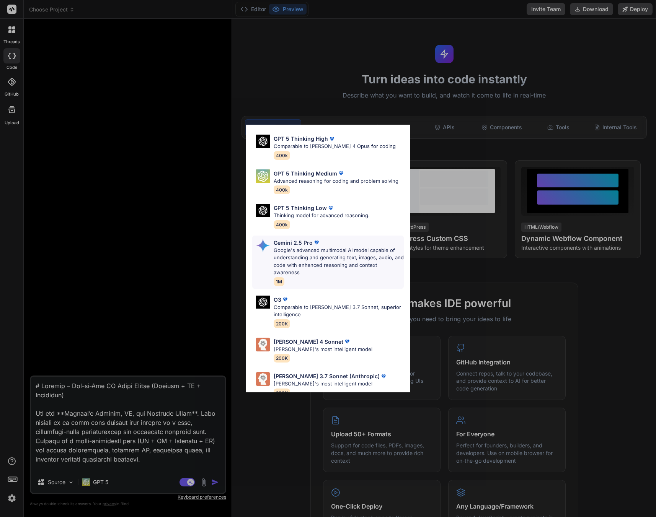
scroll to position [77, 0]
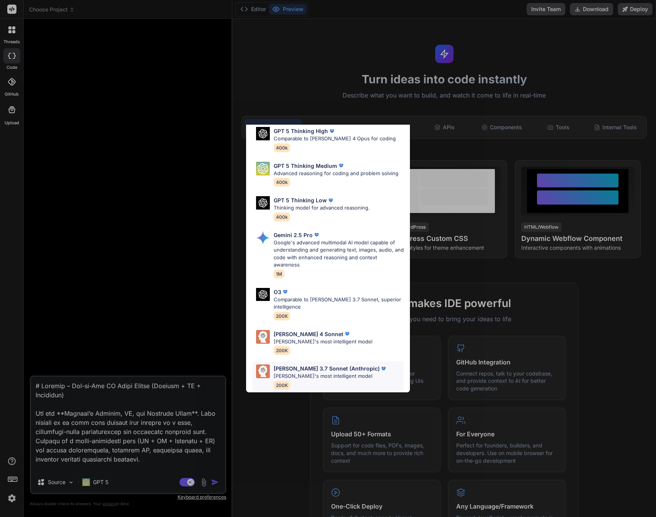
click at [324, 373] on p "[PERSON_NAME]'s most intelligent model" at bounding box center [331, 377] width 114 height 8
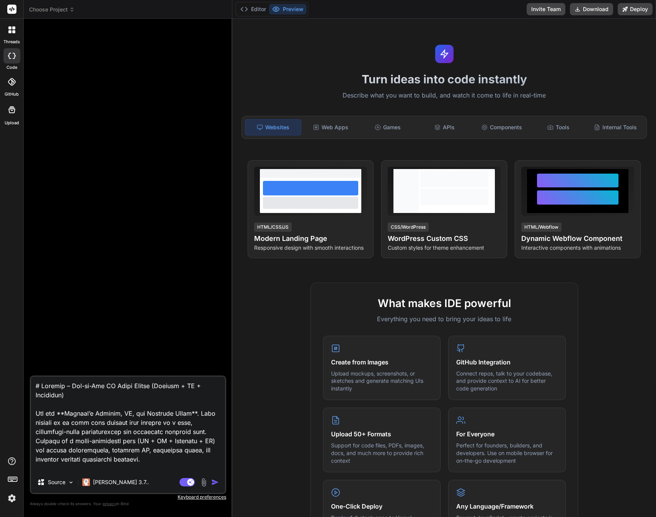
click at [212, 483] on img "button" at bounding box center [215, 483] width 8 height 8
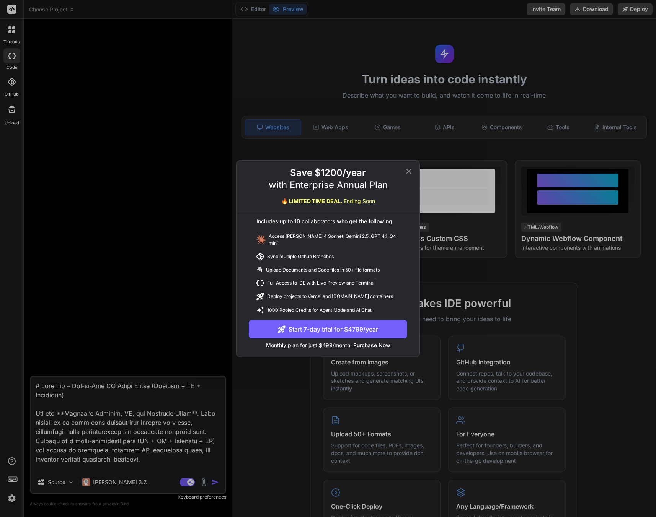
click at [193, 390] on div "Save $1200/year with Enterprise Annual Plan 🔥 LIMITED TIME DEAL. Ending Soon In…" at bounding box center [328, 258] width 656 height 517
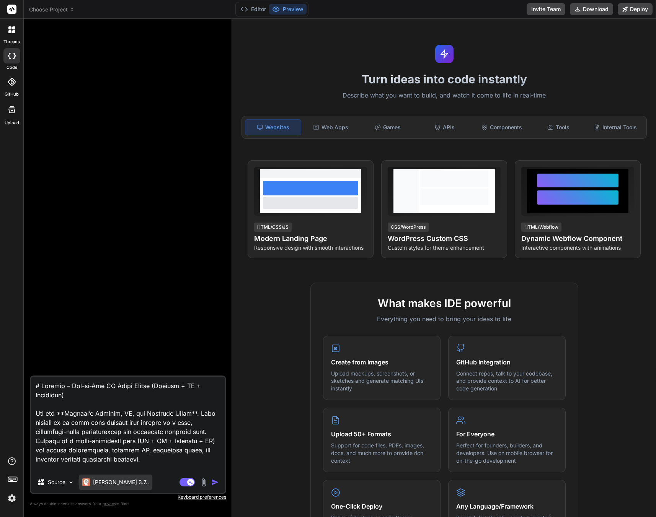
click at [114, 484] on p "[PERSON_NAME] 3.7.." at bounding box center [121, 483] width 56 height 8
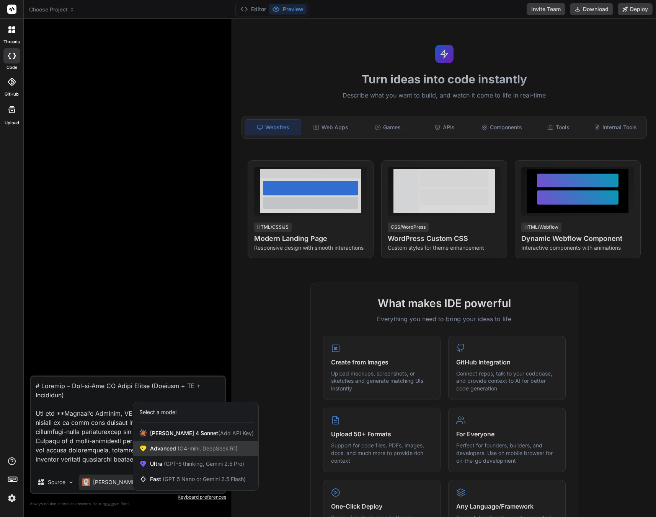
click at [182, 448] on span "(O4-mini, DeepSeek R1)" at bounding box center [207, 448] width 62 height 7
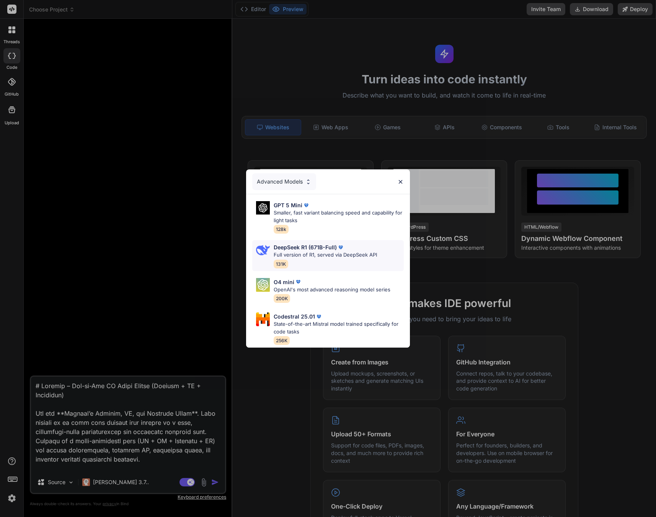
click at [331, 256] on div "DeepSeek R1 (671B-Full) Full version of R1, served via DeepSeek API 131K" at bounding box center [325, 255] width 103 height 25
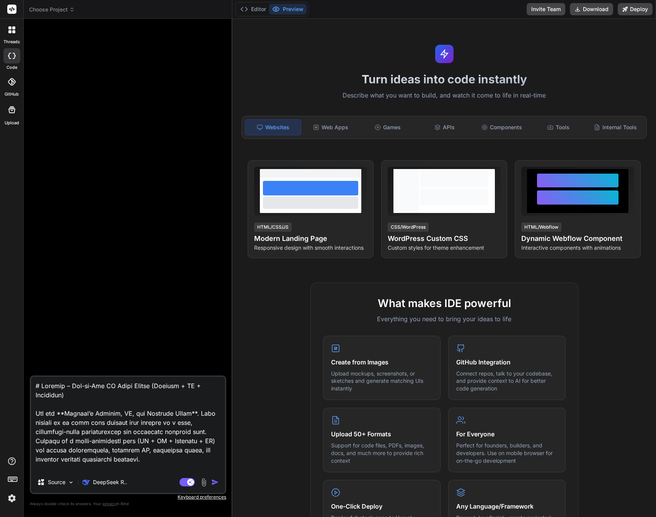
click at [214, 483] on img "button" at bounding box center [215, 483] width 8 height 8
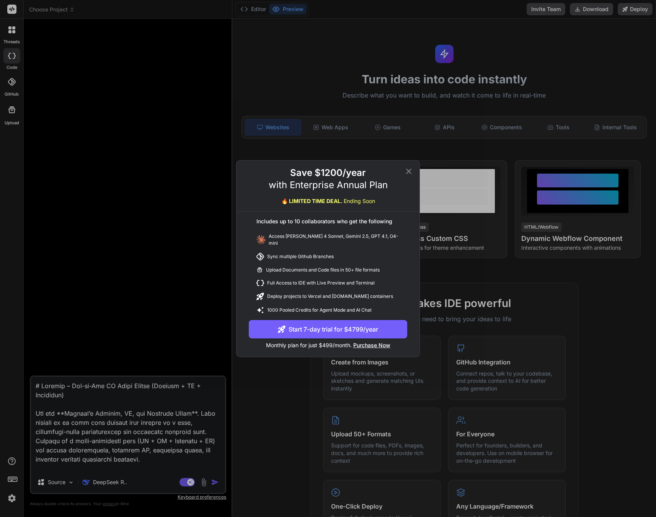
click at [176, 417] on div "Save $1200/year with Enterprise Annual Plan 🔥 LIMITED TIME DEAL. Ending Soon In…" at bounding box center [328, 258] width 656 height 517
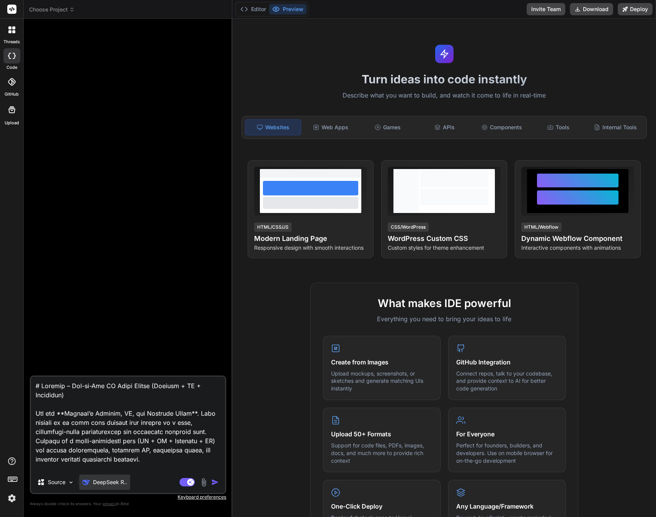
click at [129, 487] on div "DeepSeek R.." at bounding box center [104, 482] width 51 height 15
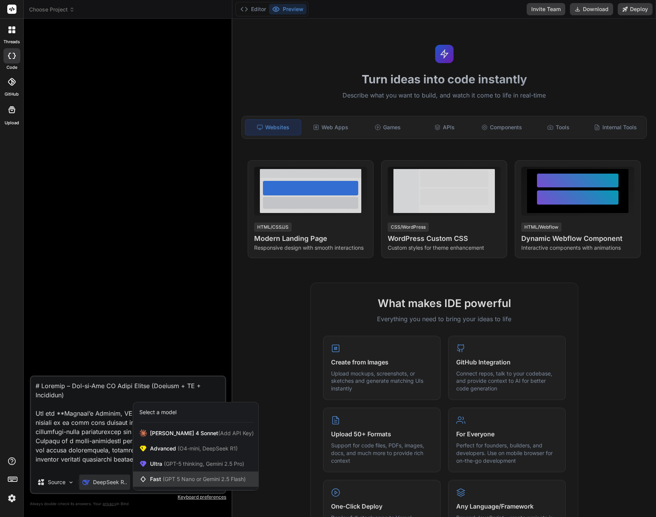
click at [177, 474] on div "Fast (GPT 5 Nano or Gemini 2.5 Flash)" at bounding box center [195, 479] width 125 height 15
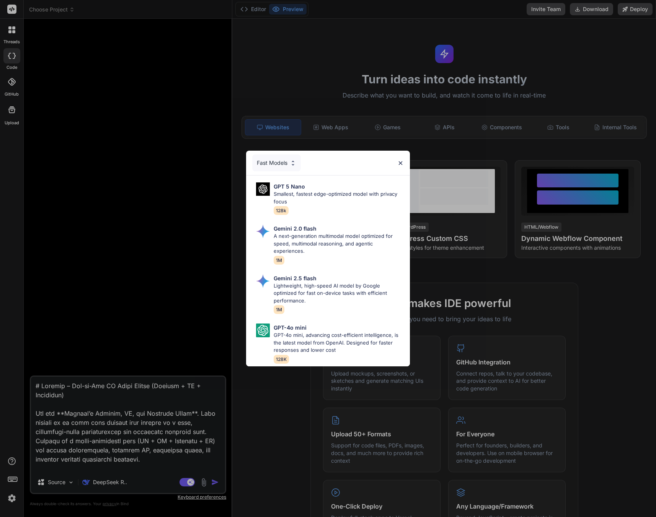
click at [188, 407] on div "Fast Models GPT 5 Nano Smallest, fastest edge-optimized model with privacy focu…" at bounding box center [328, 258] width 656 height 517
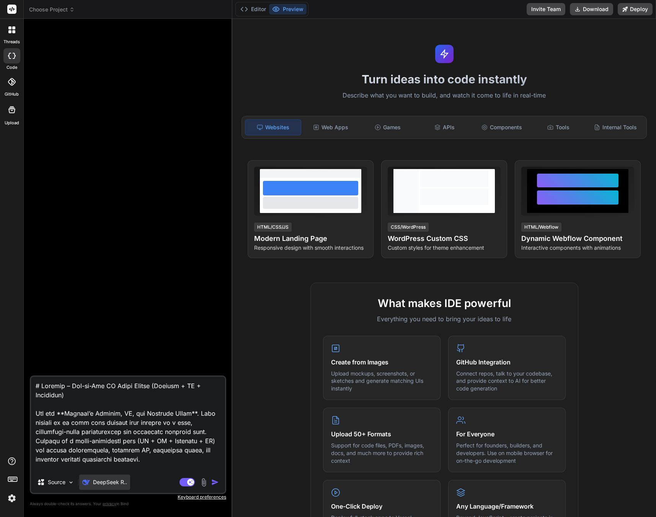
click at [102, 482] on p "DeepSeek R.." at bounding box center [110, 483] width 34 height 8
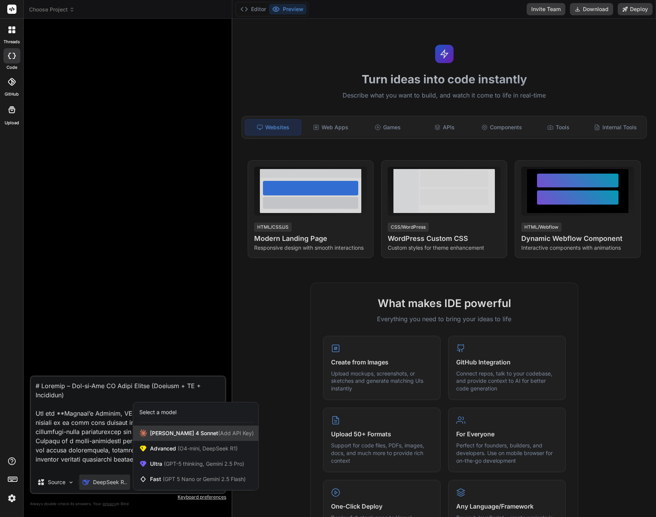
click at [174, 431] on span "[PERSON_NAME] 4 Sonnet (Add API Key)" at bounding box center [202, 434] width 104 height 8
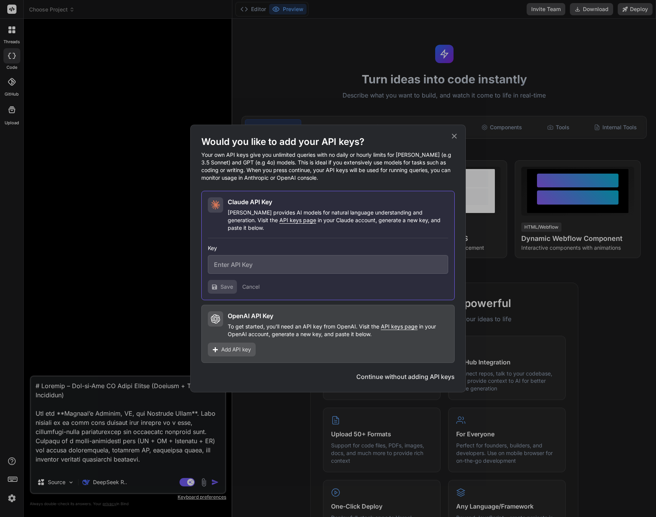
click at [143, 420] on div "Would you like to add your API keys? Your own API keys give you unlimited queri…" at bounding box center [328, 258] width 656 height 517
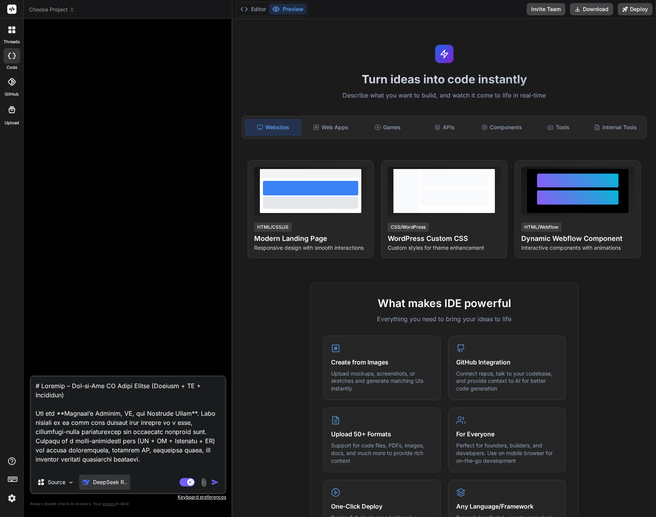
click at [100, 477] on div "DeepSeek R.." at bounding box center [104, 482] width 51 height 15
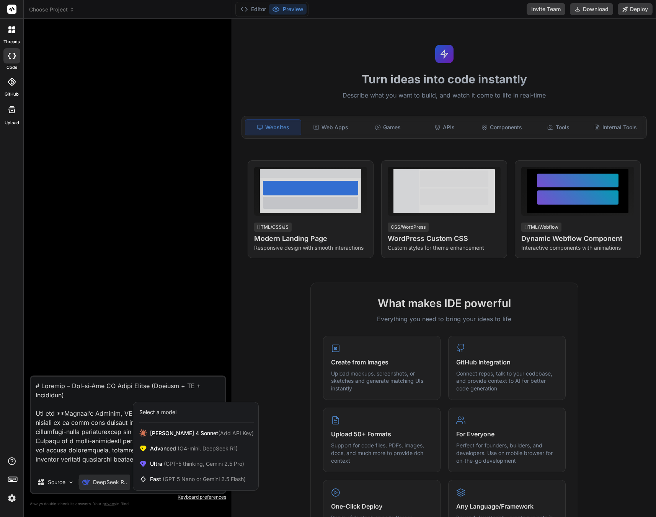
click at [168, 409] on div "Select a model" at bounding box center [157, 413] width 37 height 8
click at [167, 458] on div "Ultra (GPT-5 thinking, Gemini 2.5 Pro)" at bounding box center [195, 463] width 125 height 15
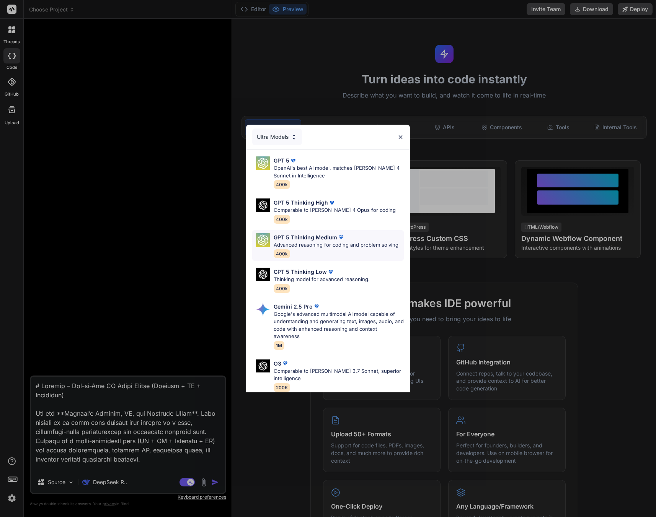
click at [313, 246] on p "Advanced reasoning for coding and problem solving" at bounding box center [336, 245] width 125 height 8
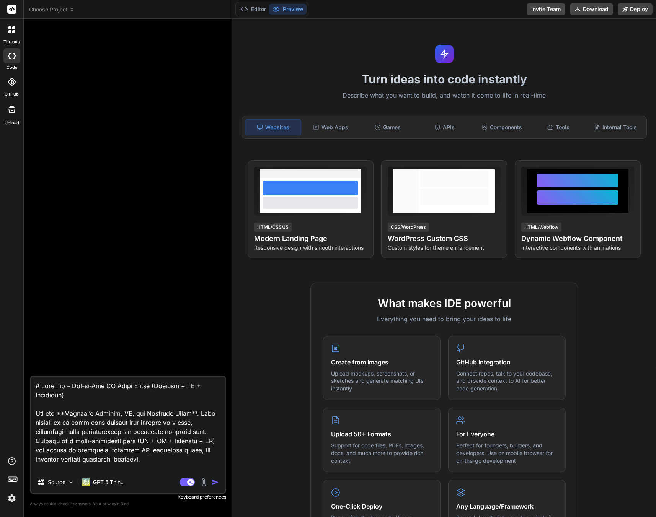
click at [213, 482] on img "button" at bounding box center [215, 483] width 8 height 8
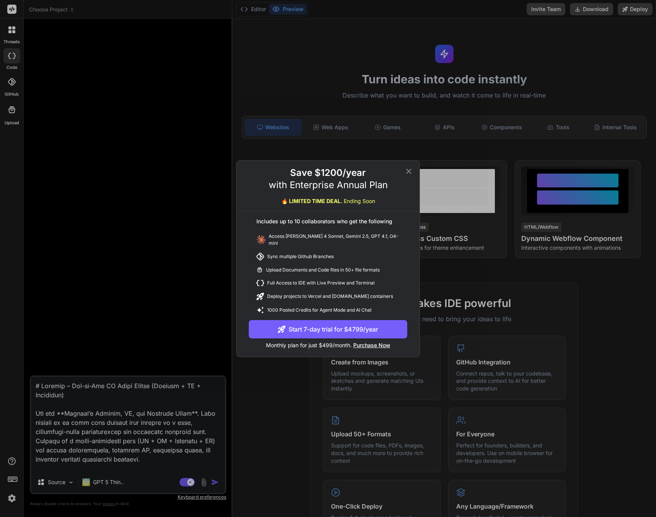
click at [408, 176] on icon at bounding box center [408, 171] width 9 height 9
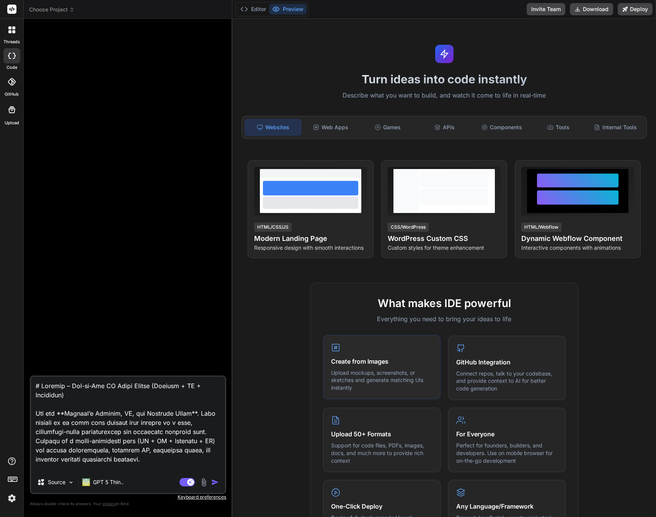
scroll to position [220, 0]
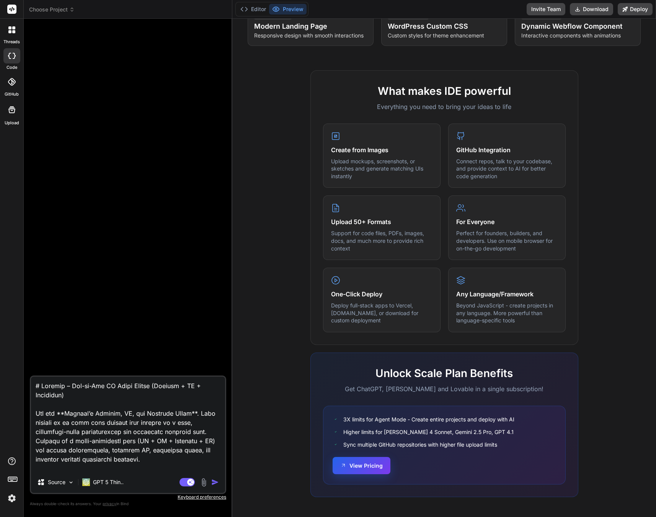
click at [351, 468] on button "View Pricing" at bounding box center [361, 465] width 58 height 17
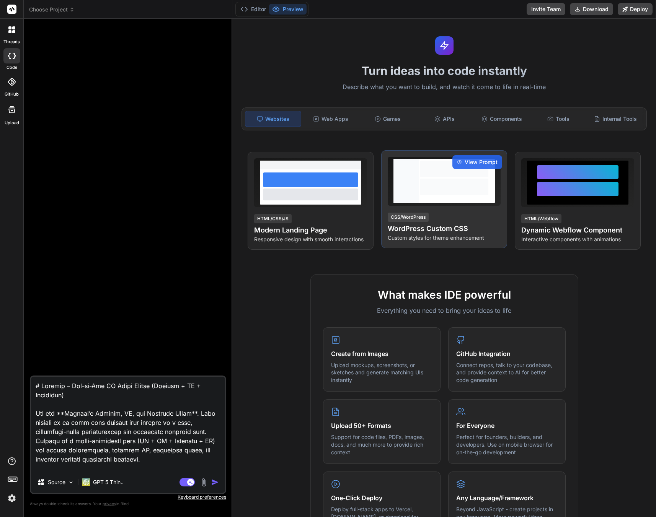
scroll to position [0, 0]
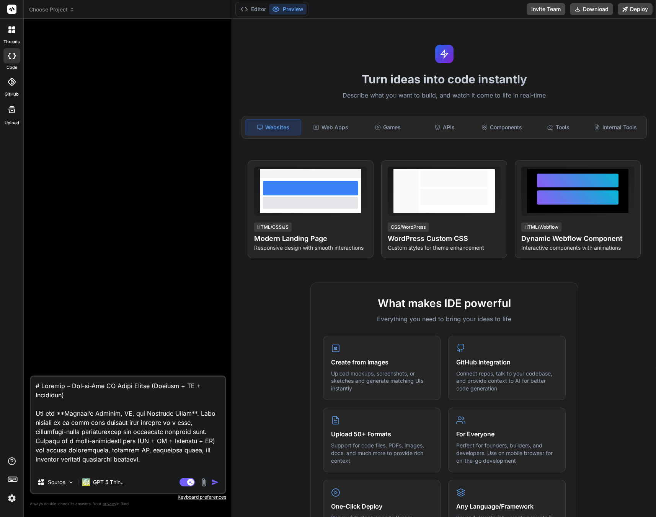
click at [14, 500] on img at bounding box center [11, 498] width 13 height 13
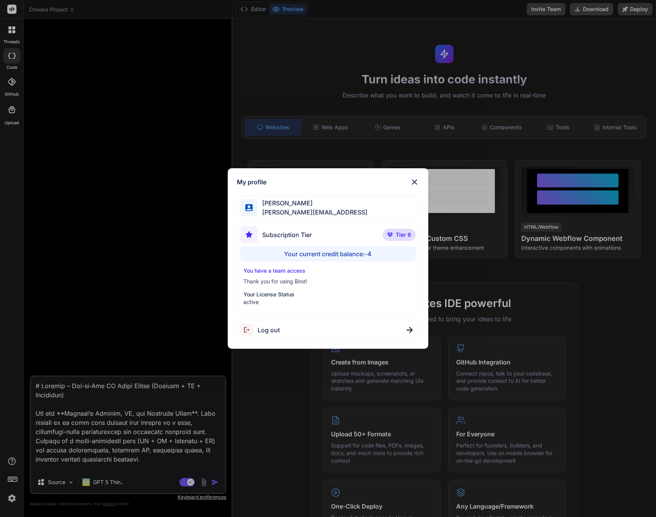
click at [23, 30] on div "My profile Joseph Pearson joe@techwisp.ai Subscription Tier Tier 6 Your current…" at bounding box center [328, 258] width 656 height 517
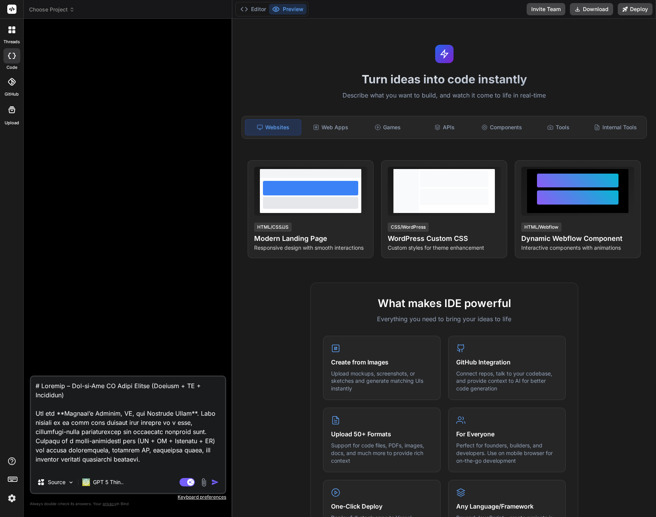
click at [12, 4] on div at bounding box center [11, 9] width 23 height 19
click at [19, 16] on div at bounding box center [11, 9] width 23 height 19
click at [11, 9] on icon at bounding box center [12, 9] width 6 height 5
click at [19, 40] on label "threads" at bounding box center [11, 42] width 16 height 7
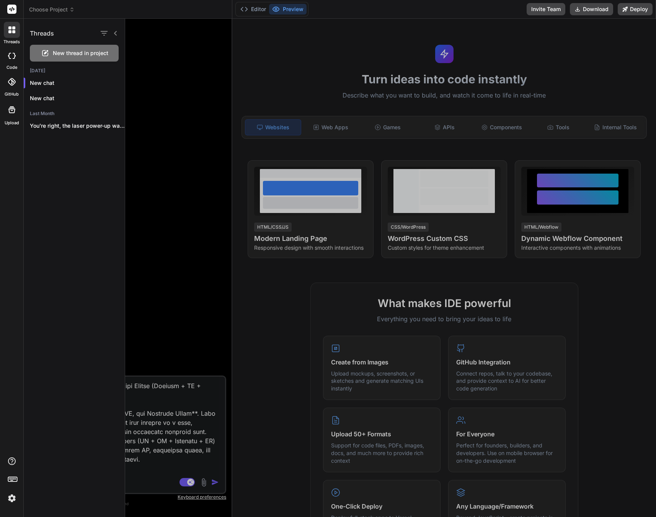
click at [11, 31] on icon at bounding box center [9, 31] width 3 height 3
click at [57, 57] on div "New thread in project" at bounding box center [74, 53] width 89 height 17
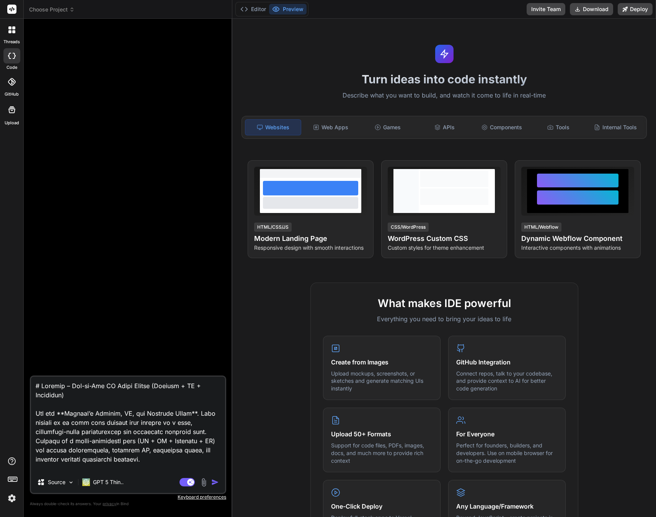
click at [14, 31] on icon at bounding box center [13, 31] width 3 height 3
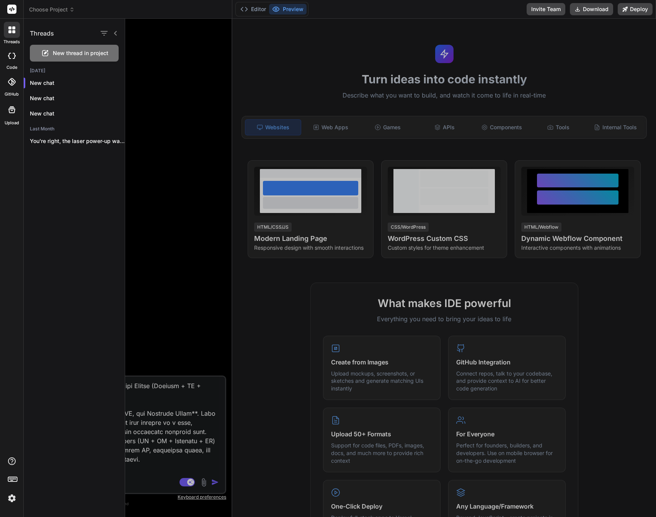
click at [50, 12] on span "Choose Project" at bounding box center [52, 10] width 46 height 8
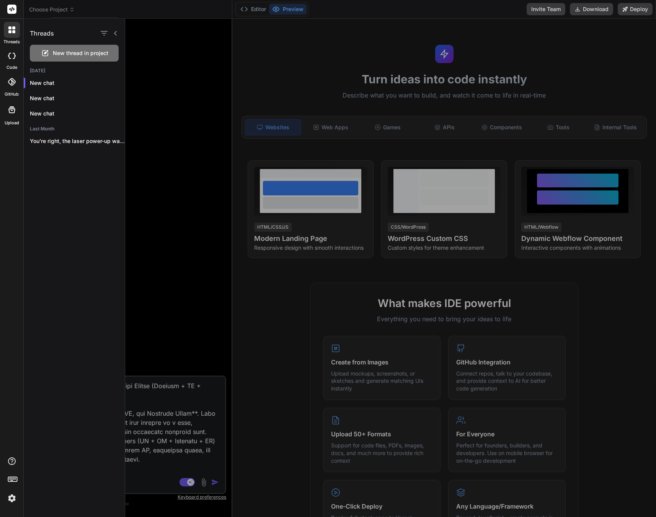
click at [50, 11] on div at bounding box center [328, 258] width 656 height 517
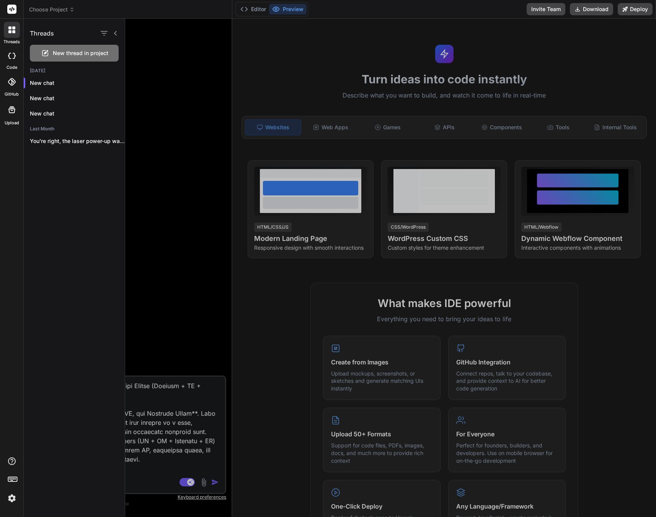
click at [52, 10] on span "Choose Project" at bounding box center [52, 10] width 46 height 8
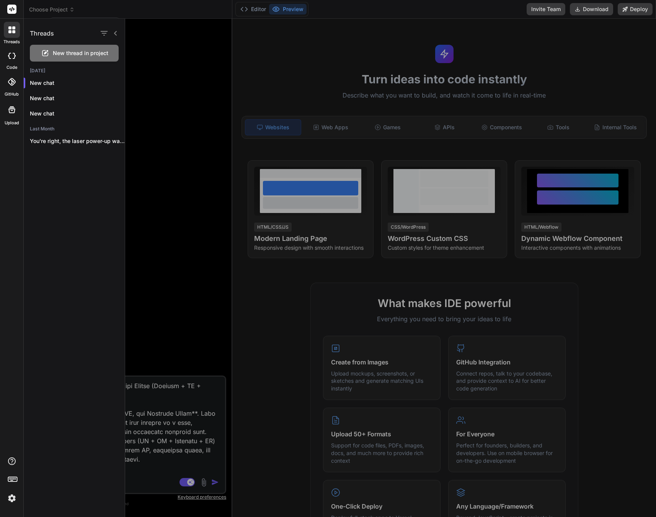
click at [54, 9] on div at bounding box center [328, 258] width 656 height 517
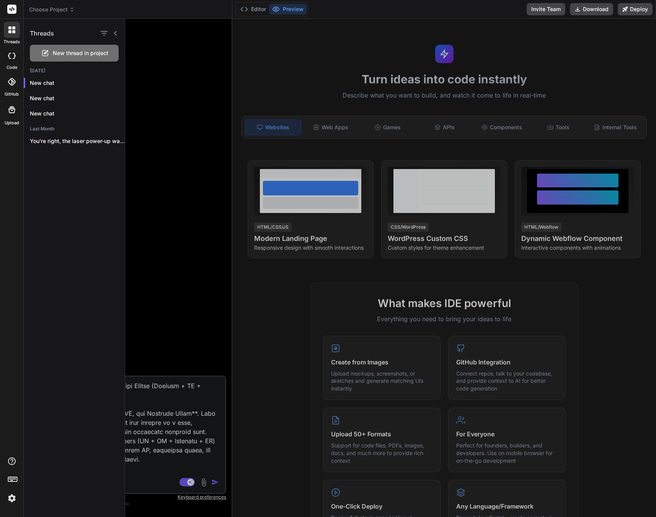
click at [142, 55] on div at bounding box center [390, 268] width 531 height 498
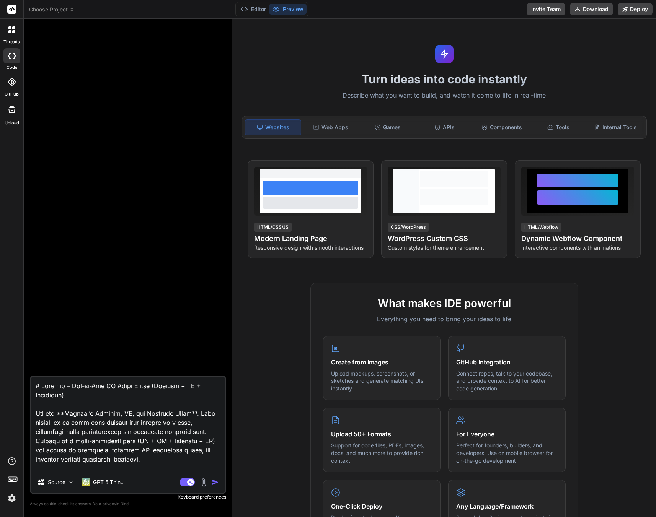
click at [77, 11] on div "Choose Project" at bounding box center [127, 10] width 197 height 8
click at [66, 9] on span "Choose Project" at bounding box center [52, 10] width 46 height 8
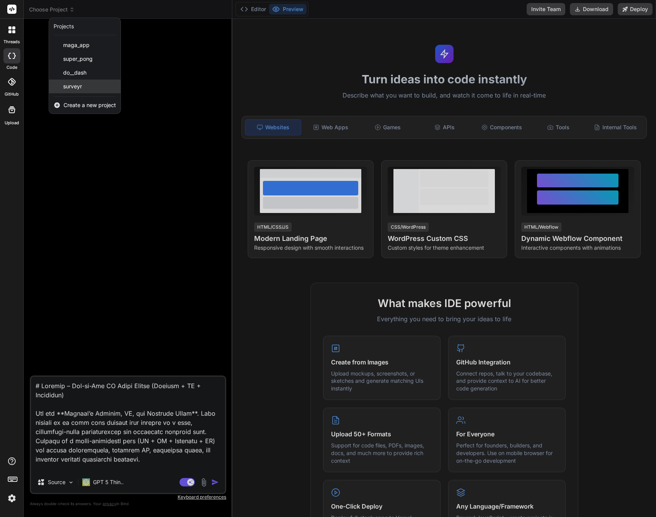
click at [79, 87] on span "surveyr" at bounding box center [72, 87] width 19 height 8
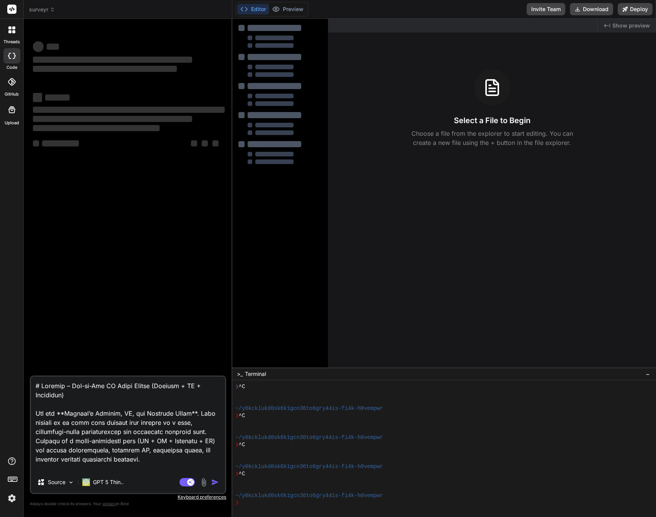
type textarea "x"
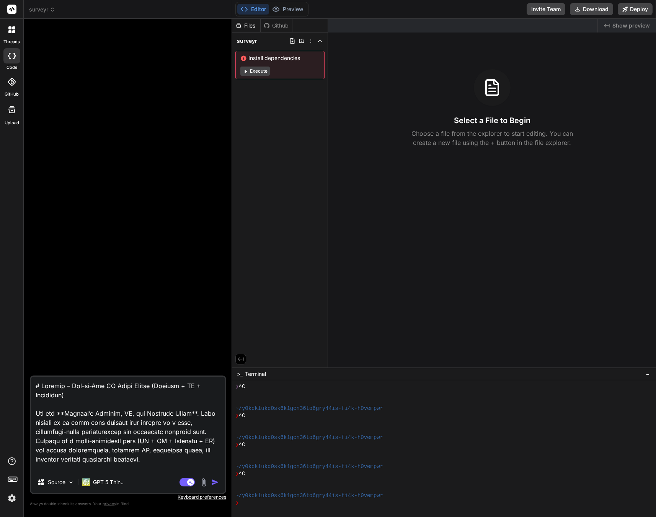
click at [156, 453] on textarea at bounding box center [128, 424] width 194 height 95
type textarea "x"
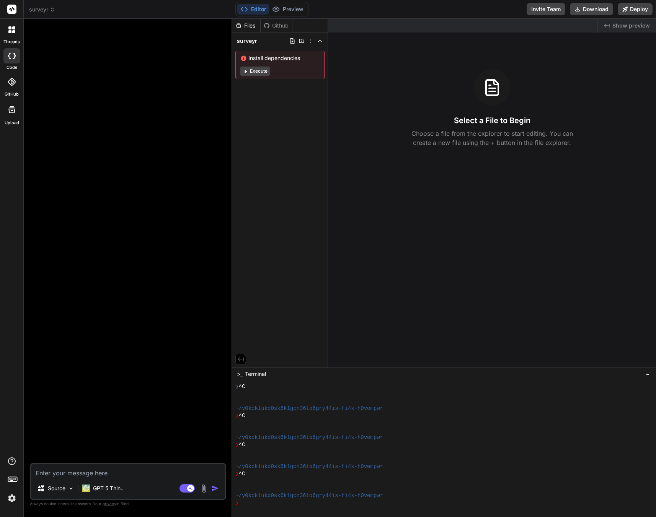
type textarea "C"
type textarea "x"
type textarea "Cr"
type textarea "x"
type textarea "Cre"
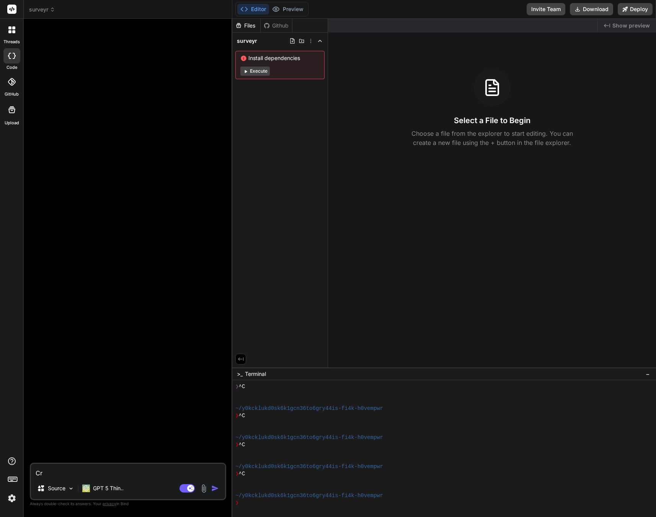
type textarea "x"
type textarea "Crea"
type textarea "x"
type textarea "Creat"
type textarea "x"
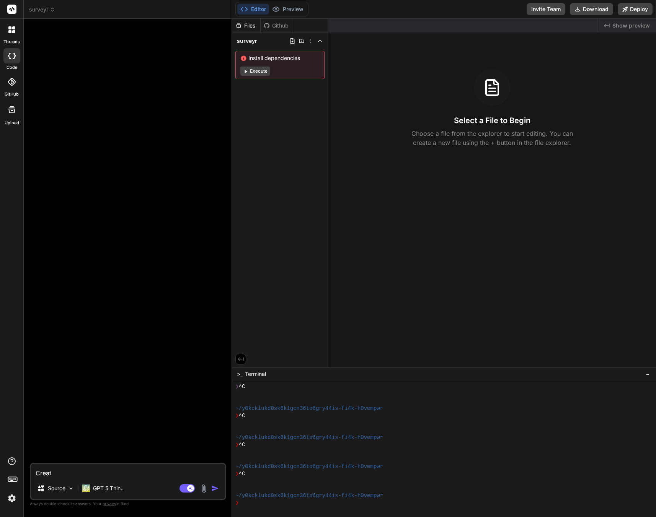
type textarea "Create"
type textarea "x"
type textarea "Create"
type textarea "x"
type textarea "Create a"
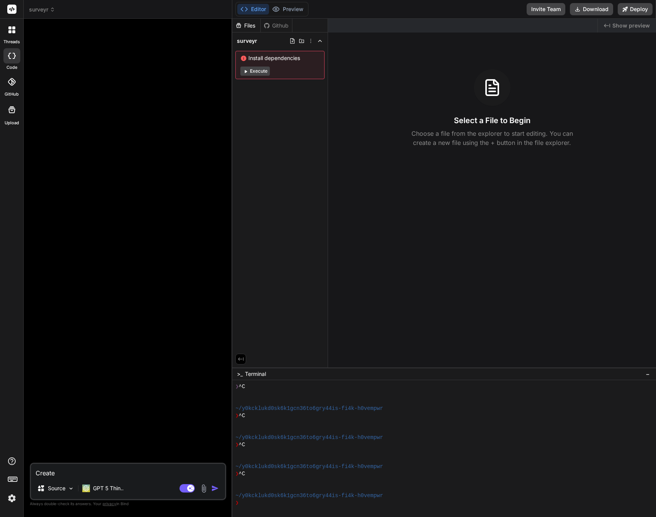
type textarea "x"
type textarea "Create a"
type textarea "x"
type textarea "Create a w"
type textarea "x"
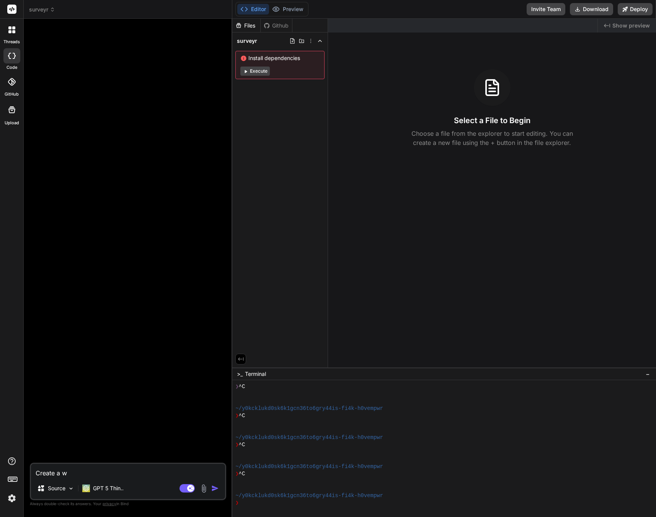
type textarea "Create a we"
type textarea "x"
type textarea "Create a web"
type textarea "x"
type textarea "Create a web-"
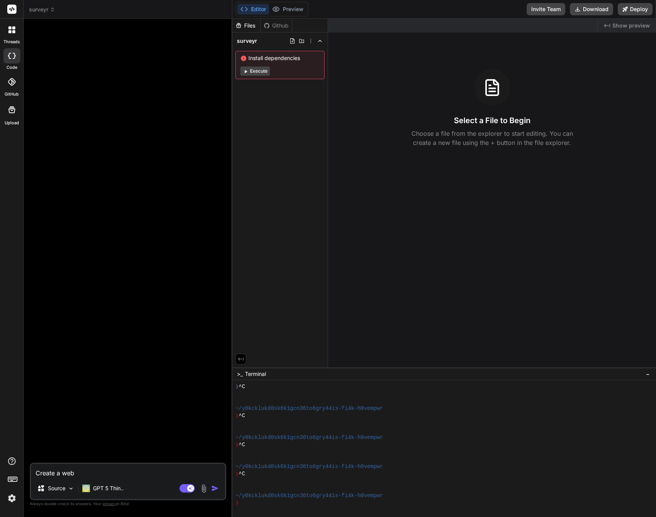
type textarea "x"
type textarea "Create a web-a"
type textarea "x"
type textarea "Create a web-ap"
type textarea "x"
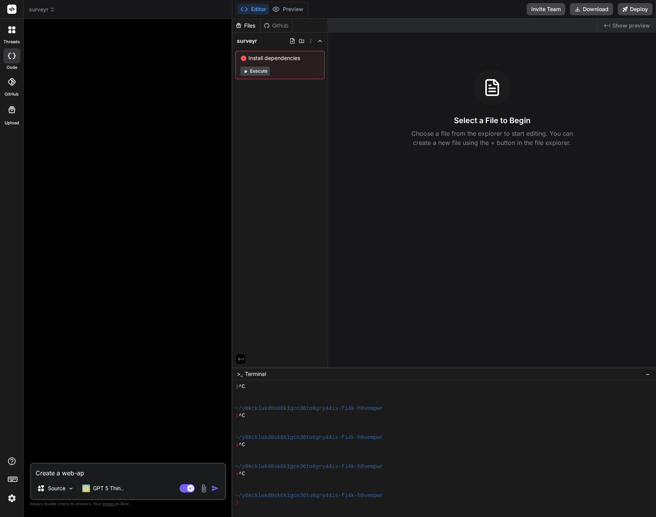
type textarea "Create a web-app"
type textarea "x"
type textarea "Create a web-app"
type textarea "x"
type textarea "Create a web-app t"
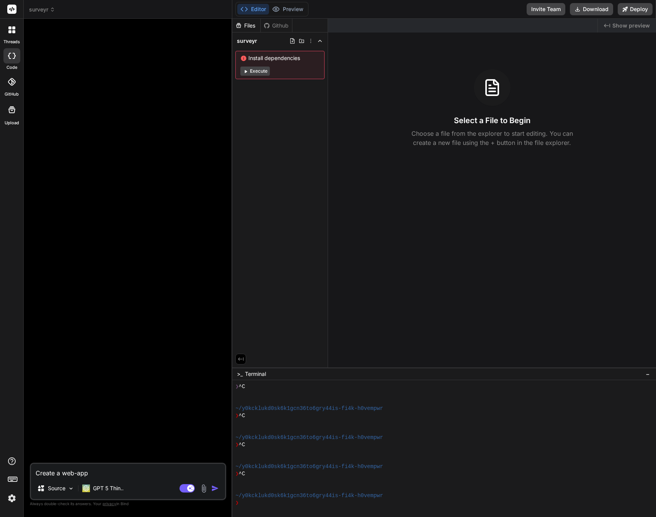
type textarea "x"
type textarea "Create a web-app th"
type textarea "x"
type textarea "Create a web-app tha"
type textarea "x"
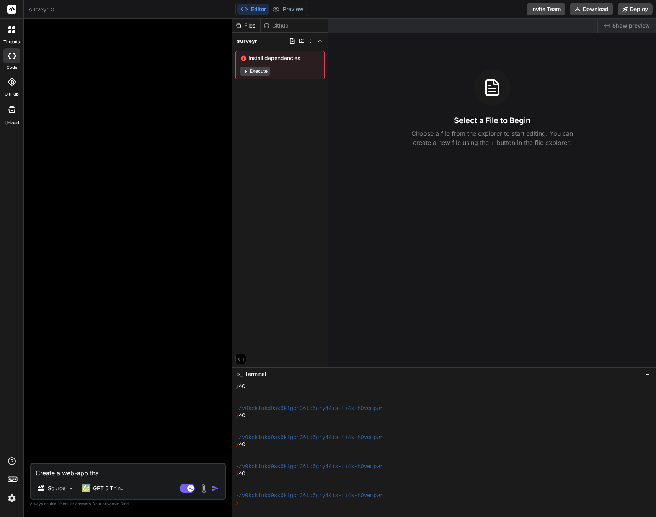
type textarea "Create a web-app that"
type textarea "x"
type textarea "Create a web-app that"
type textarea "x"
type textarea "Create a web-app that w"
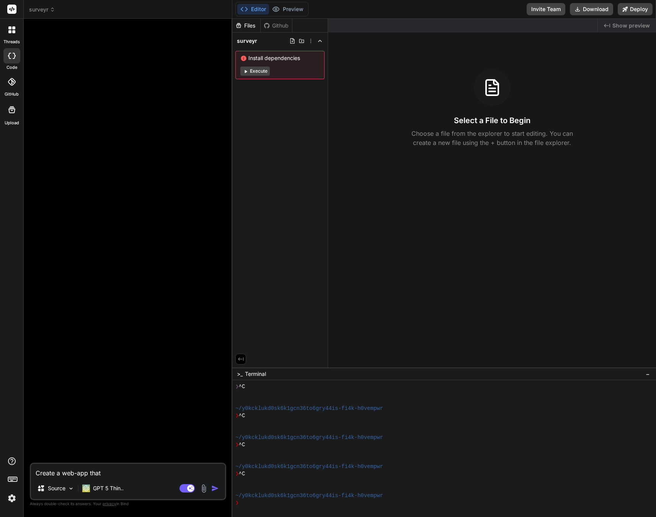
type textarea "x"
type textarea "Create a web-app that wi"
type textarea "x"
type textarea "Create a web-app that wil"
type textarea "x"
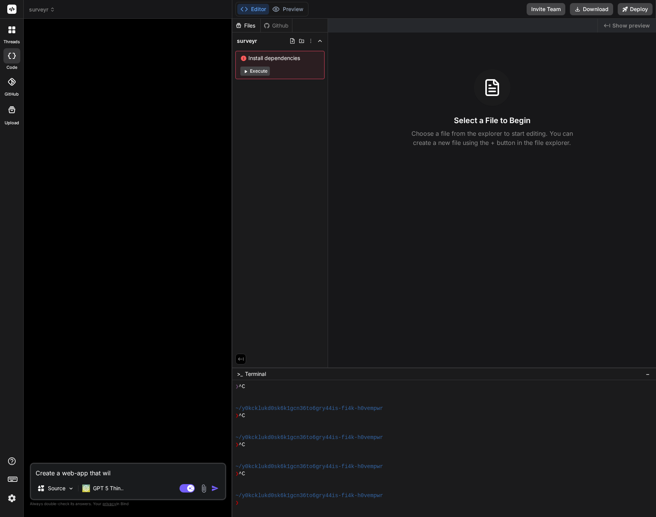
type textarea "Create a web-app that will"
type textarea "x"
type textarea "Create a web-app that will"
type textarea "x"
type textarea "Create a web-app that will b"
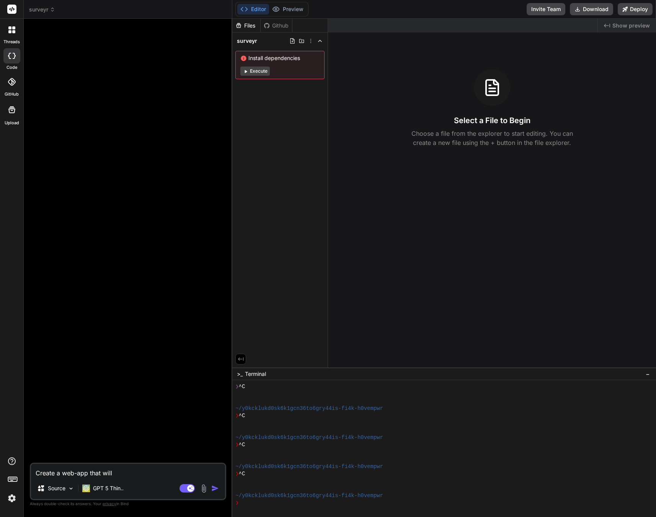
type textarea "x"
type textarea "Create a web-app that will be"
type textarea "x"
type textarea "Create a web-app that will be"
type textarea "x"
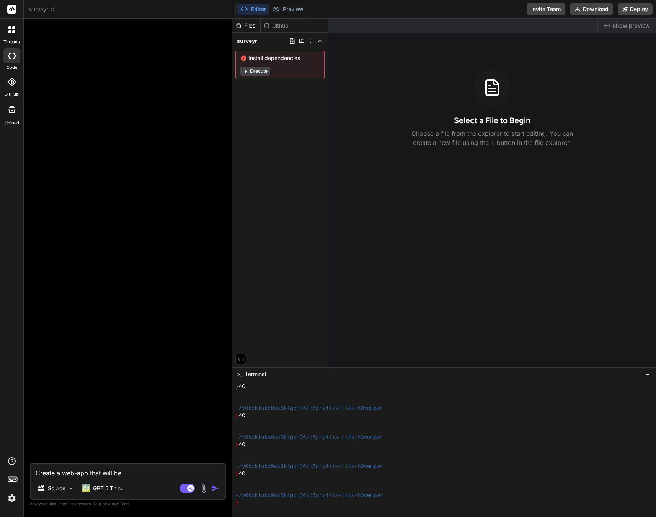
type textarea "Create a web-app that will be a"
type textarea "x"
type textarea "Create a web-app that will be a"
type textarea "x"
type textarea "Create a web-app that will be a S"
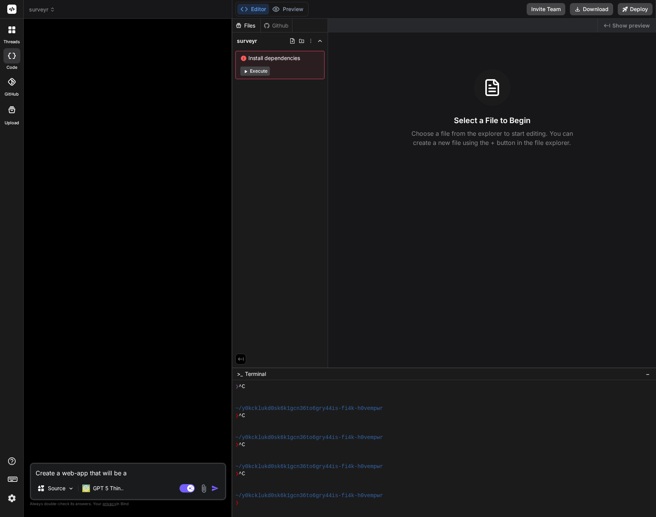
type textarea "x"
type textarea "Create a web-app that will be a Sa"
type textarea "x"
type textarea "Create a web-app that will be a Saa"
type textarea "x"
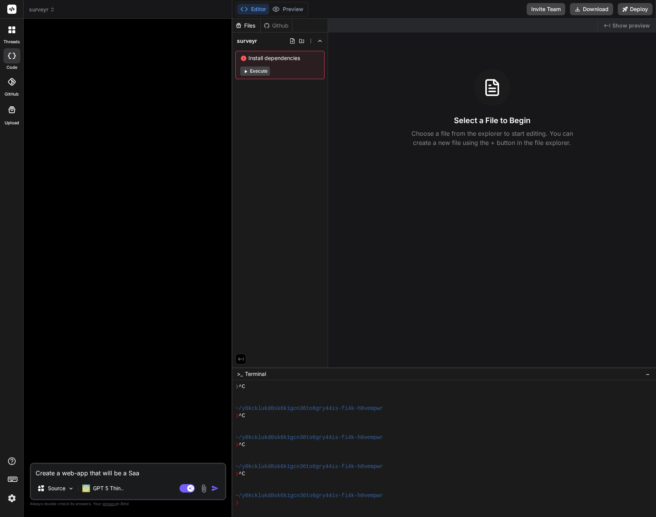
type textarea "Create a web-app that will be a SaaS"
type textarea "x"
type textarea "Create a web-app that will be a SaaS"
type textarea "x"
type textarea "Create a web-app that will be a SaaS t"
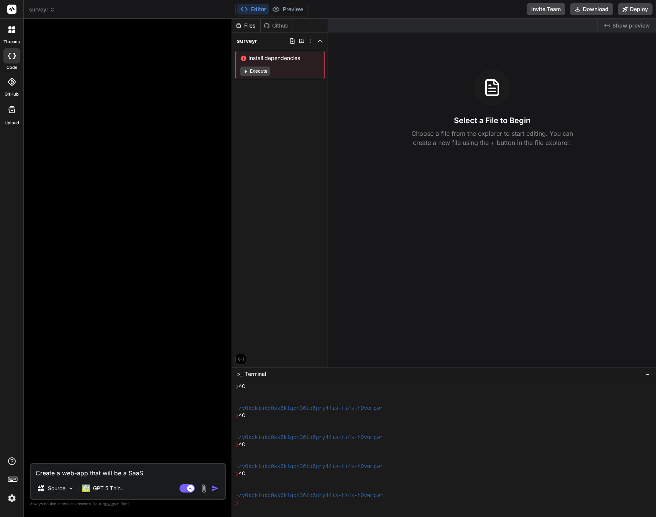
type textarea "x"
type textarea "Create a web-app that will be a SaaS to"
type textarea "x"
type textarea "Create a web-app that will be a SaaS too"
type textarea "x"
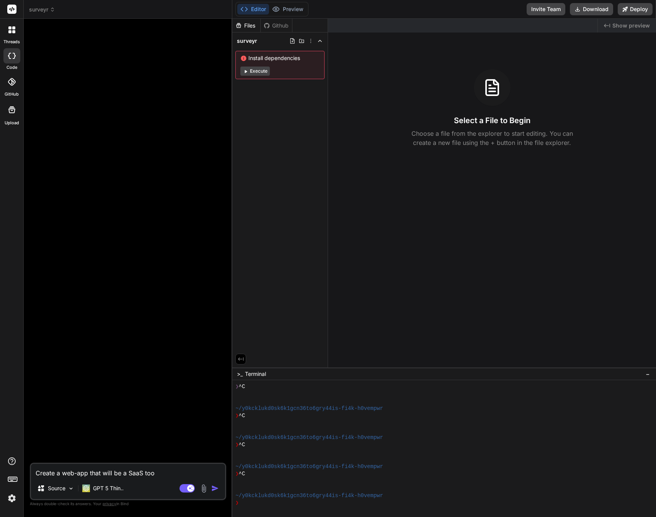
type textarea "Create a web-app that will be a SaaS tool"
type textarea "x"
type textarea "Create a web-app that will be a SaaS tool"
type textarea "x"
type textarea "Create a web-app that will be a SaaS tool c"
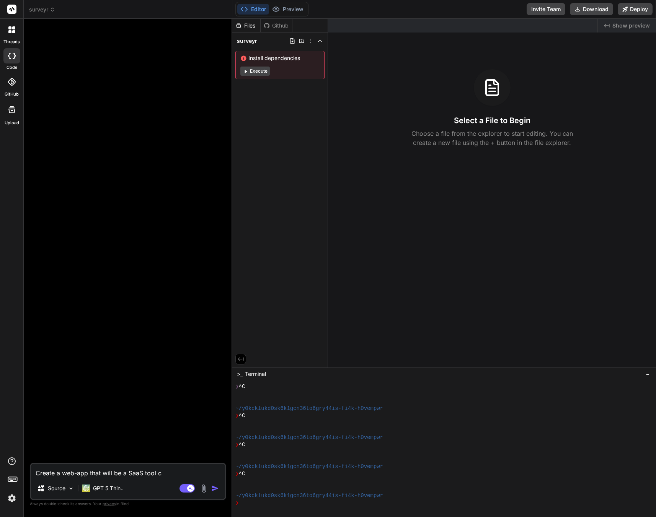
type textarea "x"
type textarea "Create a web-app that will be a SaaS tool ca"
type textarea "x"
type textarea "Create a web-app that will be a SaaS tool cal"
type textarea "x"
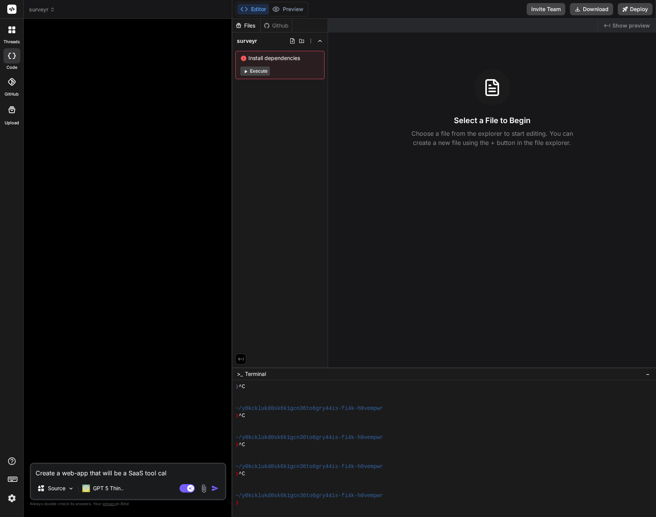
type textarea "Create a web-app that will be a SaaS tool call"
type textarea "x"
type textarea "Create a web-app that will be a SaaS tool calle"
type textarea "x"
type textarea "Create a web-app that will be a SaaS tool called"
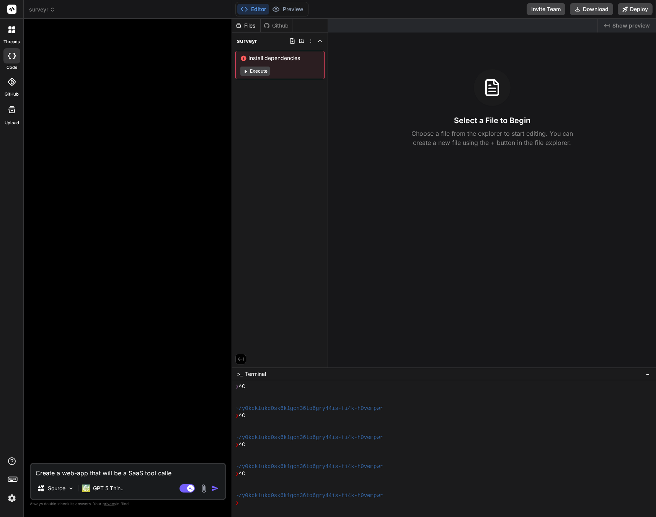
type textarea "x"
type textarea "Create a web-app that will be a SaaS tool called"
type textarea "x"
type textarea "Create a web-app that will be a SaaS tool called C"
type textarea "x"
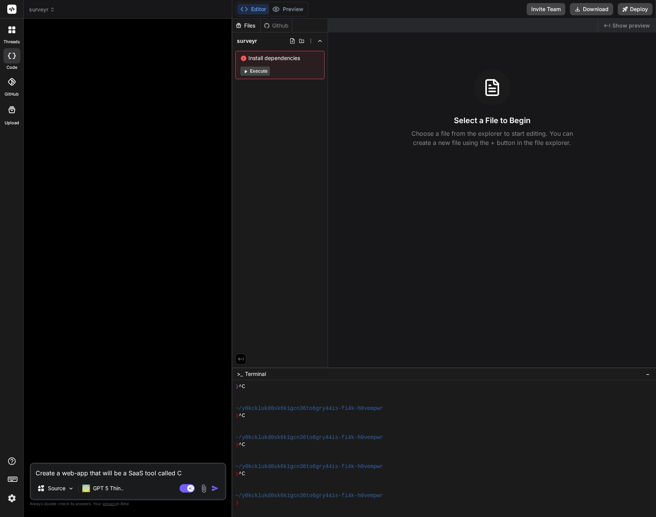
type textarea "Create a web-app that will be a SaaS tool called"
type textarea "x"
type textarea "Create a web-app that will be a SaaS tool called S"
type textarea "x"
type textarea "Create a web-app that will be a SaaS tool called Su"
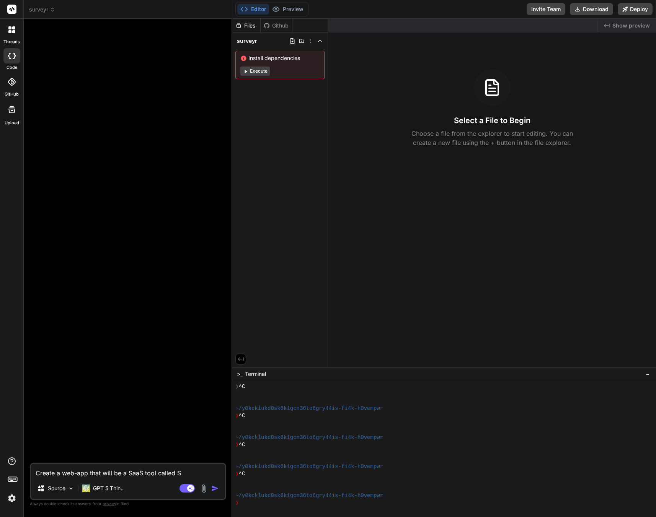
type textarea "x"
type textarea "Create a web-app that will be a SaaS tool called Sur"
type textarea "x"
type textarea "Create a web-app that will be a SaaS tool called Surv"
type textarea "x"
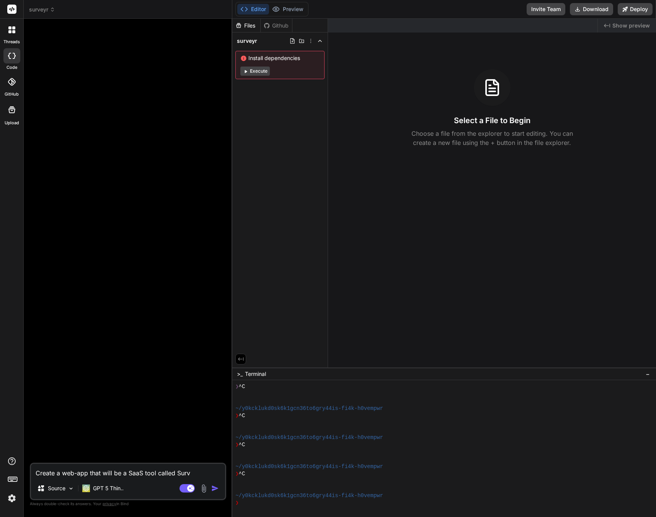
type textarea "Create a web-app that will be a SaaS tool called Surve"
type textarea "x"
type textarea "Create a web-app that will be a SaaS tool called Survey"
type textarea "x"
type textarea "Create a web-app that will be a SaaS tool called Surveyr"
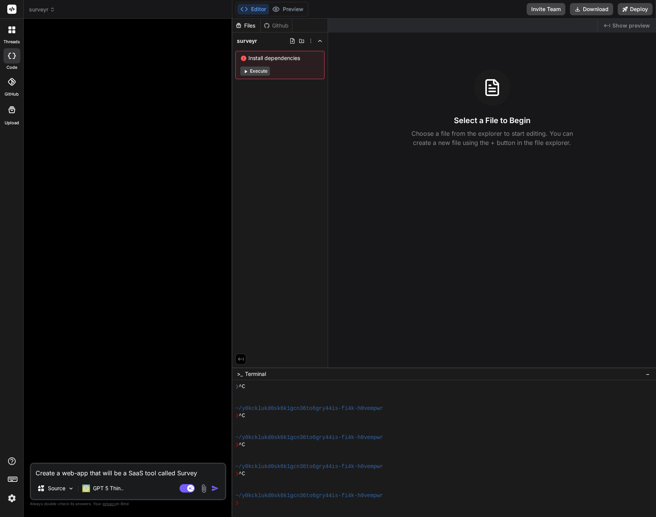
type textarea "x"
type textarea "Create a web-app that will be a SaaS tool called Surveyr"
type textarea "x"
type textarea "Create a web-app that will be a SaaS tool called Surveyr a"
type textarea "x"
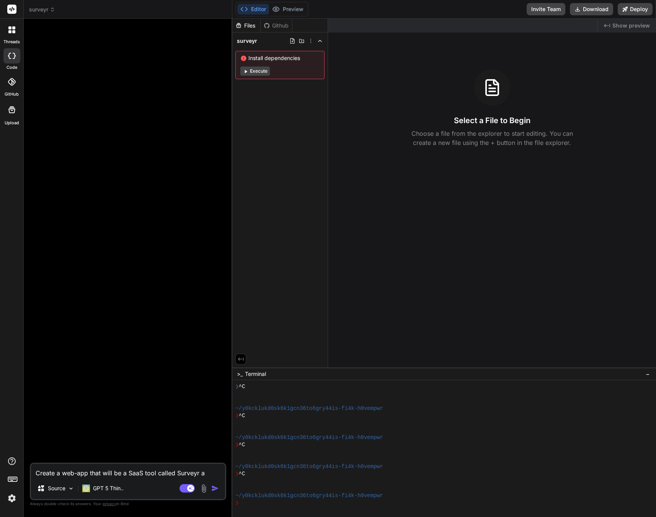
type textarea "Create a web-app that will be a SaaS tool called Surveyr an"
type textarea "x"
type textarea "Create a web-app that will be a SaaS tool called Surveyr an"
type textarea "x"
type textarea "Create a web-app that will be a SaaS tool called Surveyr an A"
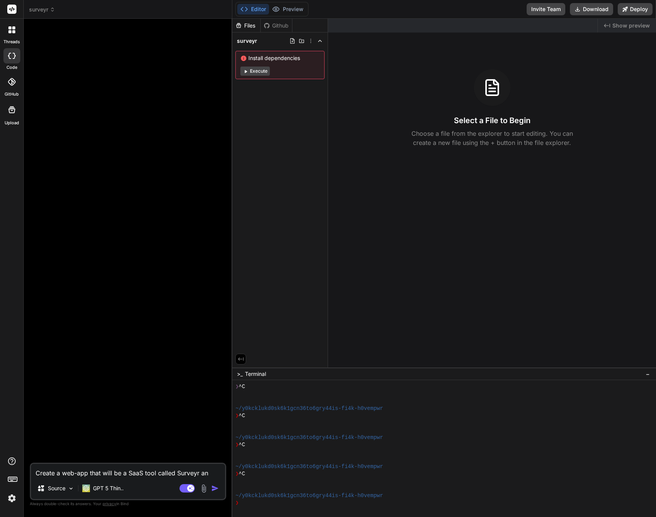
type textarea "x"
type textarea "Create a web-app that will be a SaaS tool called Surveyr an AI"
type textarea "x"
type textarea "Create a web-app that will be a SaaS tool called Surveyr an AI"
type textarea "x"
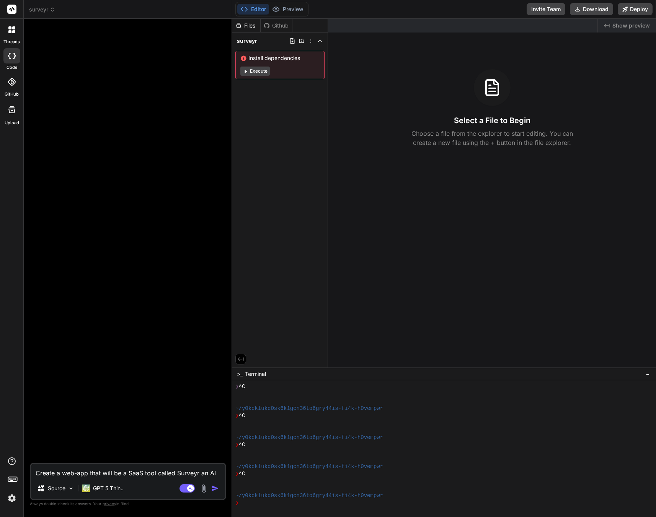
type textarea "Create a web-app that will be a SaaS tool called Surveyr an AI p"
type textarea "x"
type textarea "Create a web-app that will be a SaaS tool called Surveyr an AI po"
type textarea "x"
type textarea "Create a web-app that will be a SaaS tool called Surveyr an AI pow"
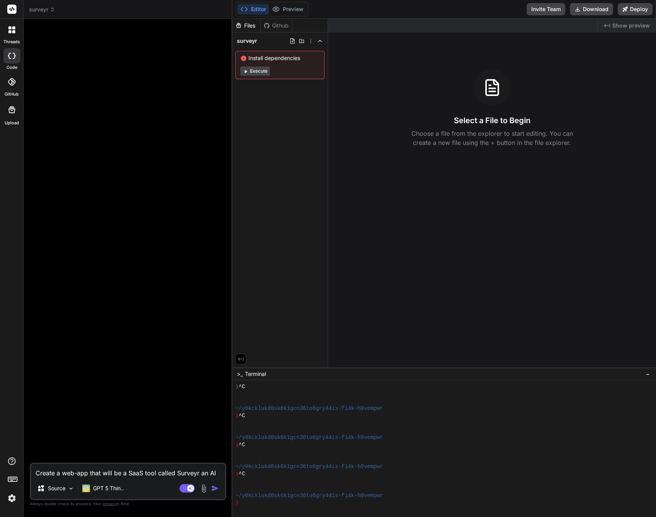
type textarea "x"
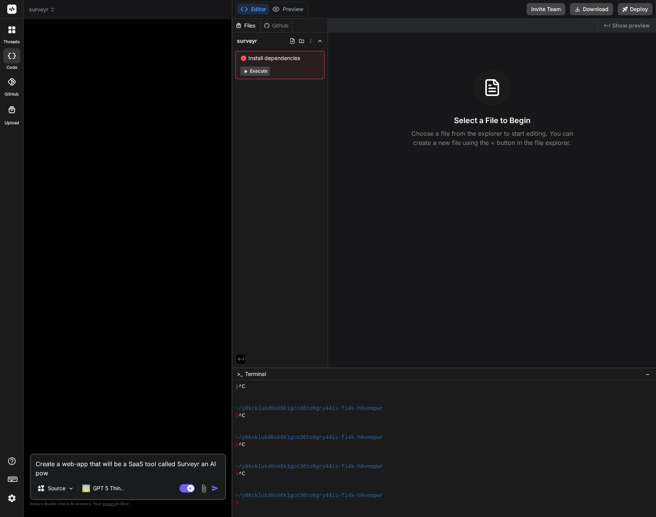
type textarea "Create a web-app that will be a SaaS tool called Surveyr an AI powe"
type textarea "x"
type textarea "Create a web-app that will be a SaaS tool called Surveyr an AI power"
type textarea "x"
type textarea "Create a web-app that will be a SaaS tool called Surveyr an AI powere"
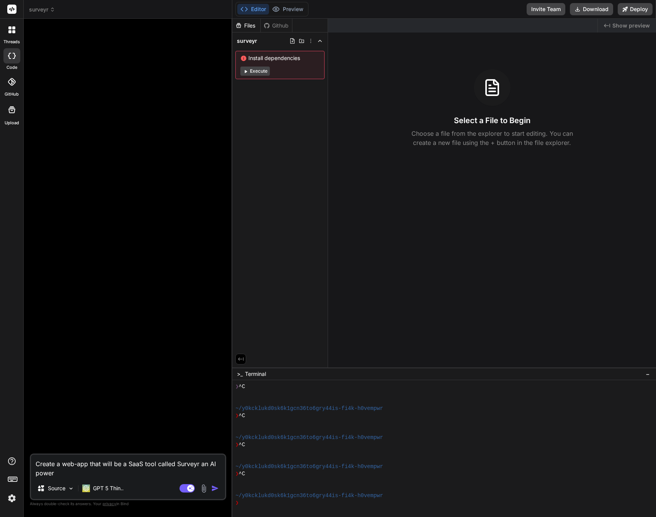
type textarea "x"
type textarea "Create a web-app that will be a SaaS tool called Surveyr an AI powered"
type textarea "x"
type textarea "Create a web-app that will be a SaaS tool called Surveyr an AI powered"
type textarea "x"
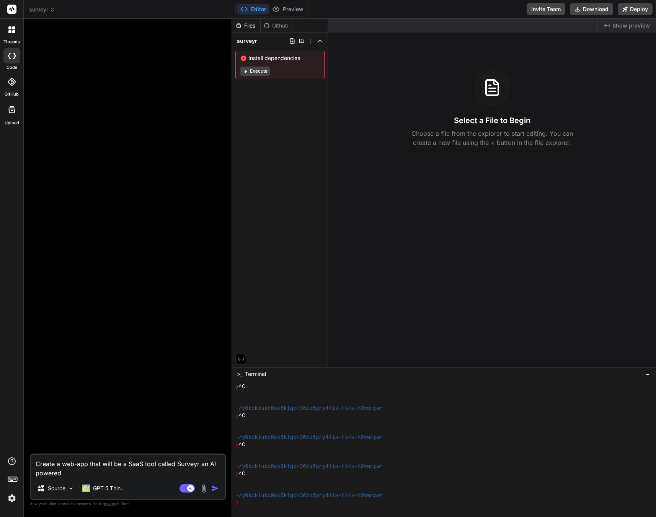
type textarea "Create a web-app that will be a SaaS tool called Surveyr an AI powered F"
type textarea "x"
type textarea "Create a web-app that will be a SaaS tool called Surveyr an AI powered Fo"
type textarea "x"
type textarea "Create a web-app that will be a SaaS tool called Surveyr an AI powered For"
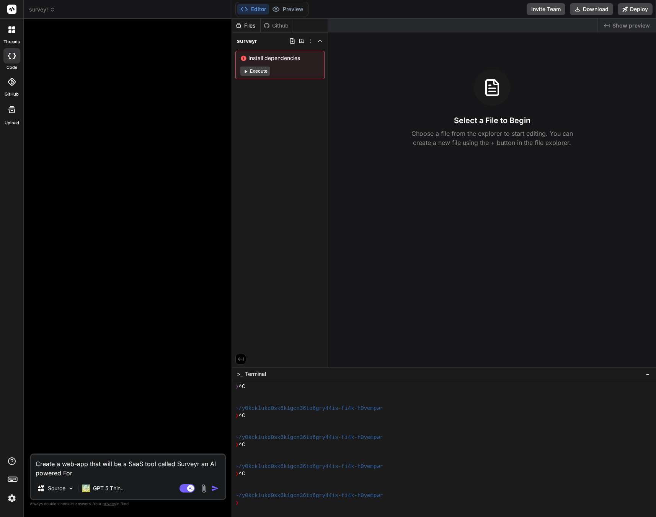
type textarea "x"
type textarea "Create a web-app that will be a SaaS tool called Surveyr an AI powered Form"
type textarea "x"
type textarea "Create a web-app that will be a SaaS tool called Surveyr an AI powered Forms"
type textarea "x"
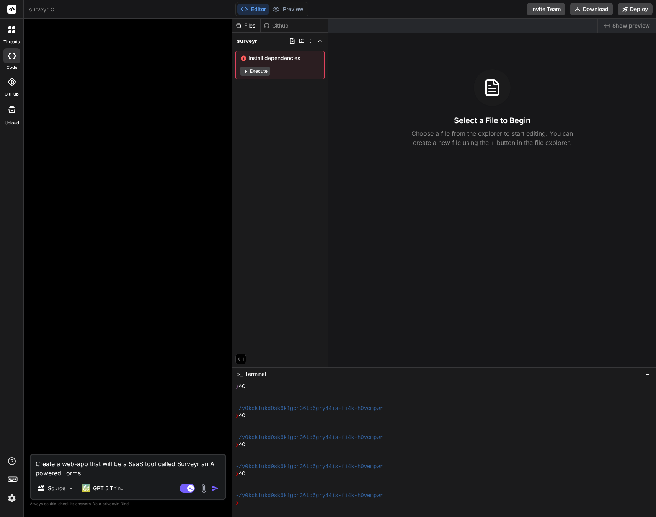
type textarea "Create a web-app that will be a SaaS tool called Surveyr an AI powered Forms"
type textarea "x"
type textarea "Create a web-app that will be a SaaS tool called Surveyr an AI powered Forms a"
type textarea "x"
type textarea "Create a web-app that will be a SaaS tool called Surveyr an AI powered Forms an"
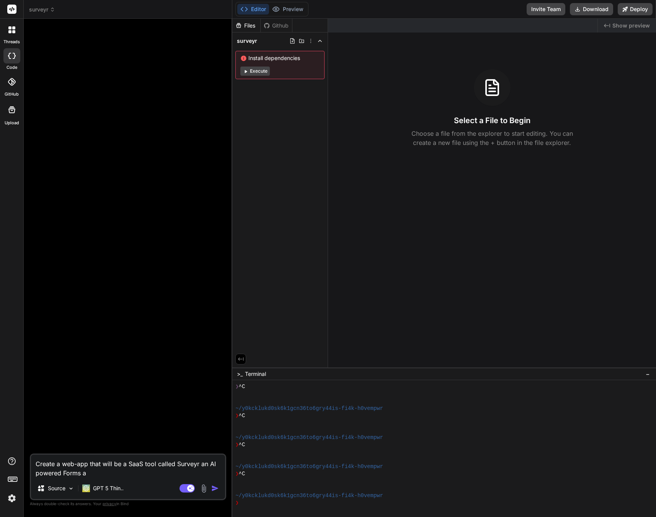
type textarea "x"
type textarea "Create a web-app that will be a SaaS tool called Surveyr an AI powered Forms and"
type textarea "x"
type textarea "Create a web-app that will be a SaaS tool called Surveyr an AI powered Forms and"
type textarea "x"
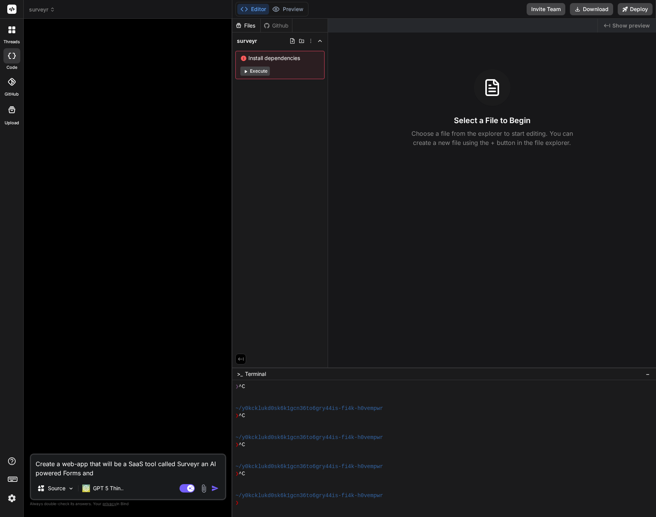
type textarea "Create a web-app that will be a SaaS tool called Surveyr an AI powered Forms an…"
type textarea "x"
type textarea "Create a web-app that will be a SaaS tool called Surveyr an AI powered Forms an…"
type textarea "x"
type textarea "Create a web-app that will be a SaaS tool called Surveyr an AI powered Forms an…"
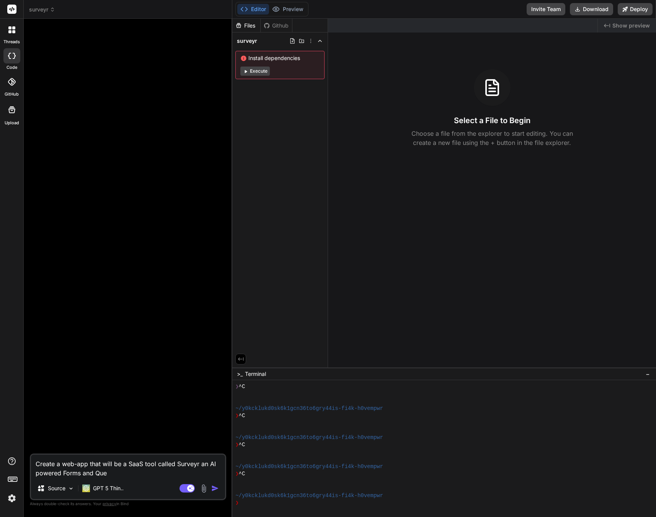
type textarea "x"
type textarea "Create a web-app that will be a SaaS tool called Surveyr an AI powered Forms an…"
type textarea "x"
type textarea "Create a web-app that will be a SaaS tool called Surveyr an AI powered Forms an…"
type textarea "x"
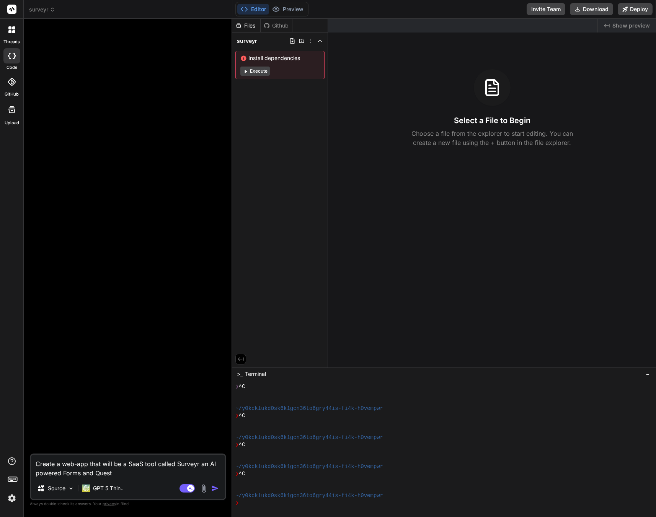
type textarea "Create a web-app that will be a SaaS tool called Surveyr an AI powered Forms an…"
type textarea "x"
type textarea "Create a web-app that will be a SaaS tool called Surveyr an AI powered Forms an…"
type textarea "x"
type textarea "Create a web-app that will be a SaaS tool called Surveyr an AI powered Forms an…"
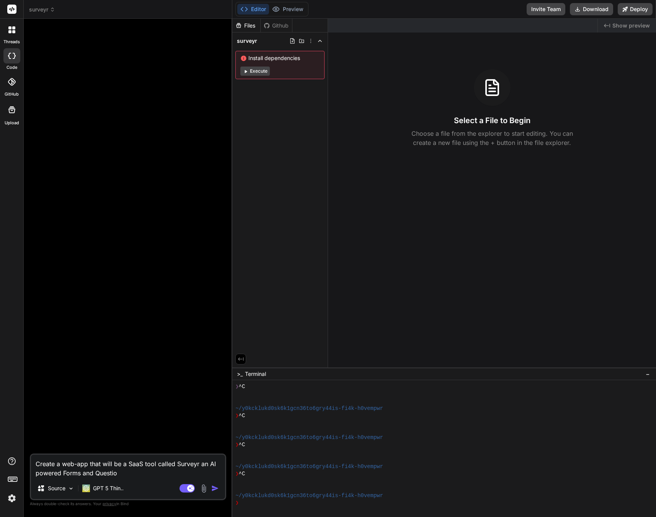
type textarea "x"
type textarea "Create a web-app that will be a SaaS tool called Surveyr an AI powered Forms an…"
type textarea "x"
type textarea "Create a web-app that will be a SaaS tool called Surveyr an AI powered Forms an…"
type textarea "x"
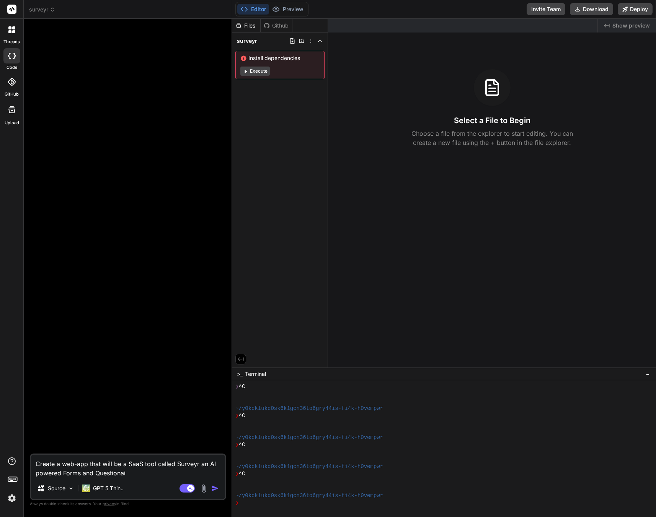
type textarea "Create a web-app that will be a SaaS tool called Surveyr an AI powered Forms an…"
type textarea "x"
type textarea "Create a web-app that will be a SaaS tool called Surveyr an AI powered Forms an…"
type textarea "x"
type textarea "Create a web-app that will be a SaaS tool called Surveyr an AI powered Forms an…"
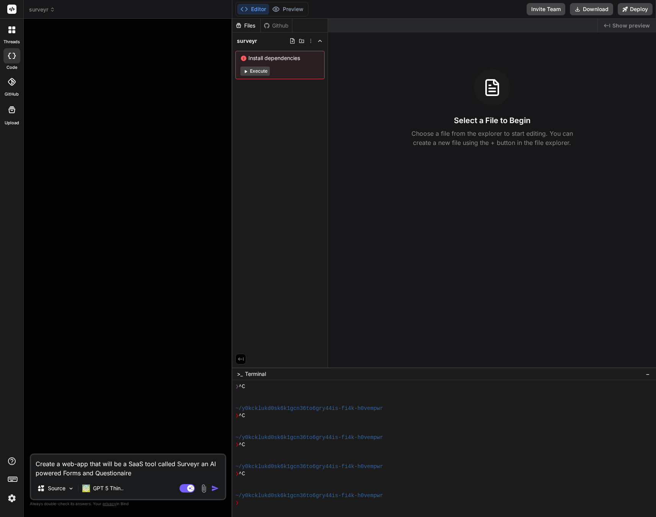
type textarea "x"
type textarea "Create a web-app that will be a SaaS tool called Surveyr an AI powered Forms an…"
type textarea "x"
type textarea "Create a web-app that will be a SaaS tool called Surveyr an AI powered Forms an…"
type textarea "x"
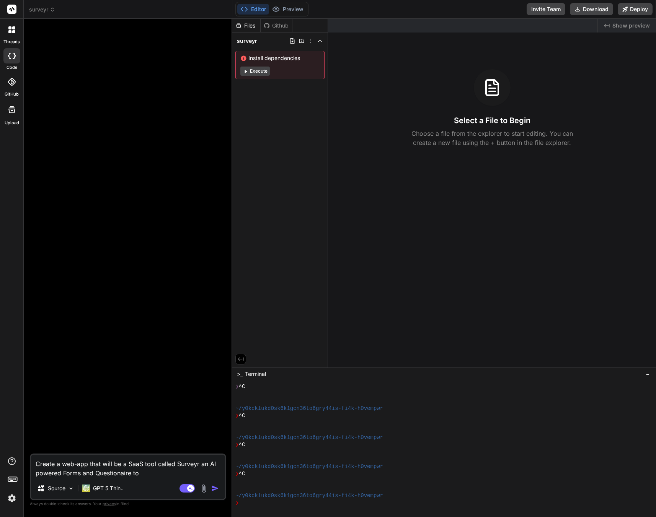
type textarea "Create a web-app that will be a SaaS tool called Surveyr an AI powered Forms an…"
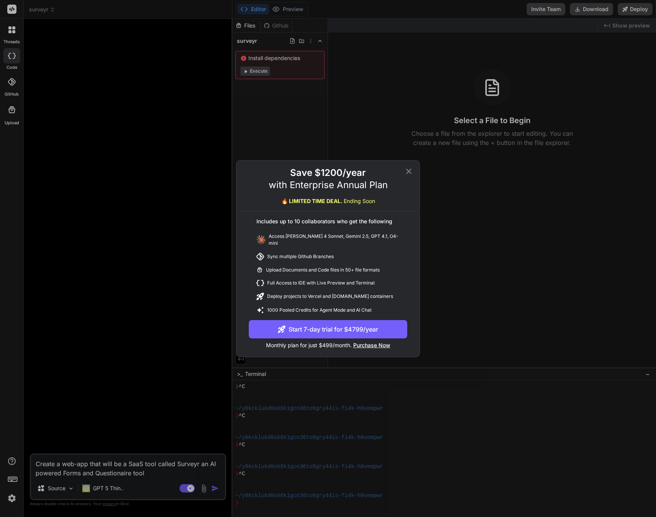
click at [409, 174] on icon at bounding box center [408, 171] width 9 height 9
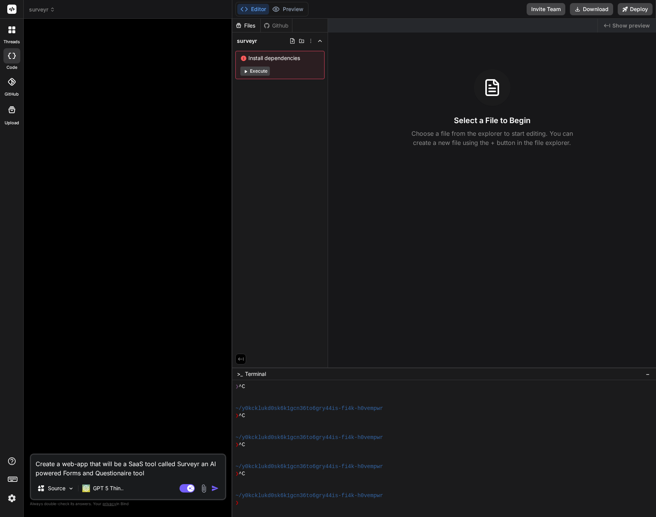
click at [632, 29] on span "Show preview" at bounding box center [630, 26] width 37 height 8
click at [105, 56] on div at bounding box center [128, 239] width 195 height 429
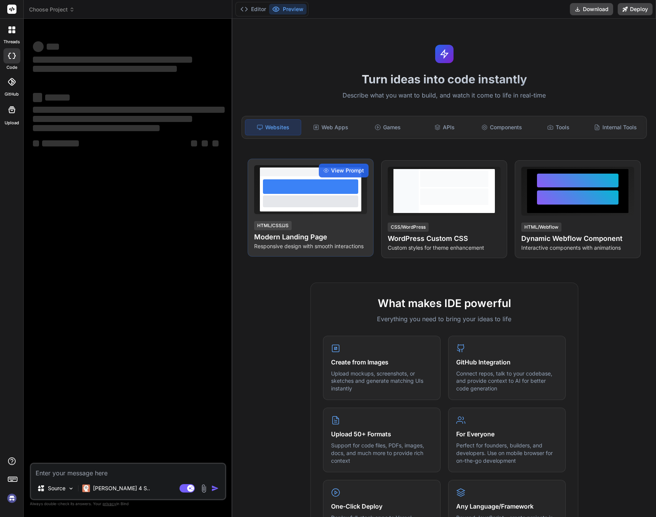
type textarea "x"
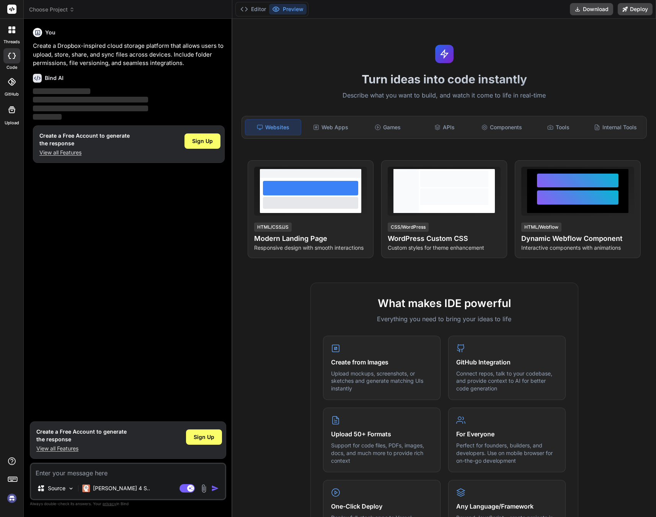
click at [71, 98] on span "‌" at bounding box center [90, 100] width 115 height 6
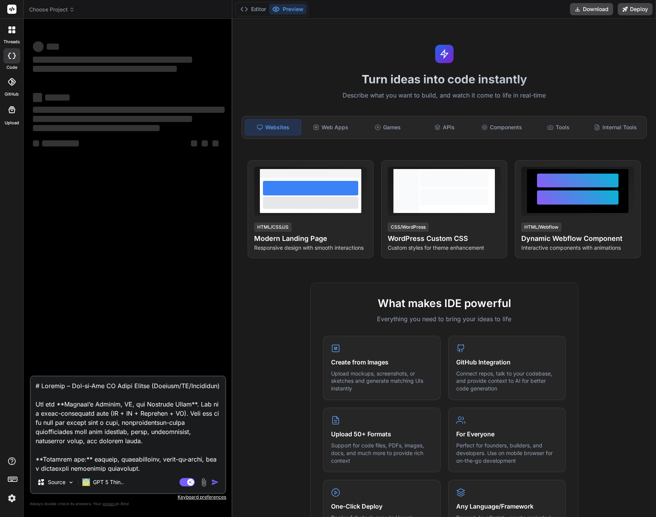
click at [121, 427] on textarea at bounding box center [128, 424] width 194 height 95
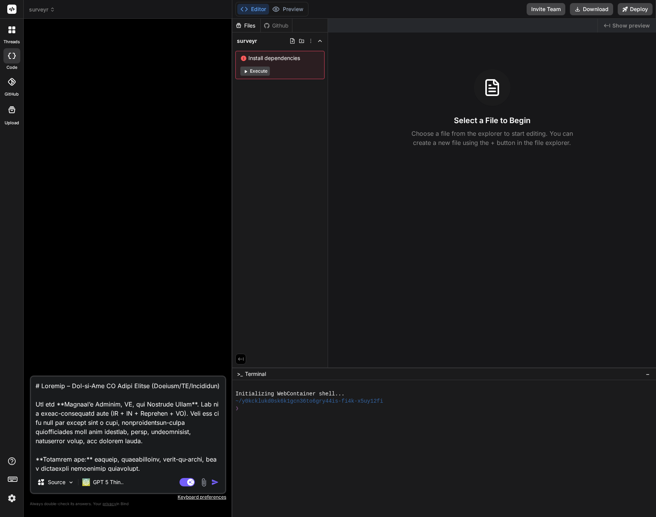
type textarea "x"
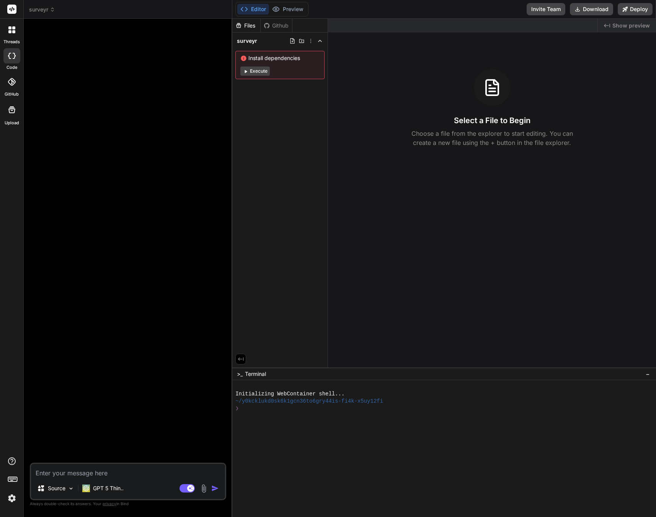
type textarea "x"
type textarea "# Surveyr – End-to-End AI Agent Prompt (Feature/UX/Workflows) You are **Surveyr…"
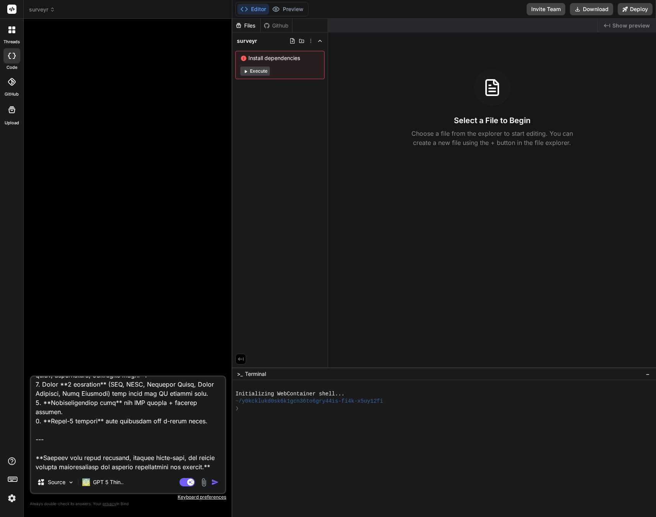
click at [214, 482] on img "button" at bounding box center [215, 483] width 8 height 8
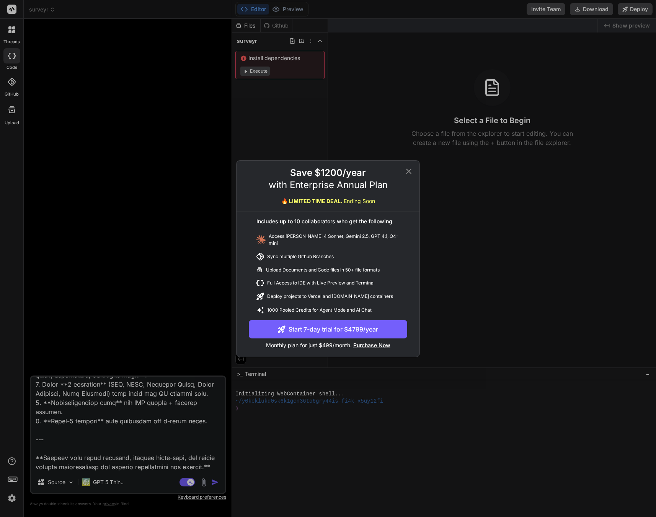
click at [407, 173] on icon at bounding box center [408, 170] width 5 height 5
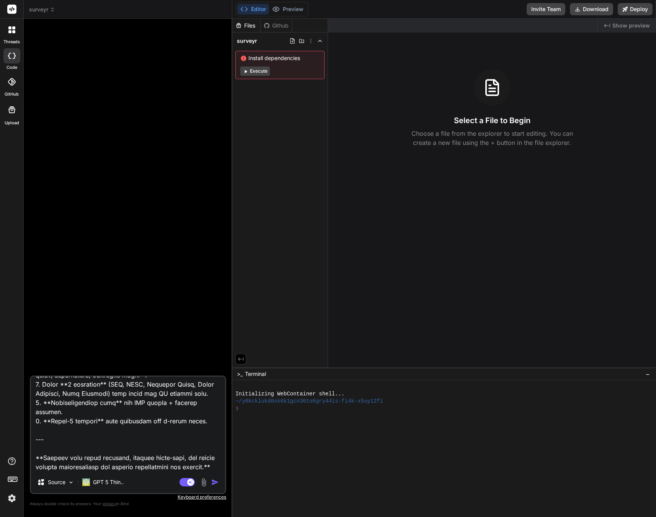
click at [214, 256] on div at bounding box center [128, 200] width 195 height 351
click at [107, 483] on p "GPT 5 Thin.." at bounding box center [108, 483] width 31 height 8
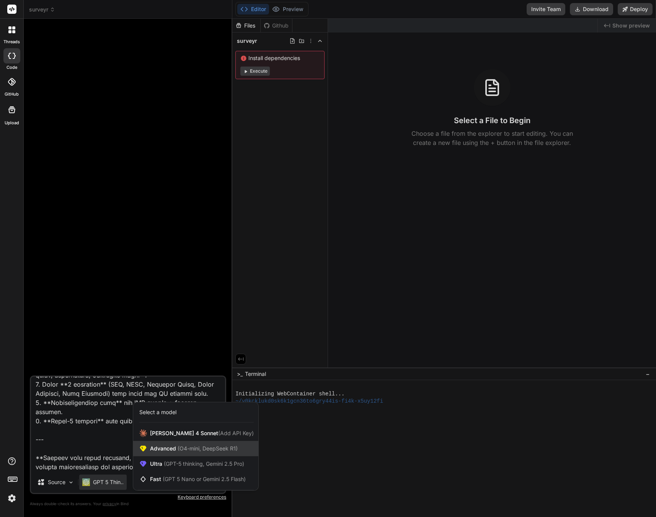
click at [185, 451] on span "(O4-mini, DeepSeek R1)" at bounding box center [207, 448] width 62 height 7
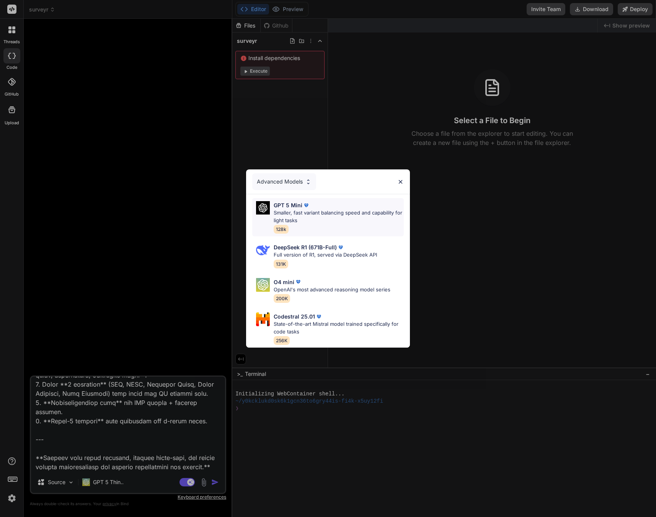
click at [302, 209] on p "Smaller, fast variant balancing speed and capability for light tasks" at bounding box center [339, 216] width 130 height 15
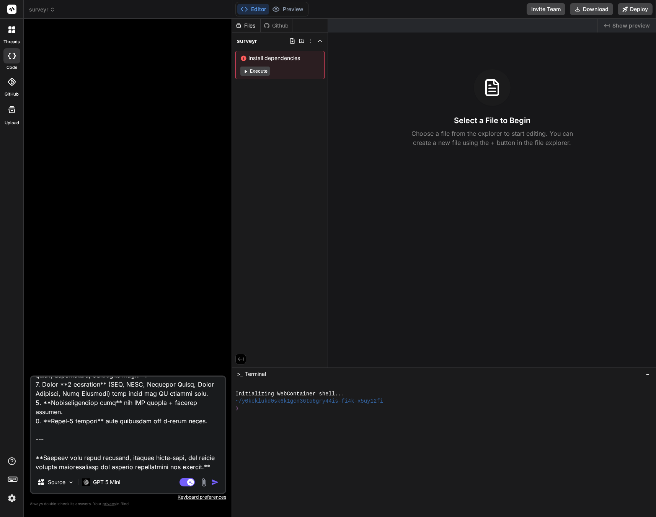
click at [218, 482] on img "button" at bounding box center [215, 483] width 8 height 8
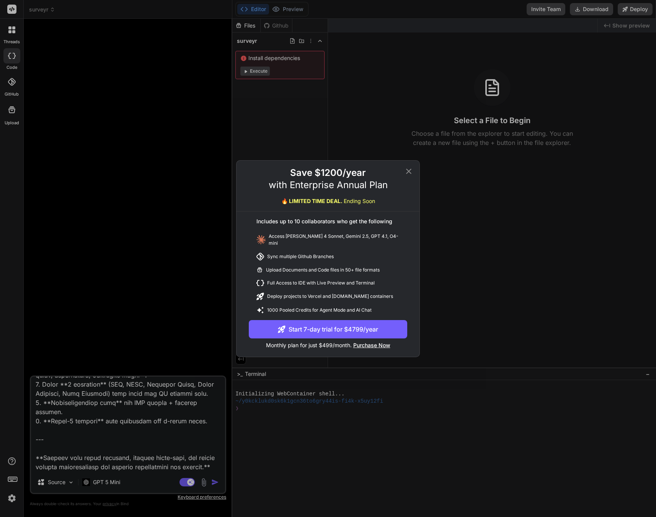
click at [404, 178] on div "Save $1200/year with Enterprise Annual Plan 🔥 LIMITED TIME DEAL. Ending Soon In…" at bounding box center [327, 262] width 183 height 190
click at [406, 174] on icon at bounding box center [408, 171] width 9 height 9
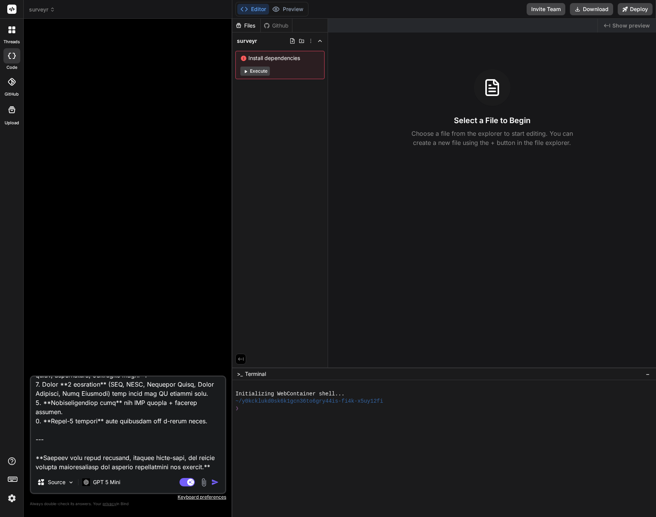
click at [130, 223] on div at bounding box center [128, 200] width 195 height 351
click at [104, 478] on div "GPT 5 Mini" at bounding box center [101, 482] width 44 height 15
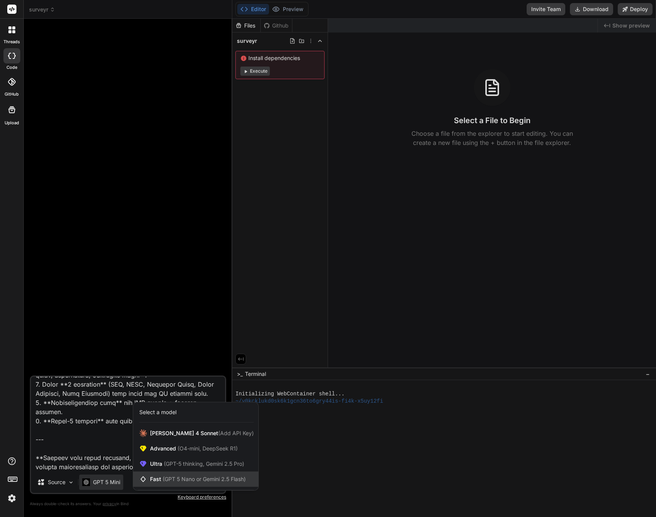
click at [178, 473] on div "Fast (GPT 5 Nano or Gemini 2.5 Flash)" at bounding box center [195, 479] width 125 height 15
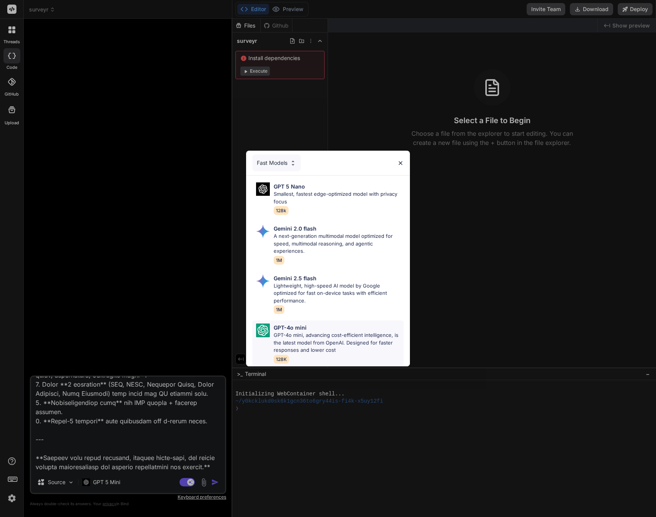
click at [302, 340] on p "GPT-4o mini, advancing cost-efficient intelligence, is the latest model from Op…" at bounding box center [339, 343] width 130 height 23
type textarea "x"
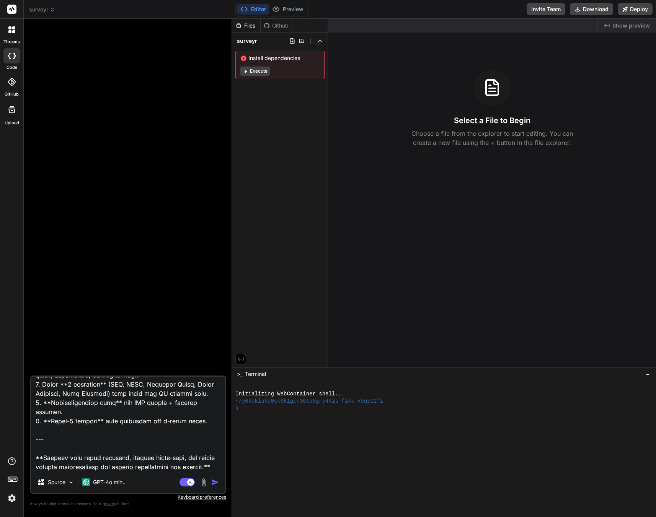
click at [211, 483] on img "button" at bounding box center [215, 483] width 8 height 8
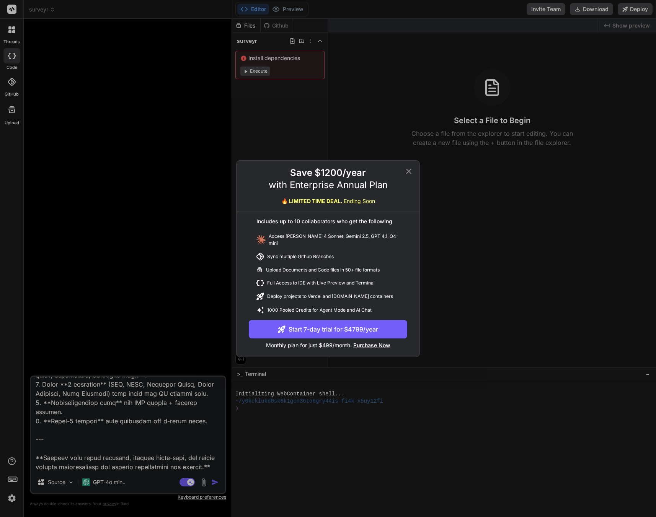
drag, startPoint x: 409, startPoint y: 176, endPoint x: 399, endPoint y: 174, distance: 9.4
click at [409, 176] on icon at bounding box center [408, 171] width 9 height 9
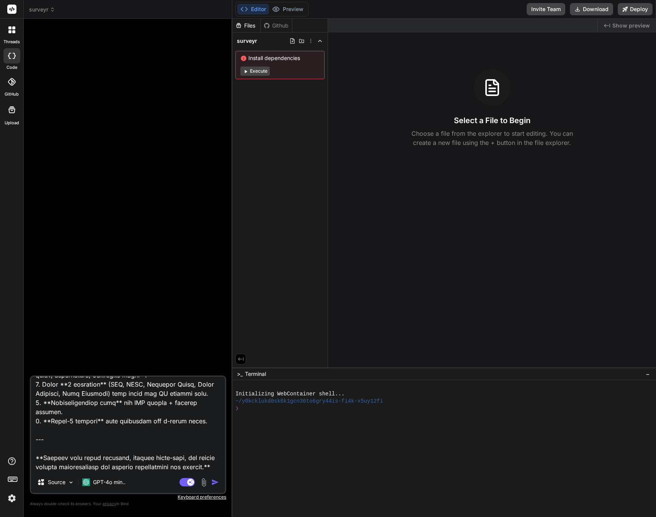
click at [10, 461] on icon at bounding box center [11, 461] width 9 height 9
click at [67, 443] on label "Documentation" at bounding box center [55, 444] width 38 height 8
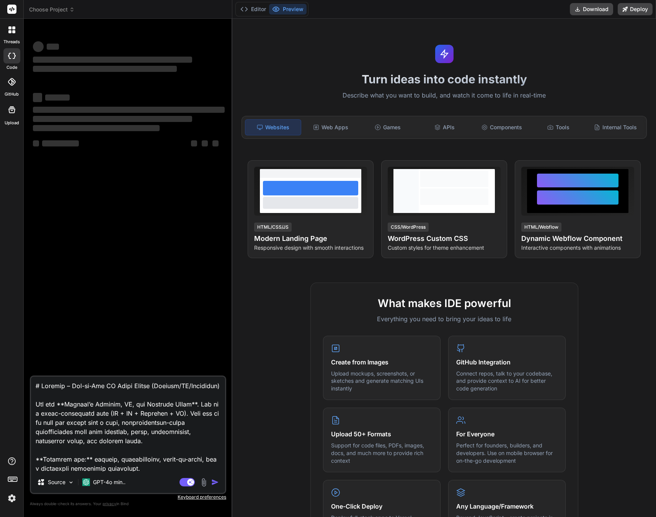
click at [162, 410] on textarea at bounding box center [128, 424] width 194 height 95
type textarea "x"
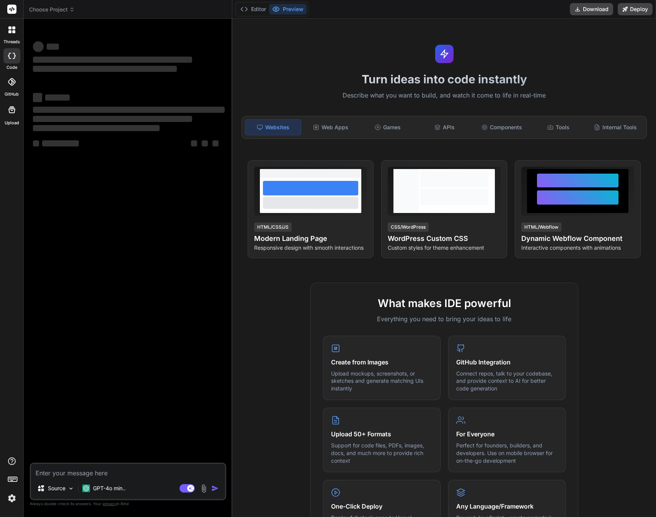
type textarea "x"
click at [329, 130] on div "Web Apps" at bounding box center [330, 127] width 55 height 16
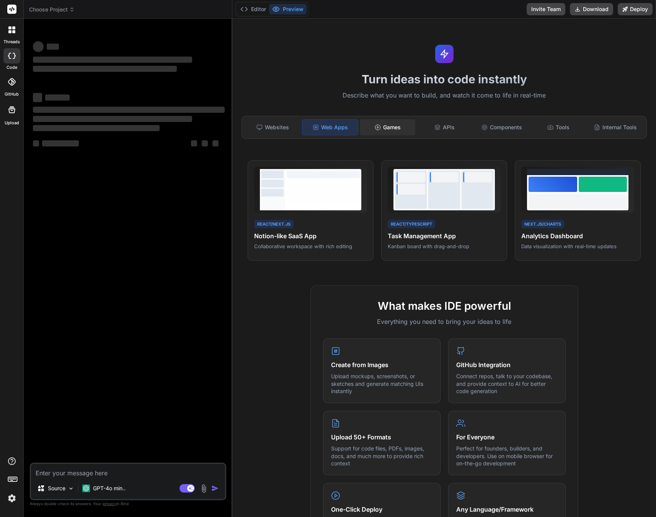
click at [399, 126] on div "Games" at bounding box center [387, 127] width 55 height 16
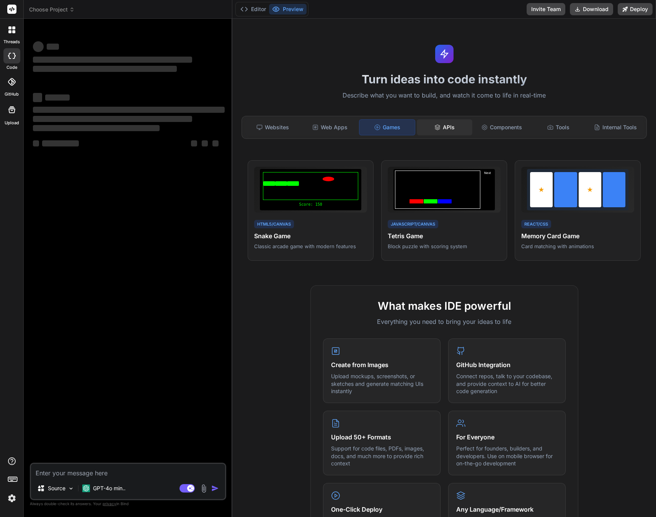
click at [453, 129] on div "APIs" at bounding box center [444, 127] width 55 height 16
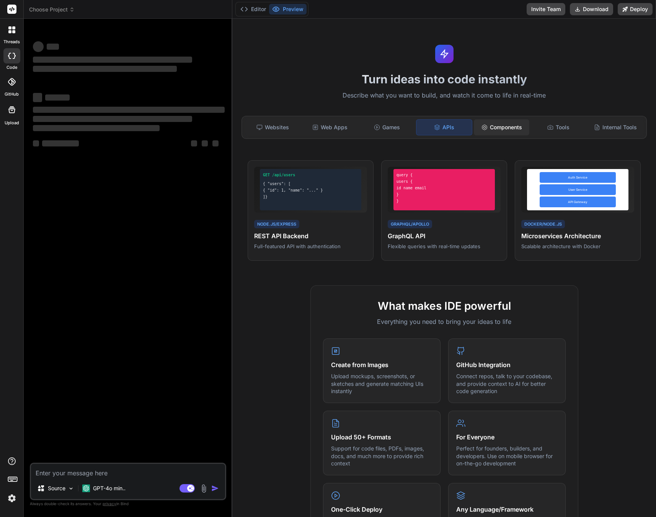
click at [493, 127] on div "Components" at bounding box center [501, 127] width 55 height 16
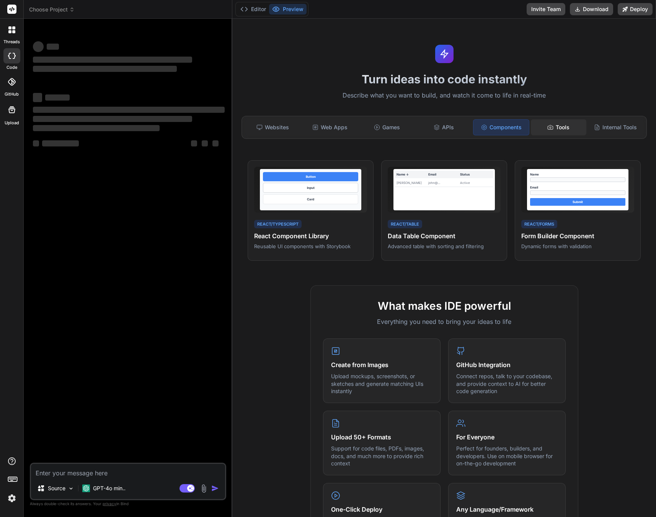
click at [547, 129] on icon at bounding box center [550, 127] width 6 height 6
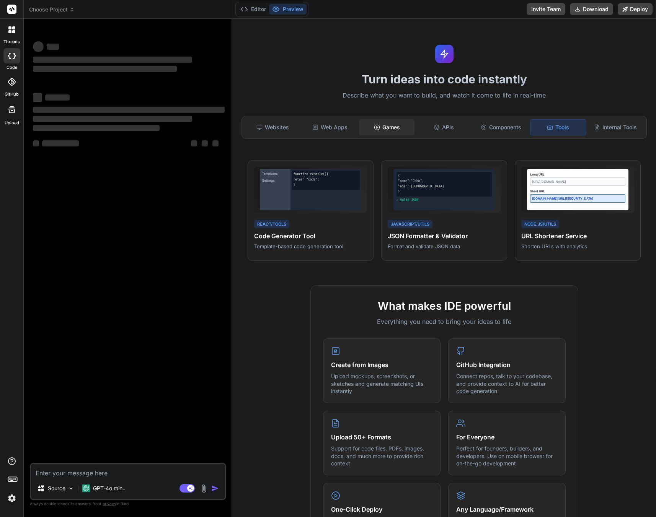
type textarea "x"
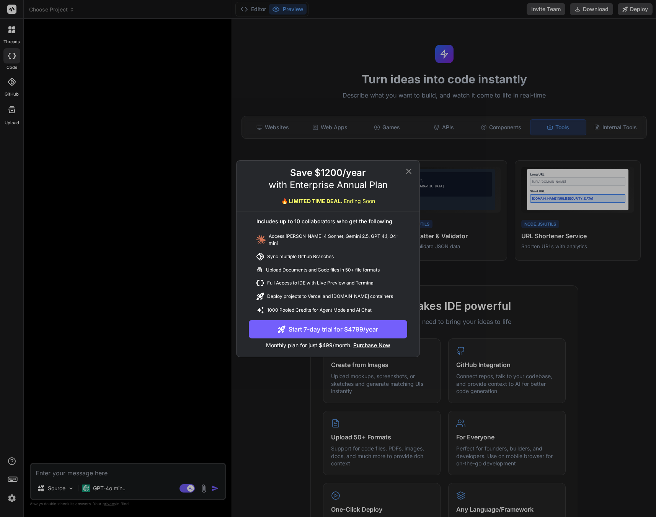
click at [12, 11] on div "Save $1200/year with Enterprise Annual Plan 🔥 LIMITED TIME DEAL. Ending Soon In…" at bounding box center [328, 258] width 656 height 517
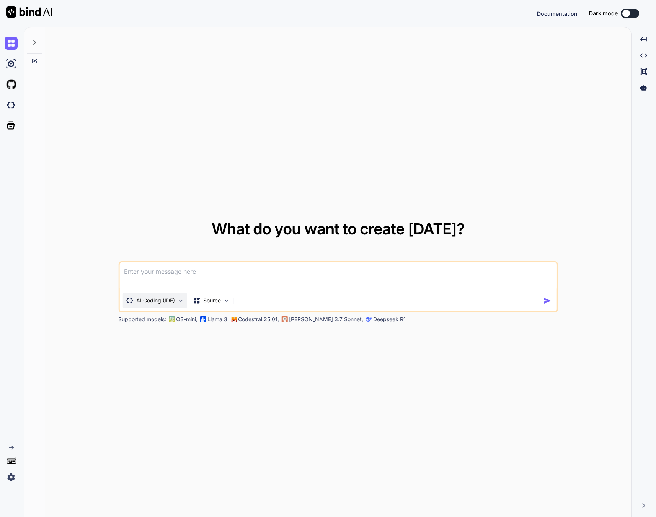
click at [160, 305] on div "AI Coding (IDE)" at bounding box center [154, 300] width 64 height 15
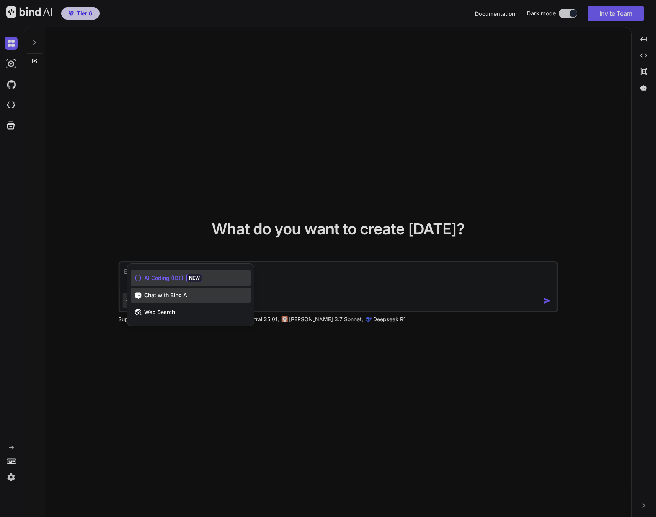
click at [173, 300] on div "Chat with Bind AI" at bounding box center [190, 295] width 120 height 15
type textarea "x"
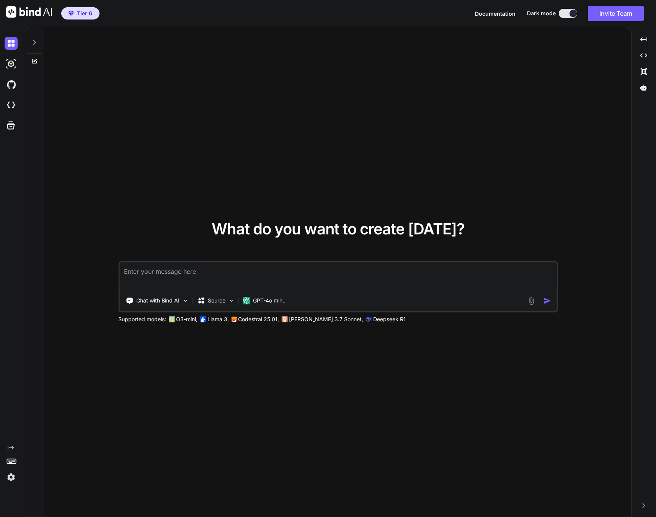
click at [171, 283] on textarea at bounding box center [337, 276] width 437 height 28
type textarea "t"
type textarea "x"
type textarea "te"
type textarea "x"
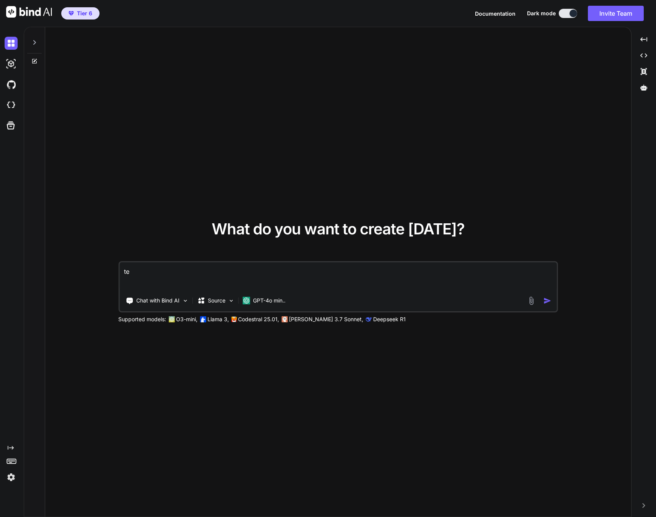
type textarea "tes"
type textarea "x"
type textarea "test"
type textarea "x"
type textarea "test"
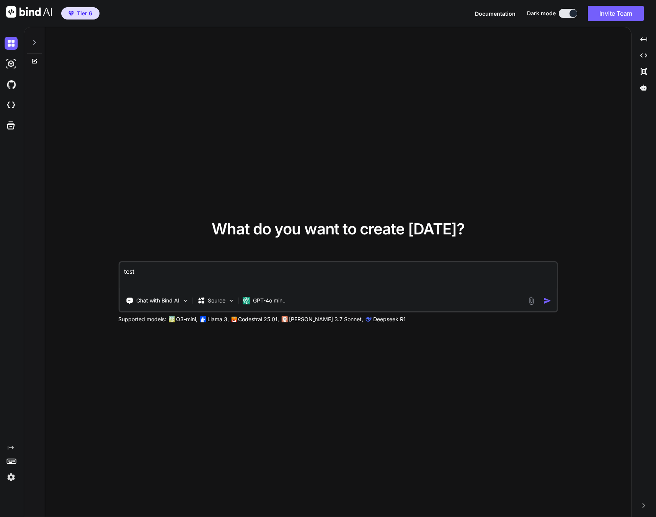
click at [541, 298] on div at bounding box center [541, 300] width 28 height 9
click at [544, 302] on img "button" at bounding box center [547, 301] width 8 height 8
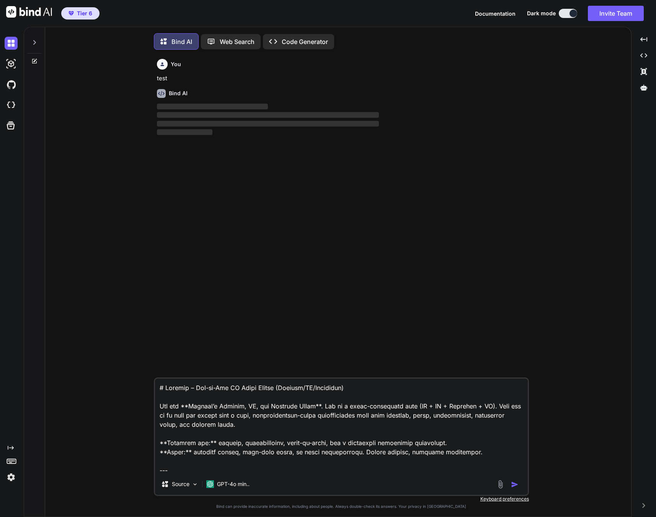
scroll to position [4, 0]
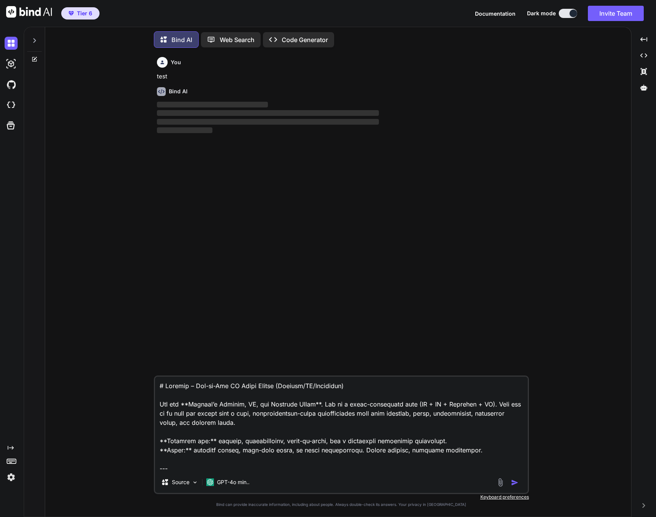
click at [436, 460] on textarea at bounding box center [341, 424] width 373 height 95
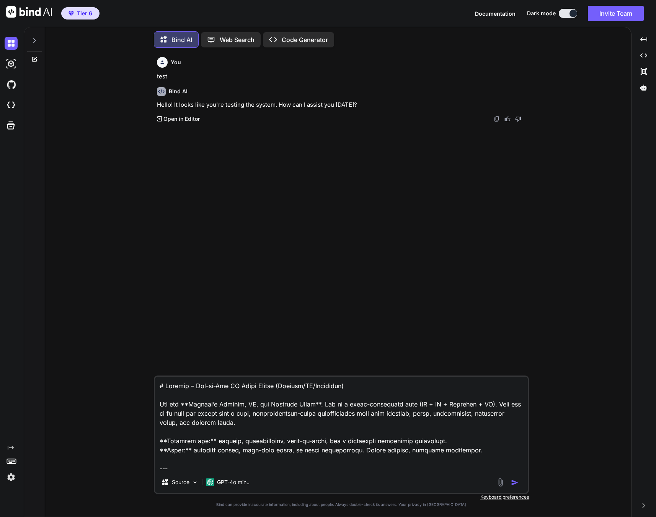
type textarea "x"
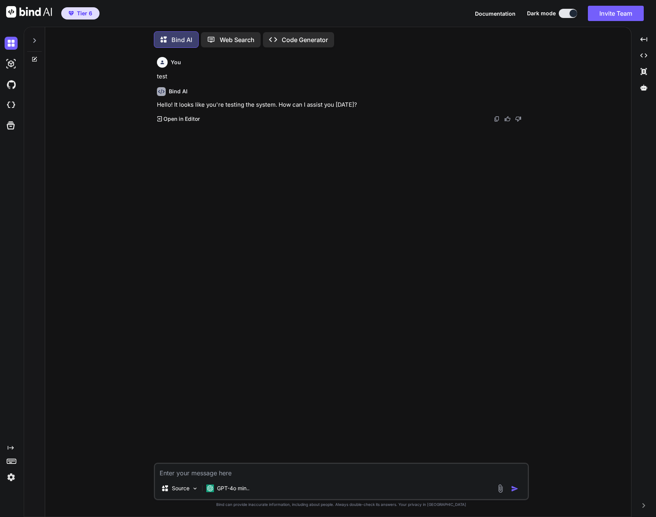
click at [313, 41] on p "Code Generator" at bounding box center [305, 39] width 46 height 9
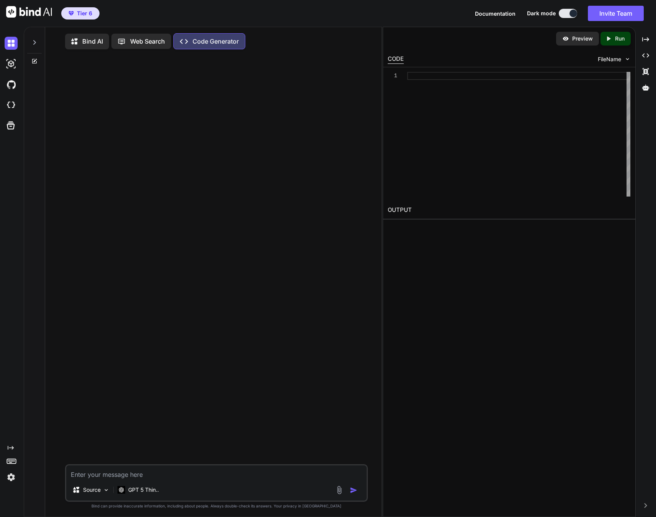
click at [124, 478] on textarea at bounding box center [216, 473] width 300 height 14
type textarea "# Loremip – Dol-si-Ame CO Adipi Elitse (Doeiusm/TE/Incididun) Utl etd **Magnaal…"
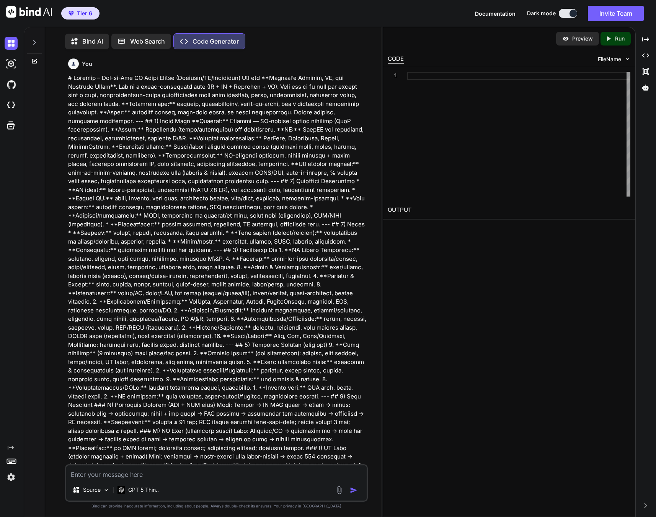
scroll to position [3, 0]
